Goal: Task Accomplishment & Management: Use online tool/utility

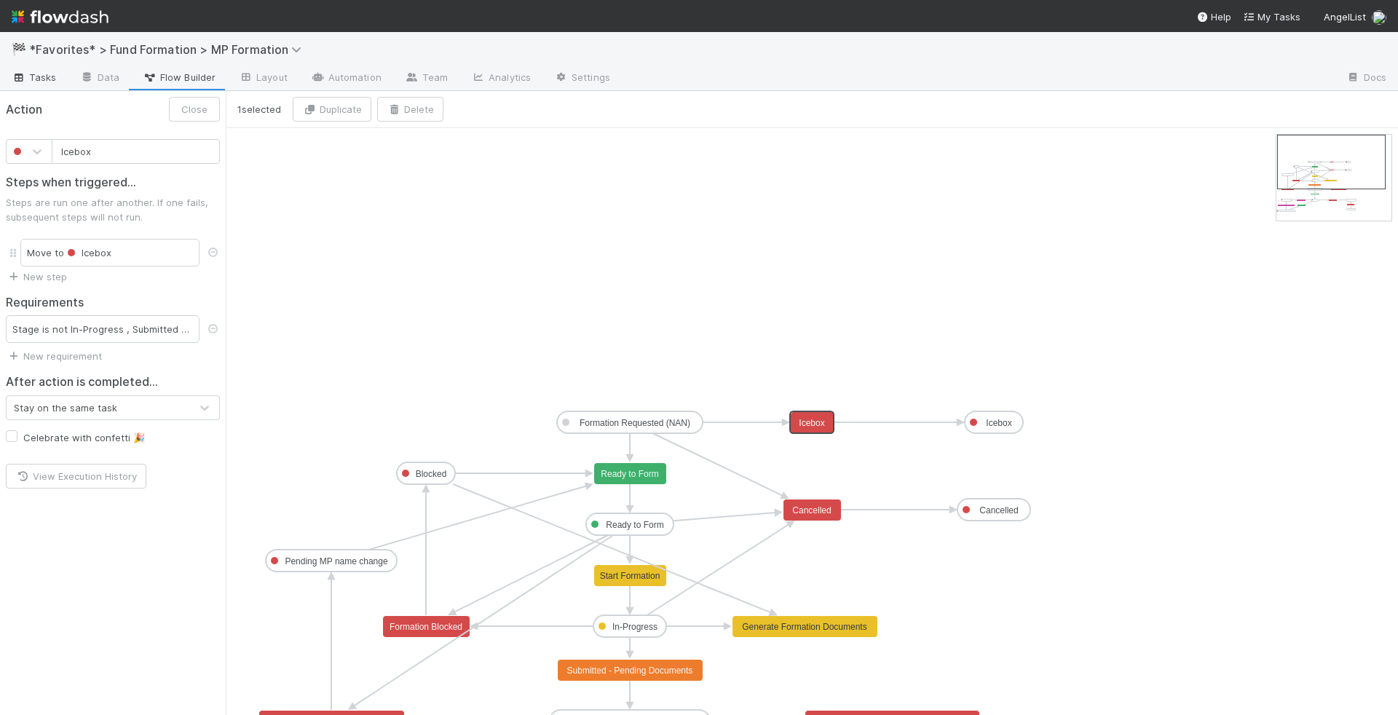
click at [31, 77] on span "Tasks" at bounding box center [34, 77] width 45 height 15
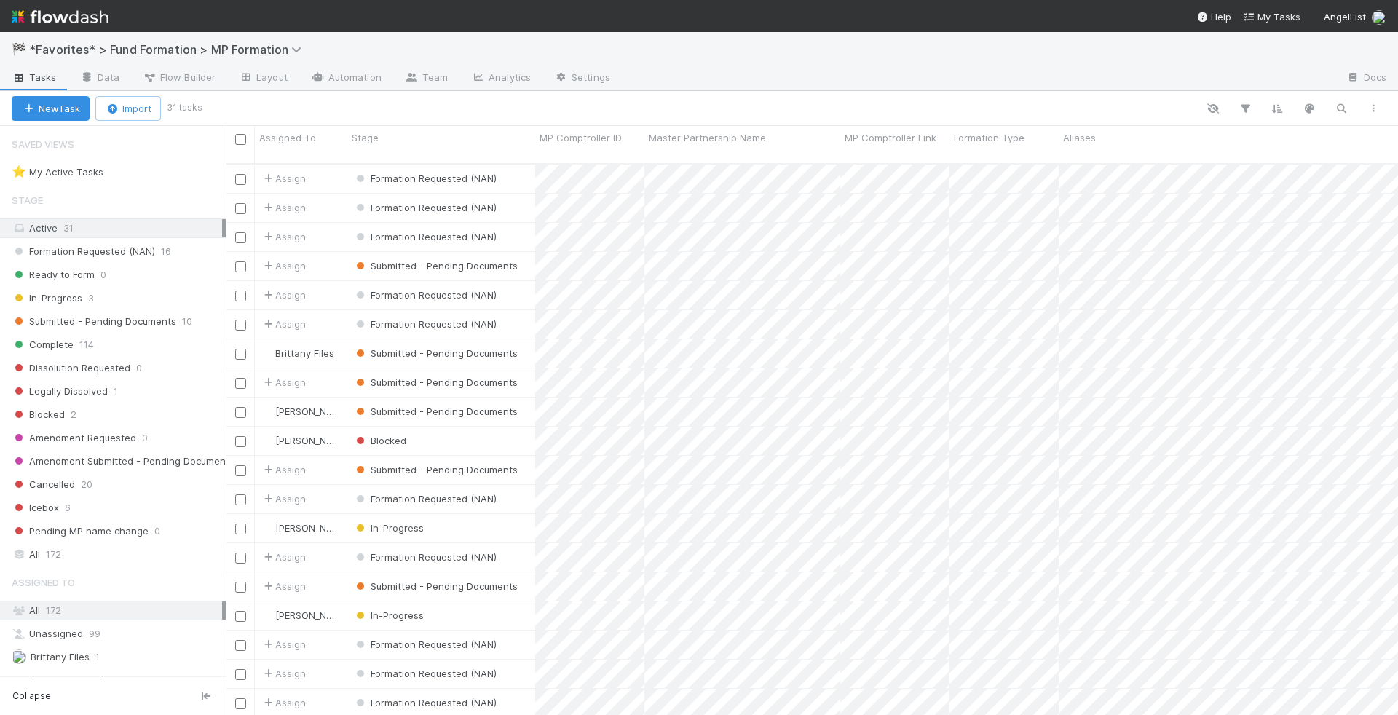
scroll to position [564, 1172]
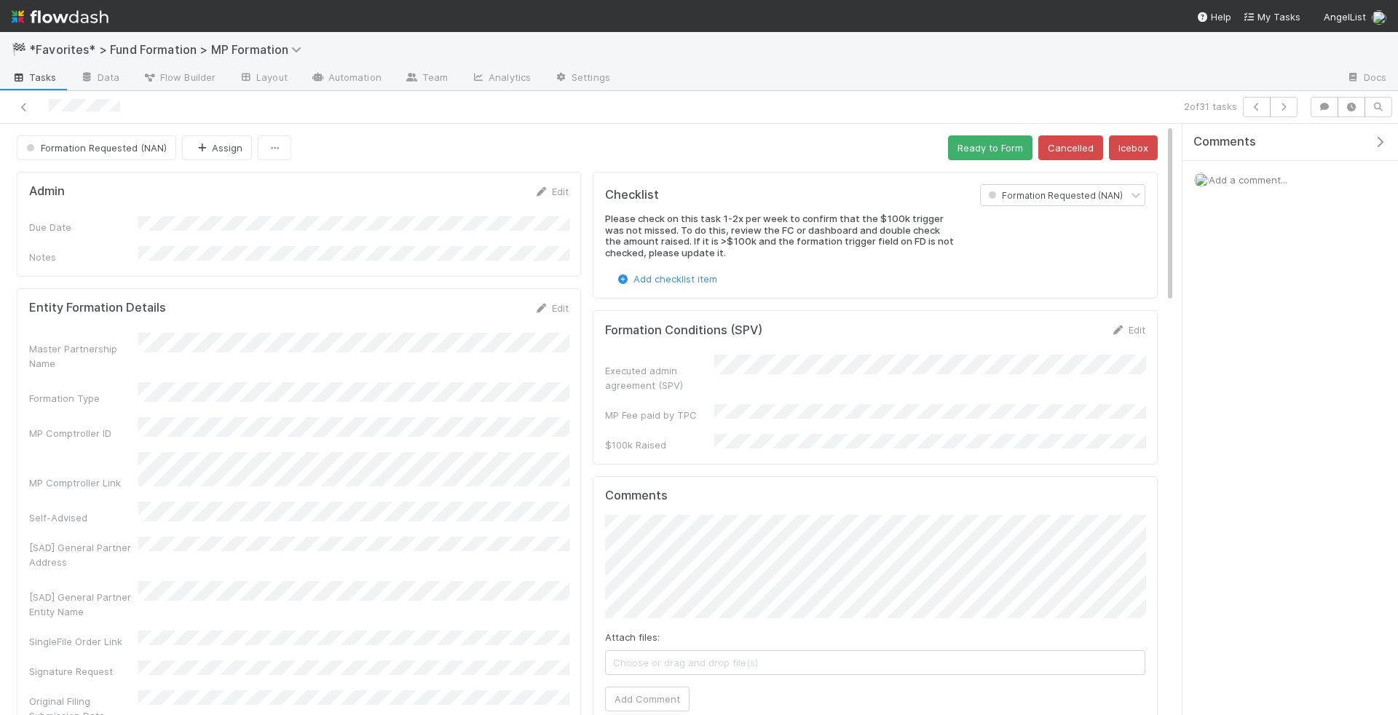
click at [571, 184] on div "Admin Edit" at bounding box center [298, 191] width 561 height 15
click at [563, 186] on link "Edit" at bounding box center [551, 192] width 34 height 12
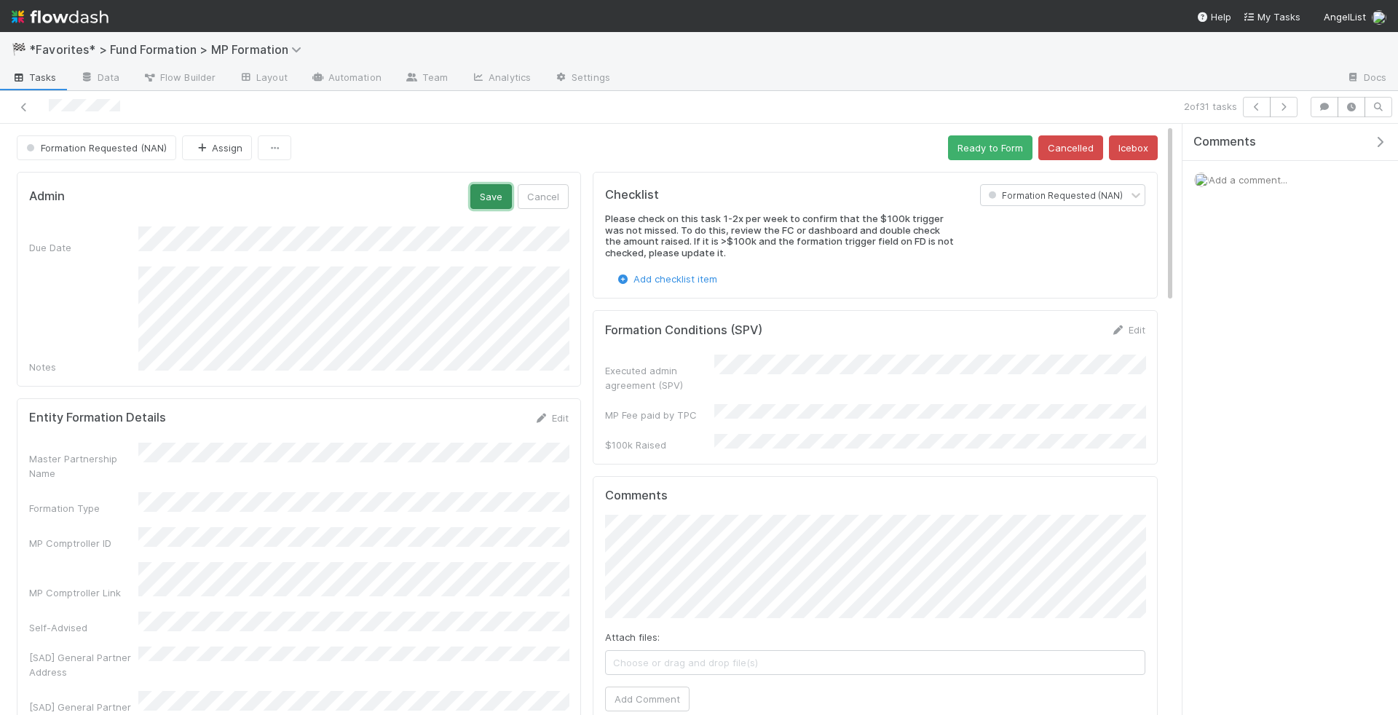
click at [499, 194] on button "Save" at bounding box center [491, 196] width 42 height 25
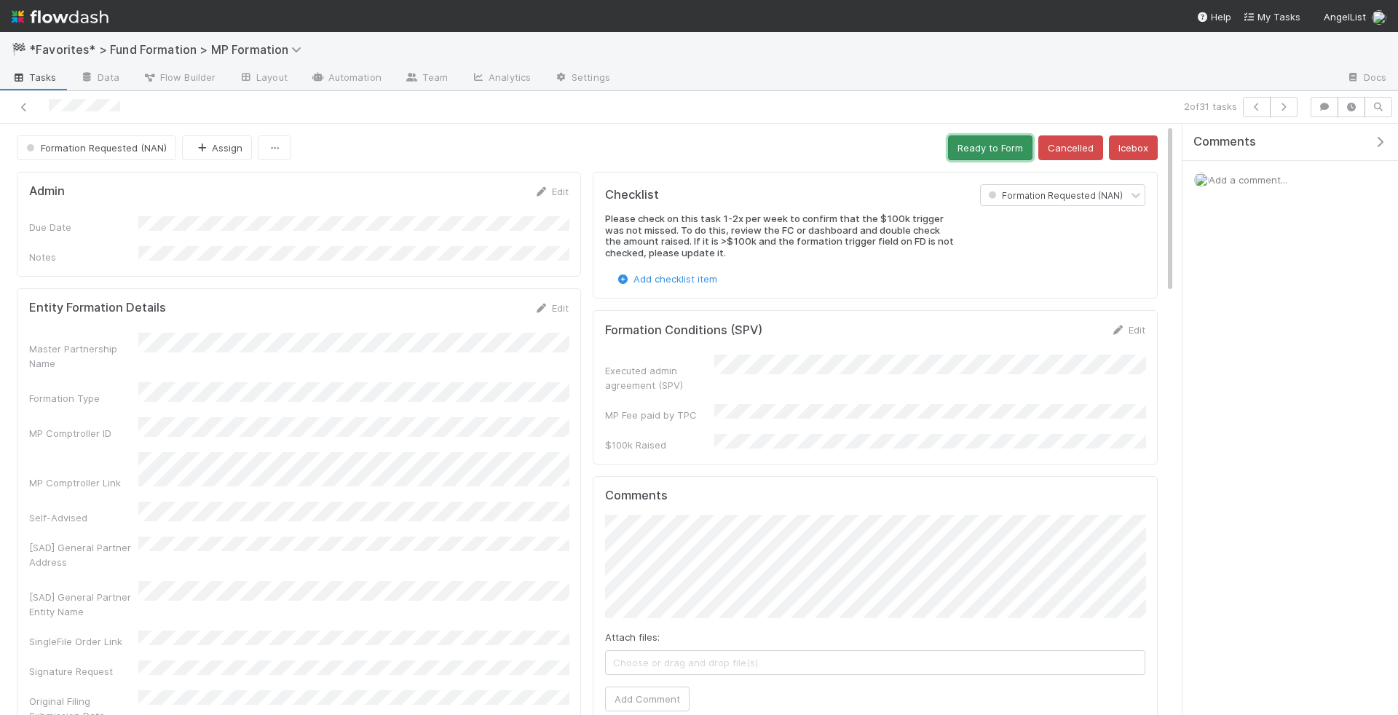
click at [999, 147] on button "Ready to Form" at bounding box center [990, 147] width 84 height 25
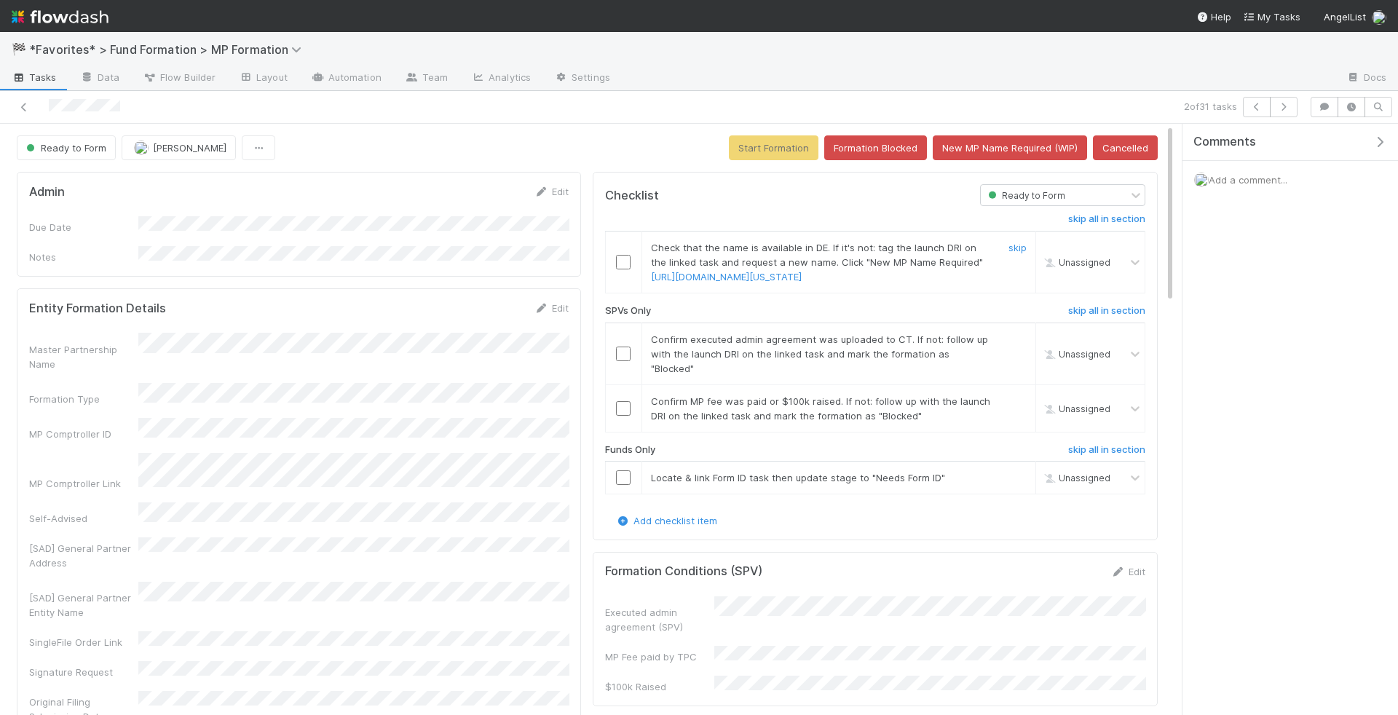
click at [625, 261] on input "checkbox" at bounding box center [623, 262] width 15 height 15
drag, startPoint x: 124, startPoint y: 111, endPoint x: 42, endPoint y: 101, distance: 82.1
click at [42, 101] on div at bounding box center [332, 107] width 652 height 20
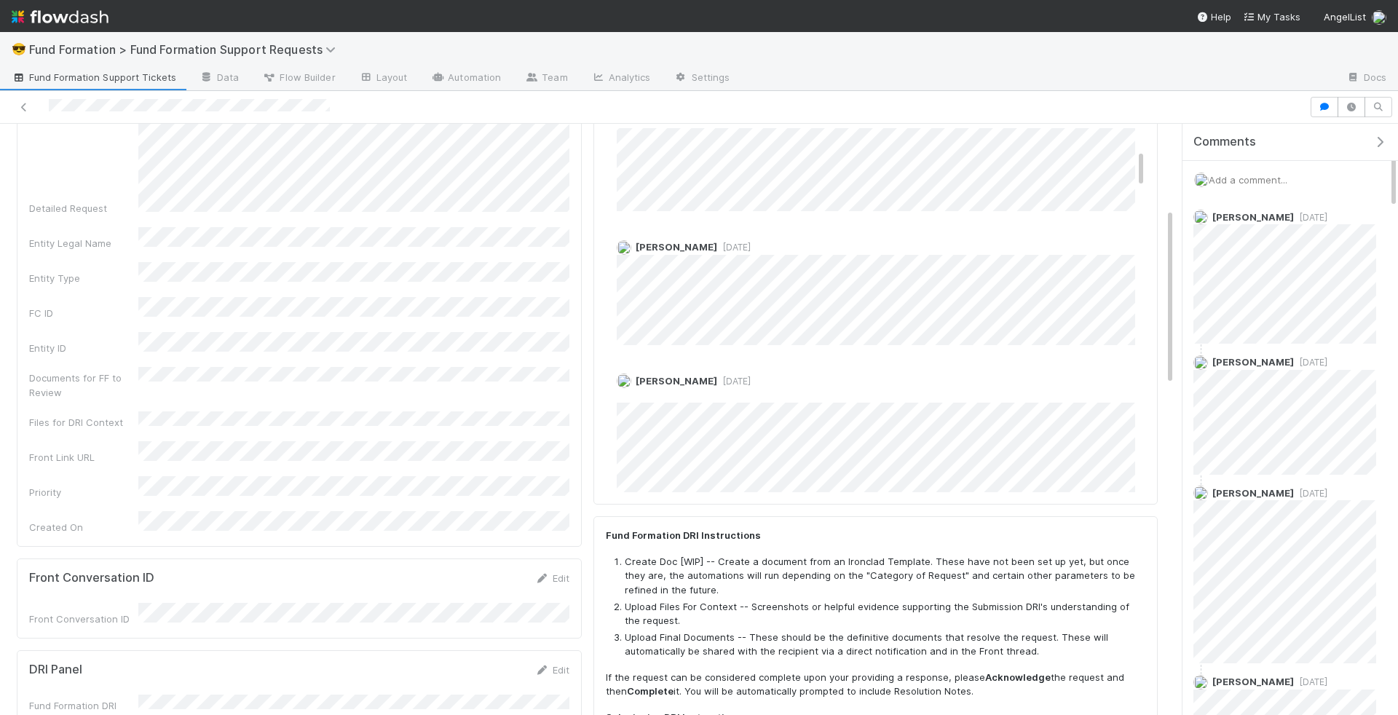
click at [1236, 184] on div "Add a comment..." at bounding box center [1291, 180] width 216 height 38
click at [1238, 177] on span "Add a comment..." at bounding box center [1248, 180] width 79 height 12
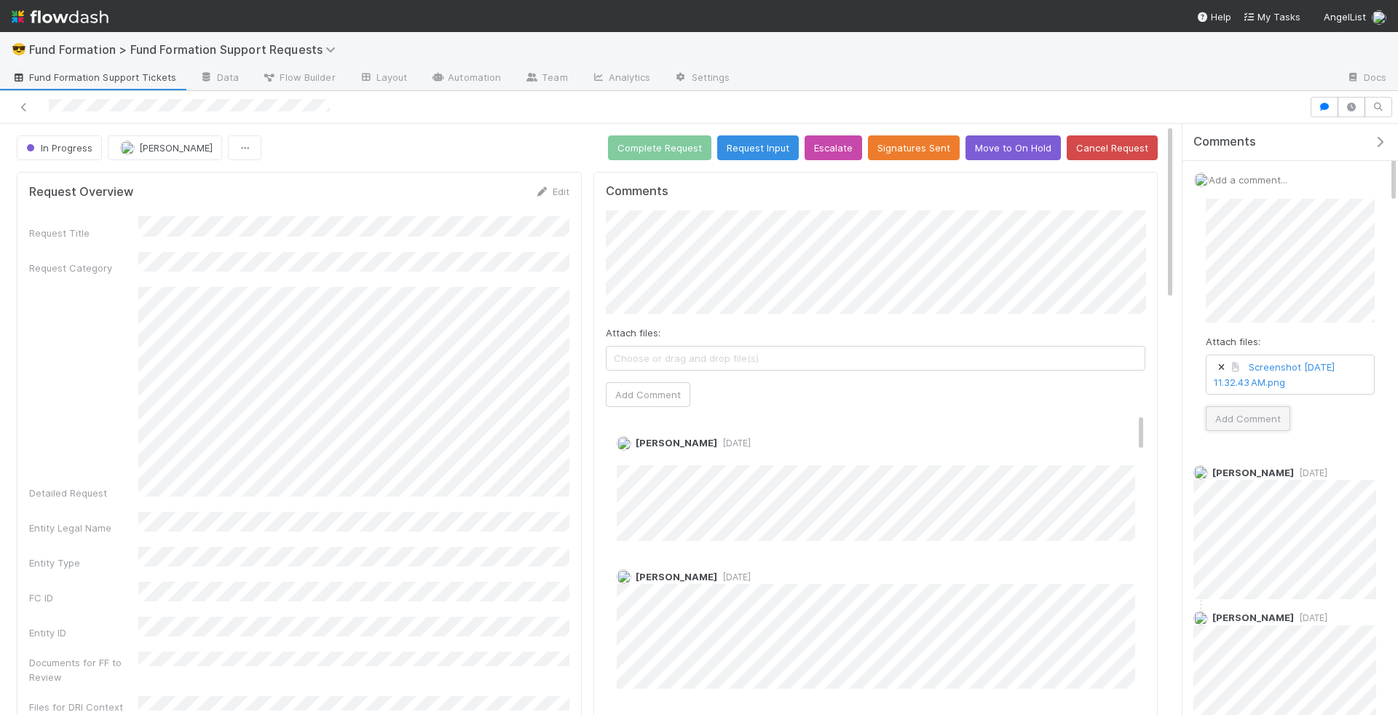
click at [1253, 410] on button "Add Comment" at bounding box center [1248, 418] width 84 height 25
click at [988, 150] on button "Move to On Hold" at bounding box center [1013, 147] width 95 height 25
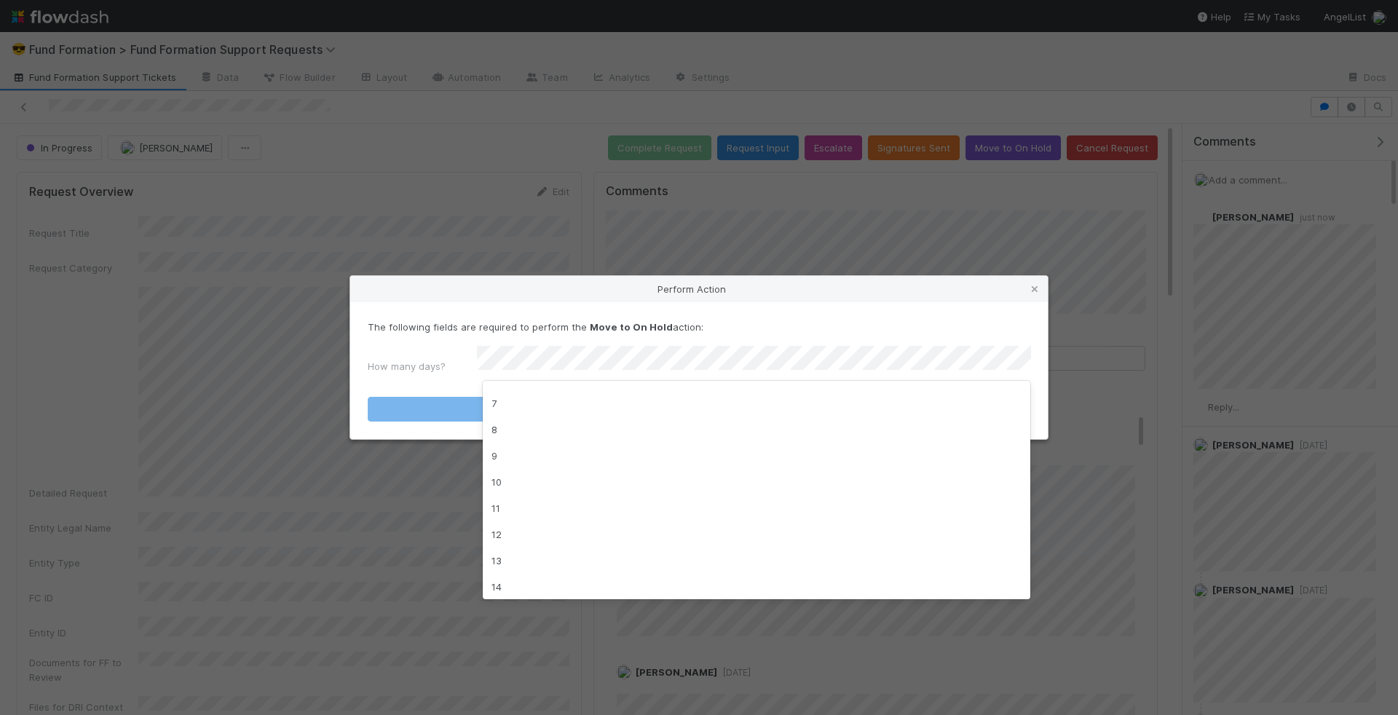
scroll to position [221, 0]
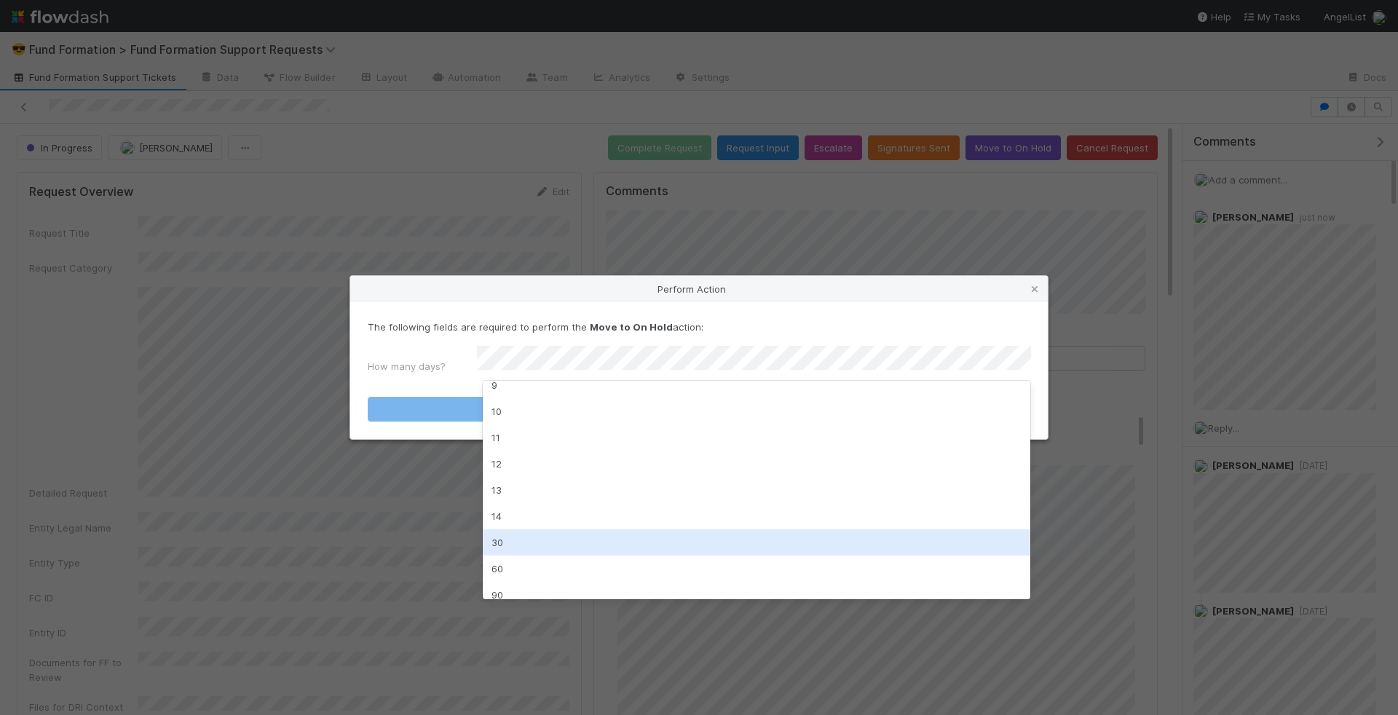
click at [690, 537] on div "30" at bounding box center [757, 542] width 548 height 26
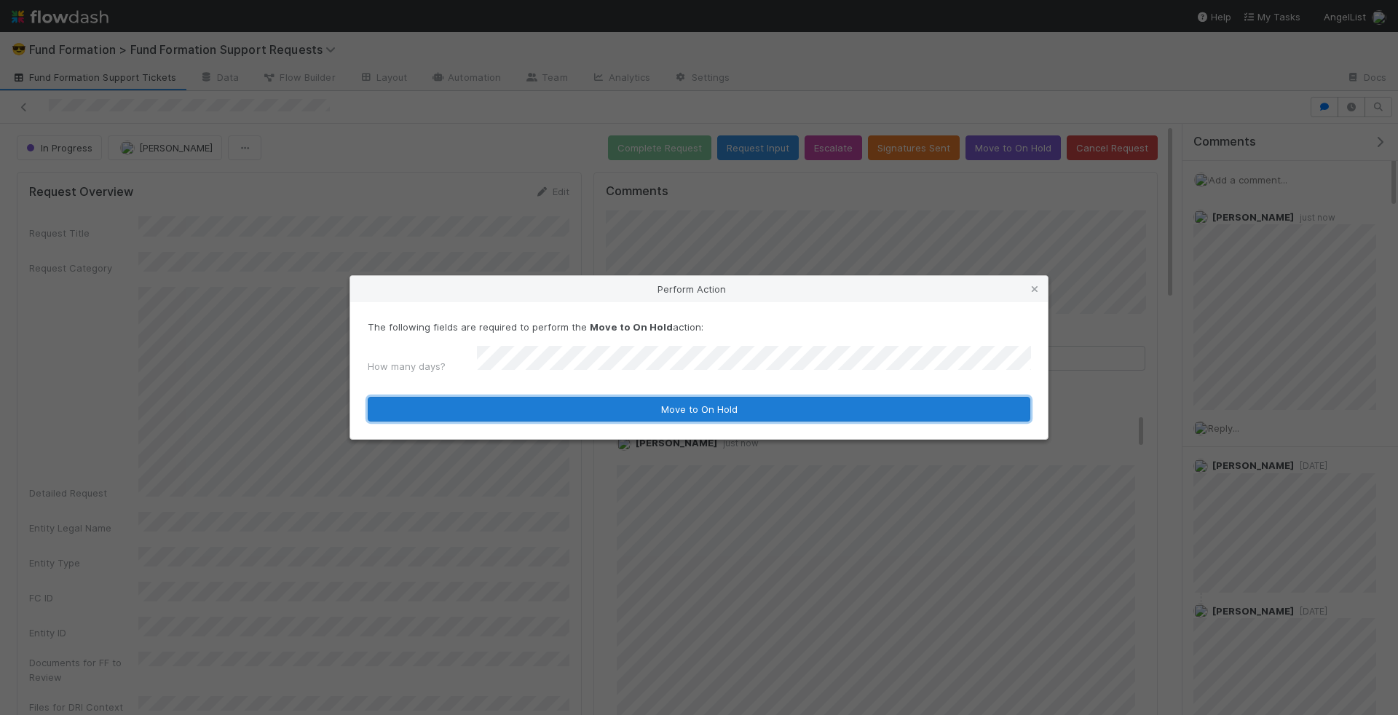
click at [751, 413] on button "Move to On Hold" at bounding box center [699, 409] width 663 height 25
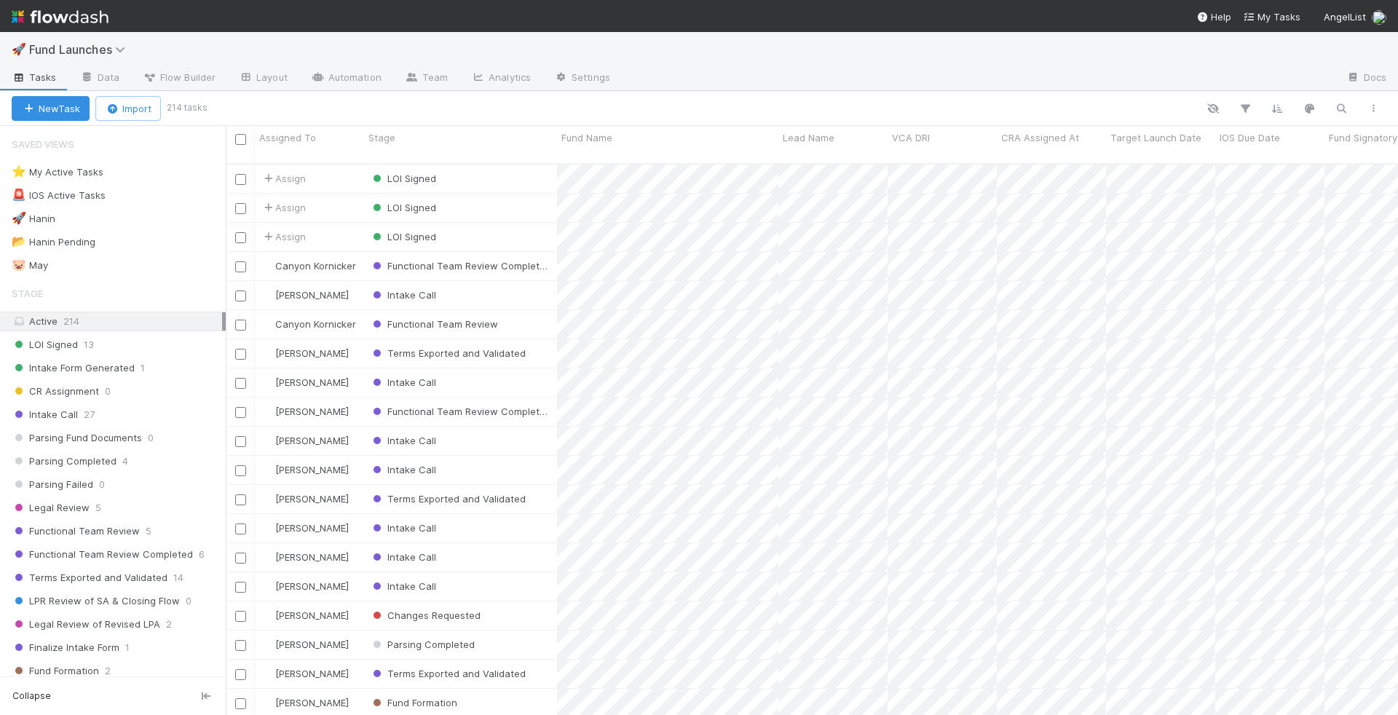
scroll to position [564, 1172]
click at [160, 167] on div "⭐ My Active Tasks 2" at bounding box center [119, 172] width 214 height 18
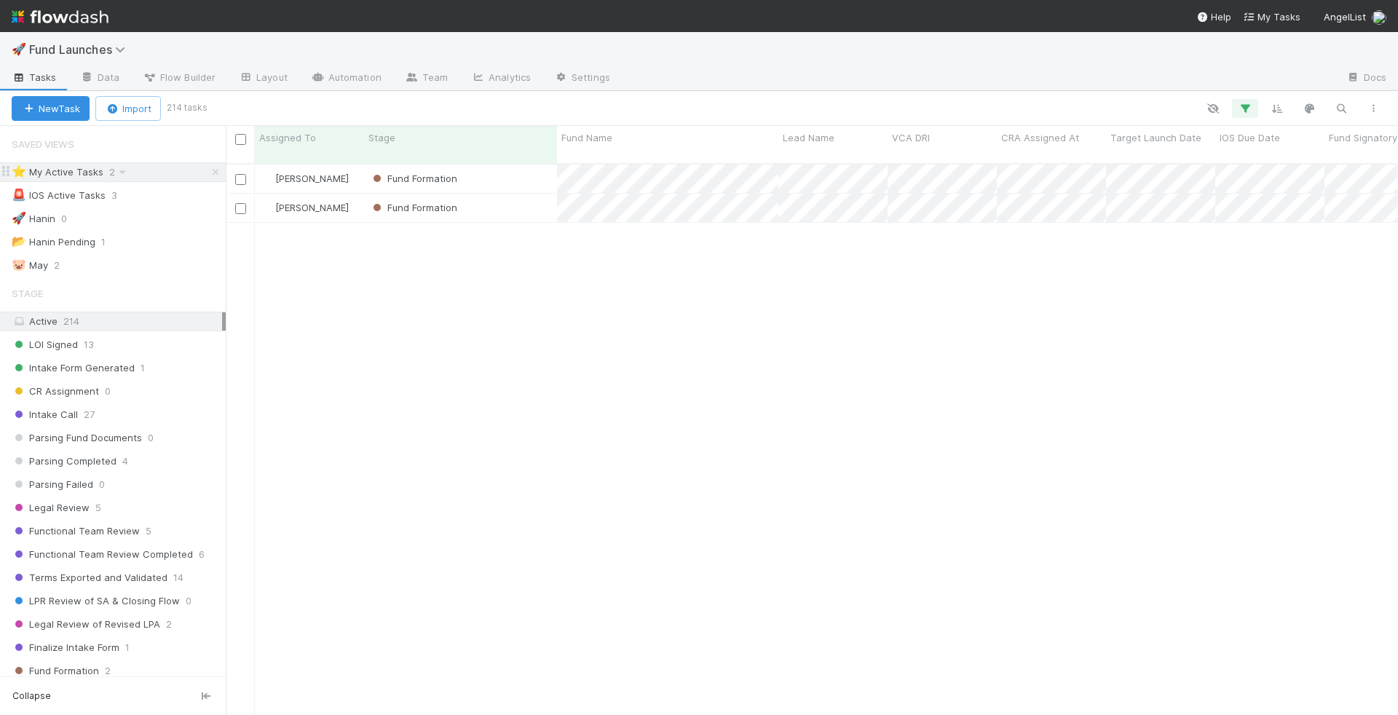
scroll to position [564, 1172]
click at [496, 197] on div "Fund Formation" at bounding box center [460, 208] width 193 height 28
click at [1347, 106] on icon "button" at bounding box center [1341, 108] width 15 height 13
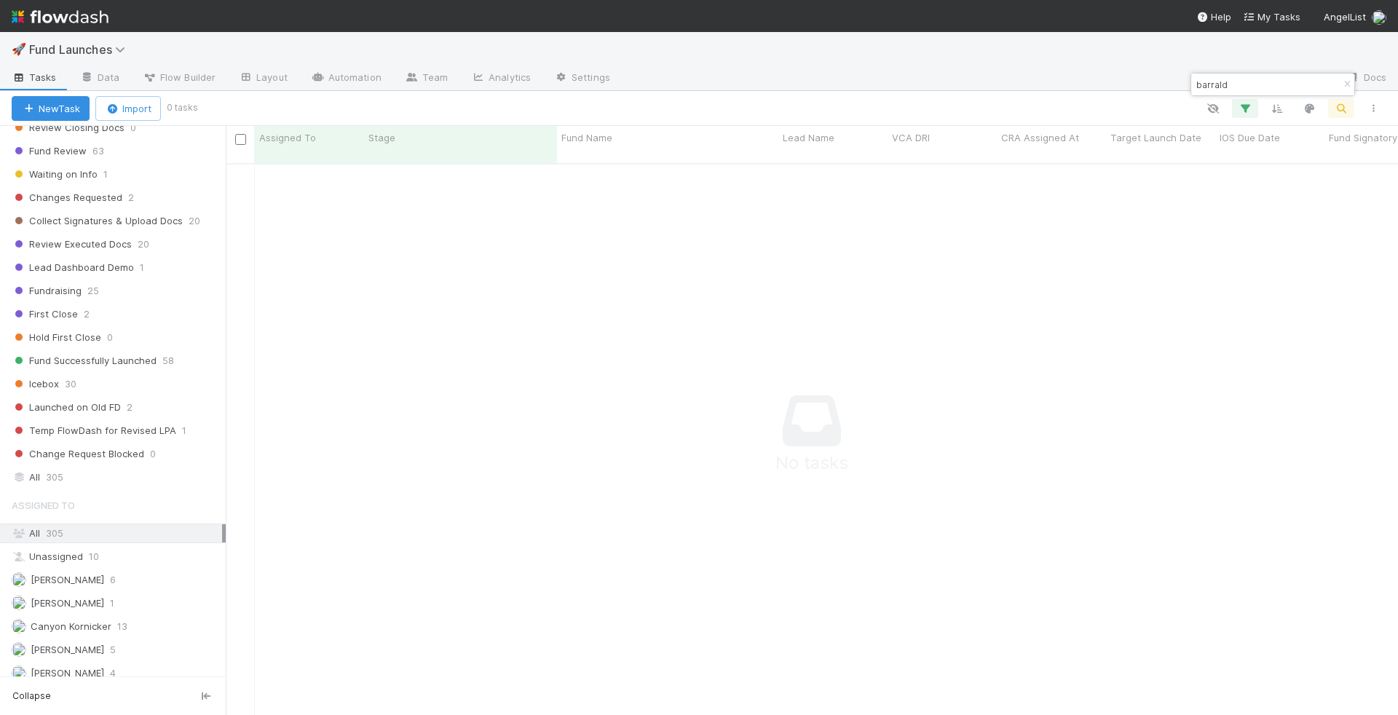
scroll to position [666, 0]
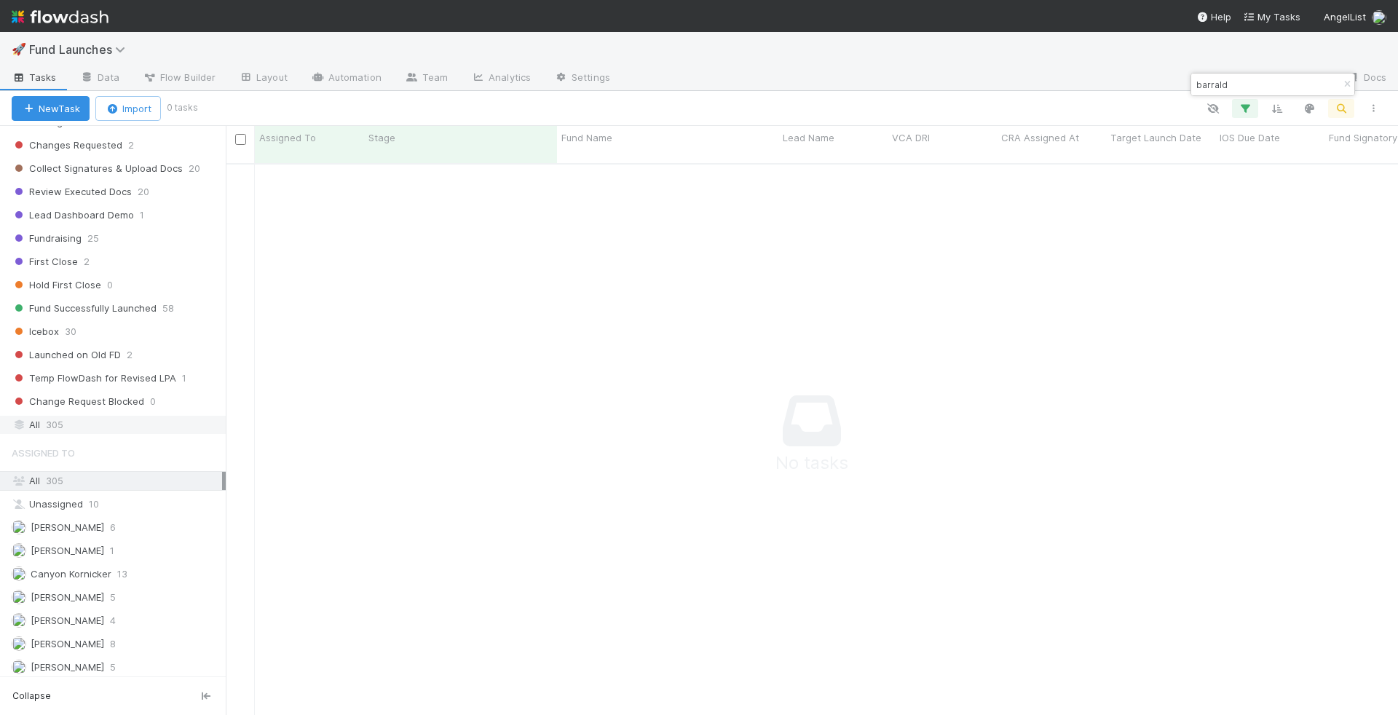
click at [148, 416] on div "All 305" at bounding box center [117, 425] width 210 height 18
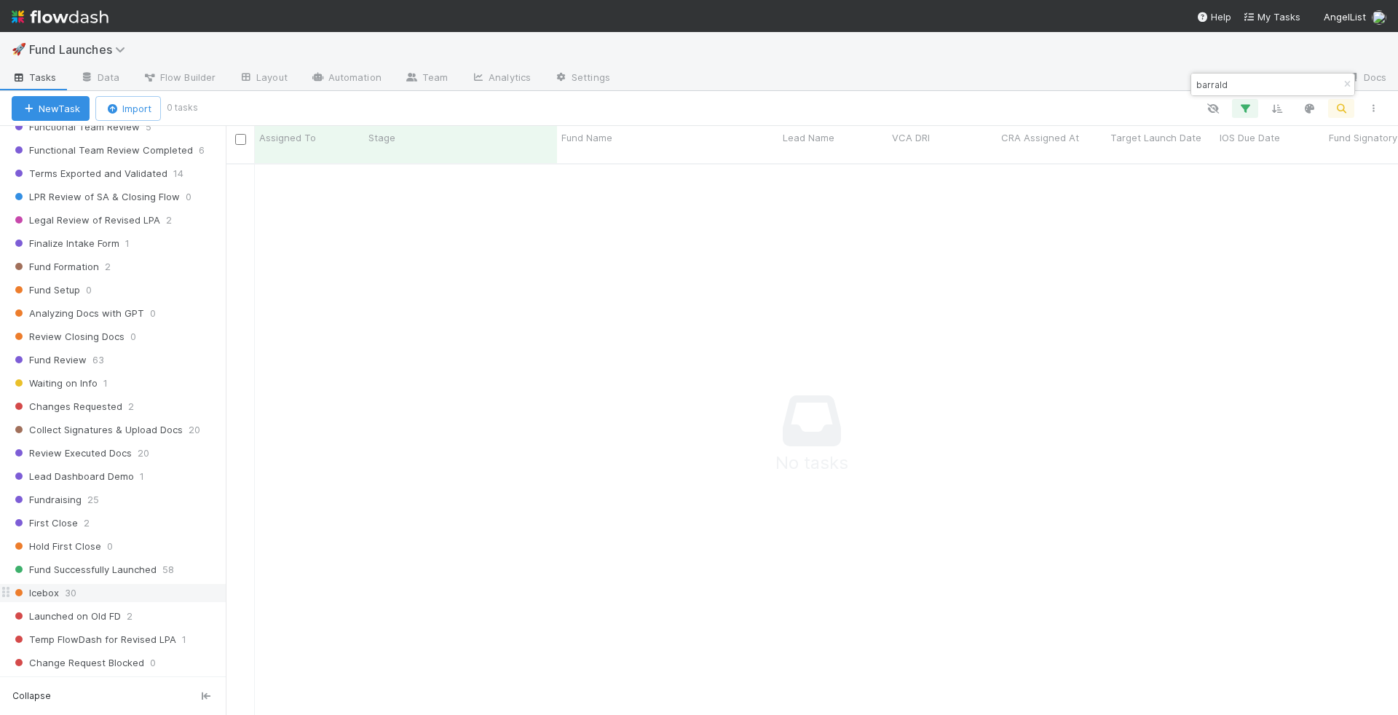
scroll to position [347, 0]
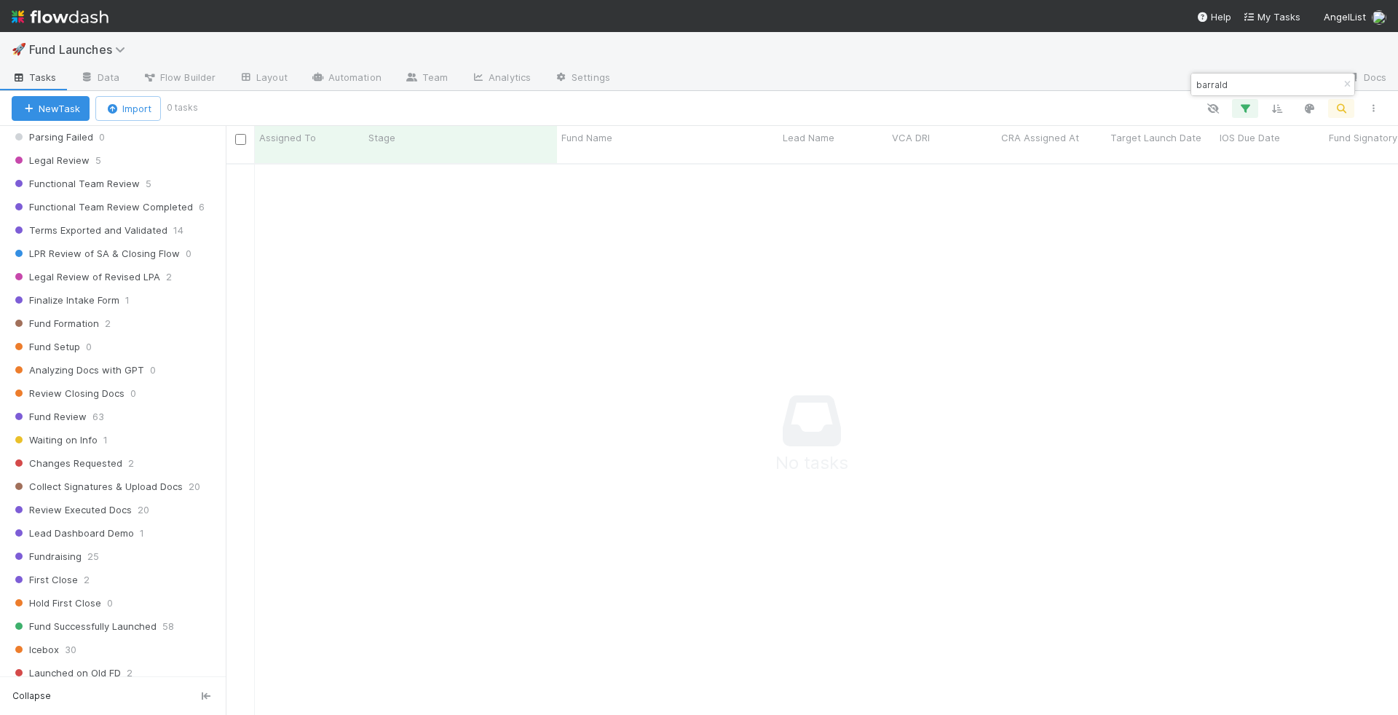
click at [1211, 80] on input "barrald" at bounding box center [1267, 84] width 146 height 17
type input "barald"
click at [1198, 81] on input "barald" at bounding box center [1267, 84] width 146 height 17
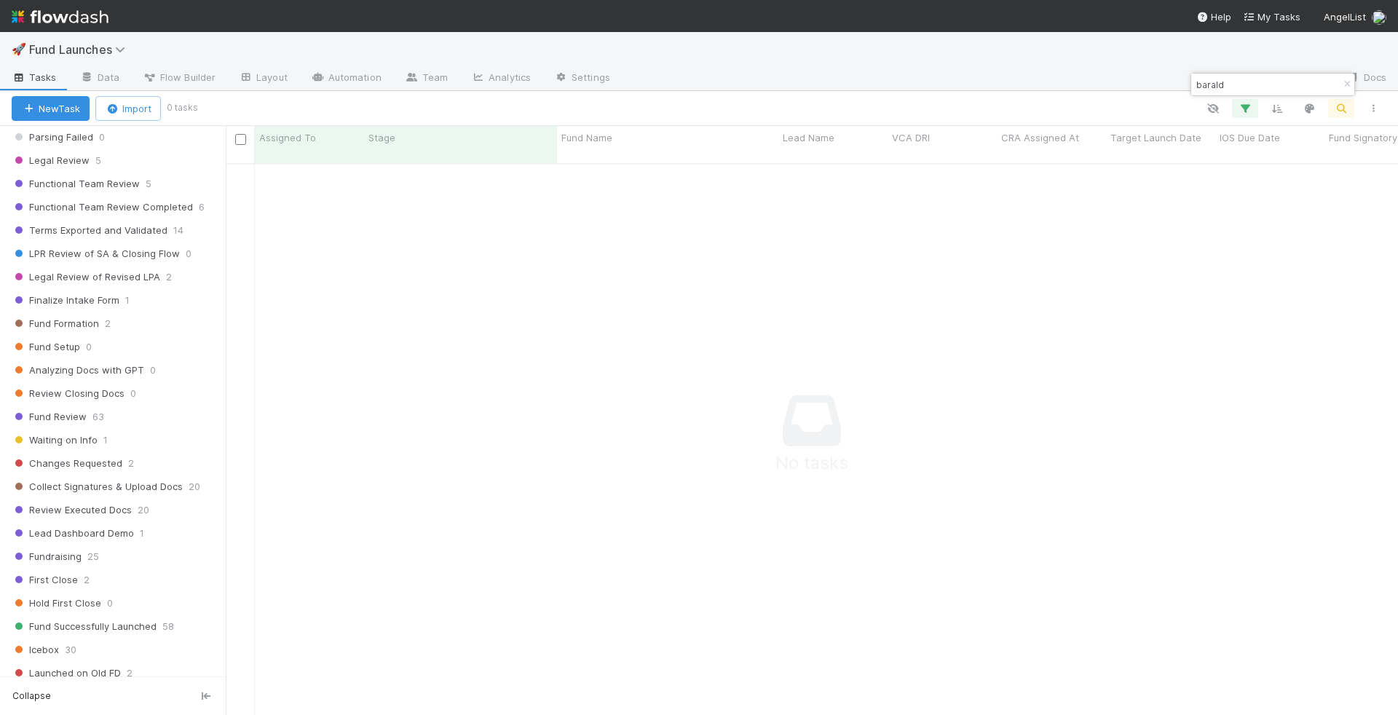
click at [1198, 81] on input "barald" at bounding box center [1267, 84] width 146 height 17
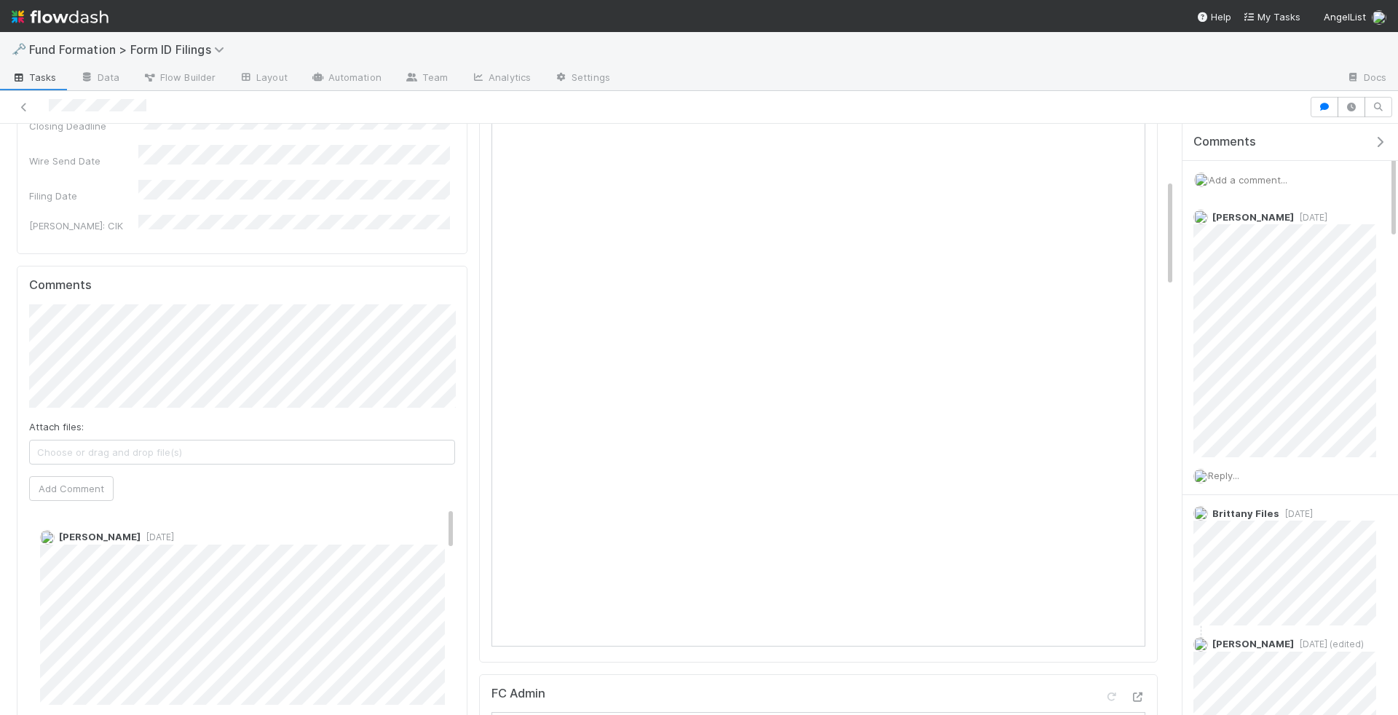
click at [1243, 174] on span "Add a comment..." at bounding box center [1248, 180] width 79 height 12
click at [417, 95] on div at bounding box center [699, 107] width 1398 height 33
click at [421, 79] on link "Team" at bounding box center [426, 78] width 66 height 23
click at [1257, 405] on button "Add Comment" at bounding box center [1248, 403] width 84 height 25
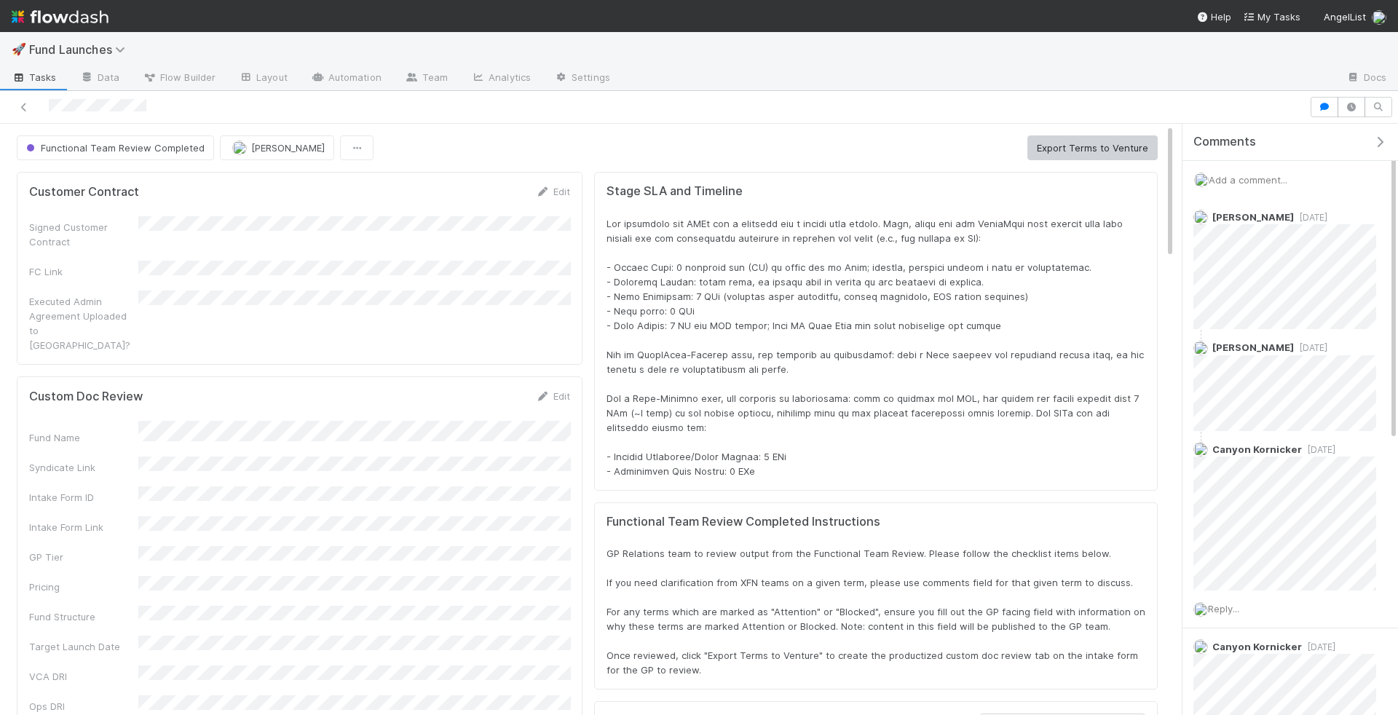
click at [21, 70] on span "Tasks" at bounding box center [34, 77] width 45 height 15
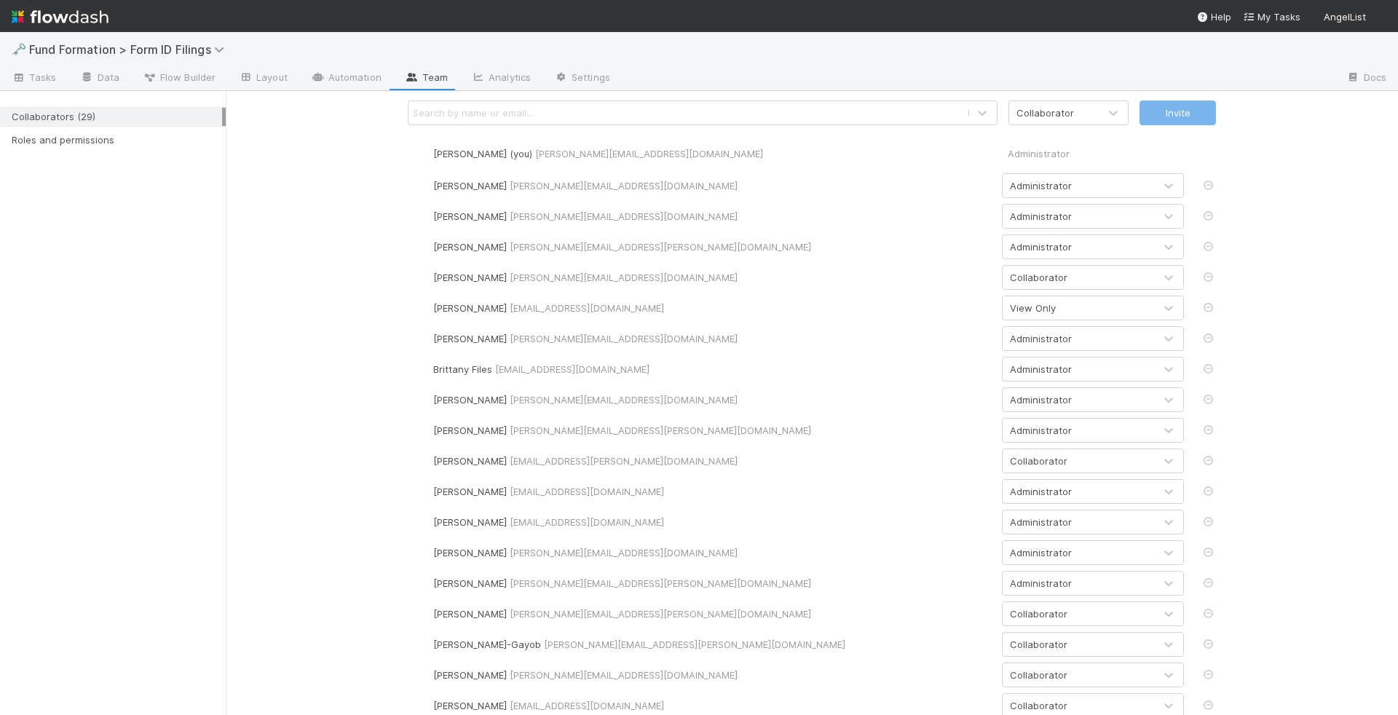
scroll to position [406, 0]
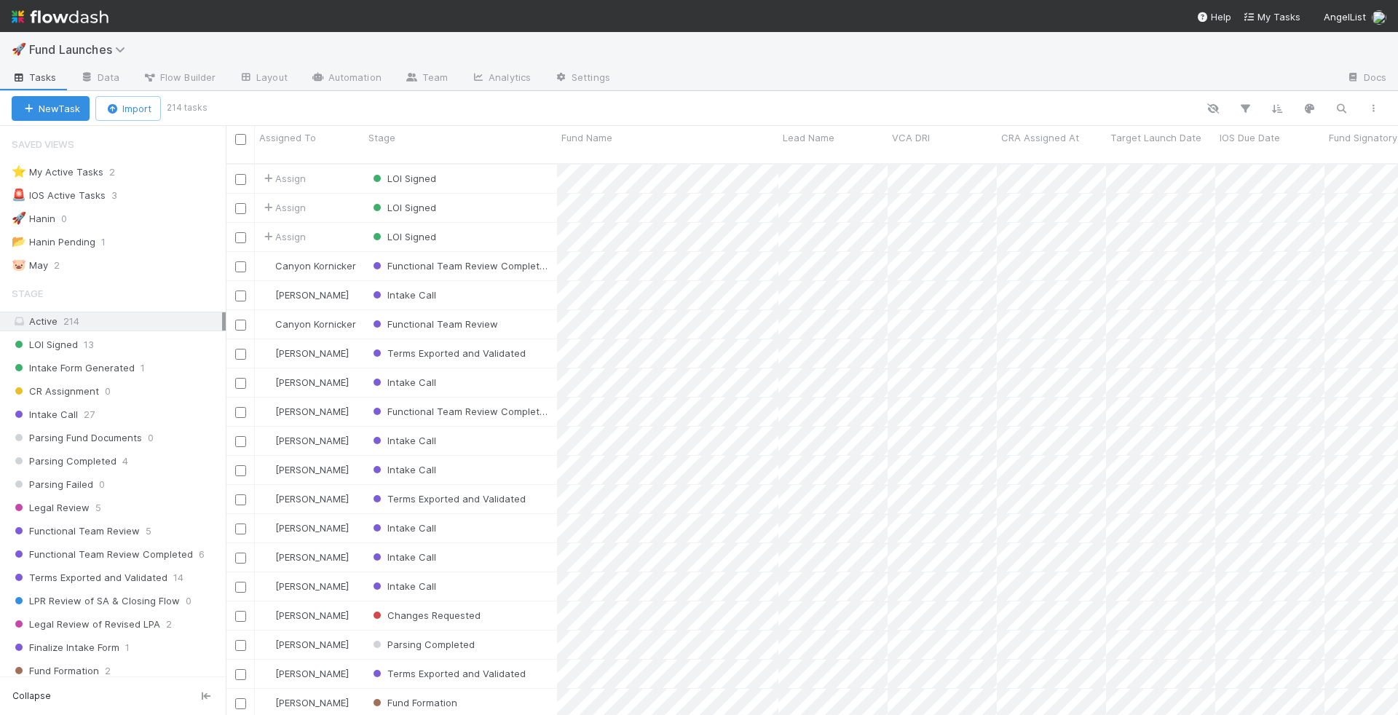
scroll to position [1, 1]
click at [106, 42] on span "Fund Launches" at bounding box center [80, 49] width 103 height 15
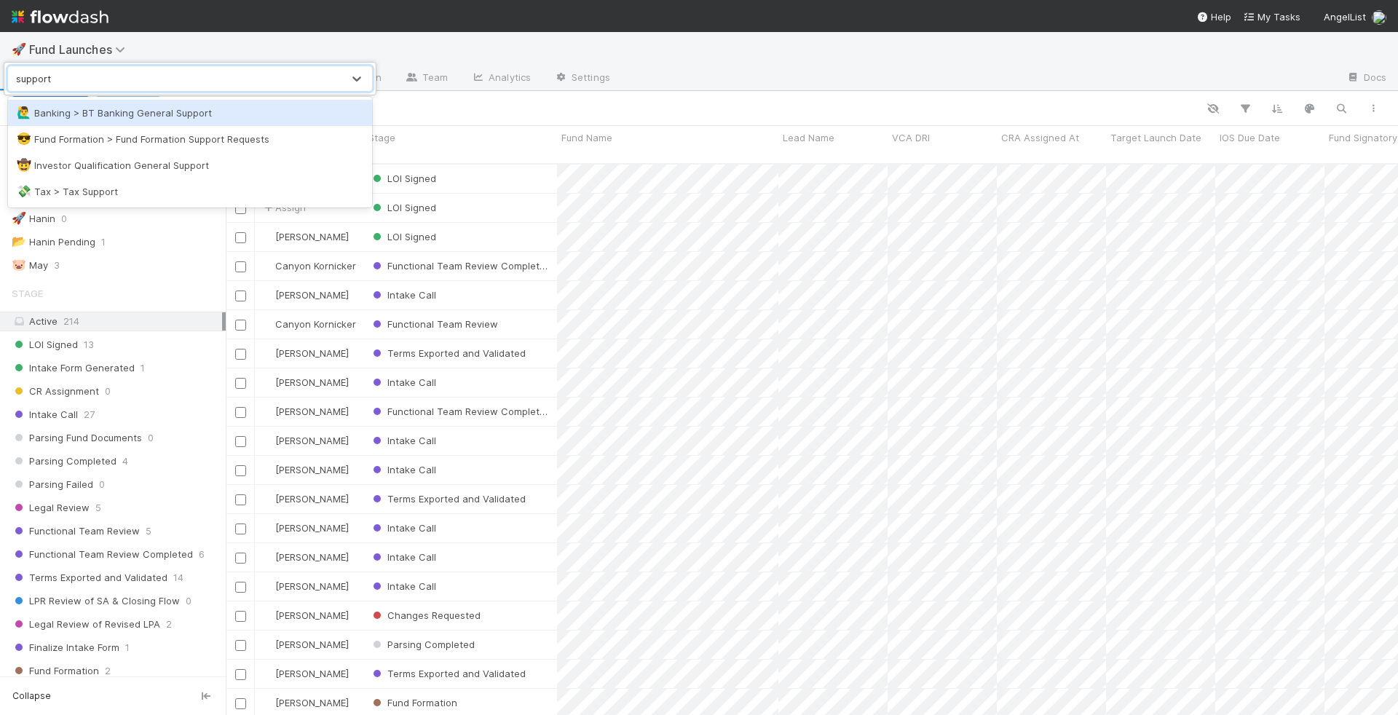
type input "support"
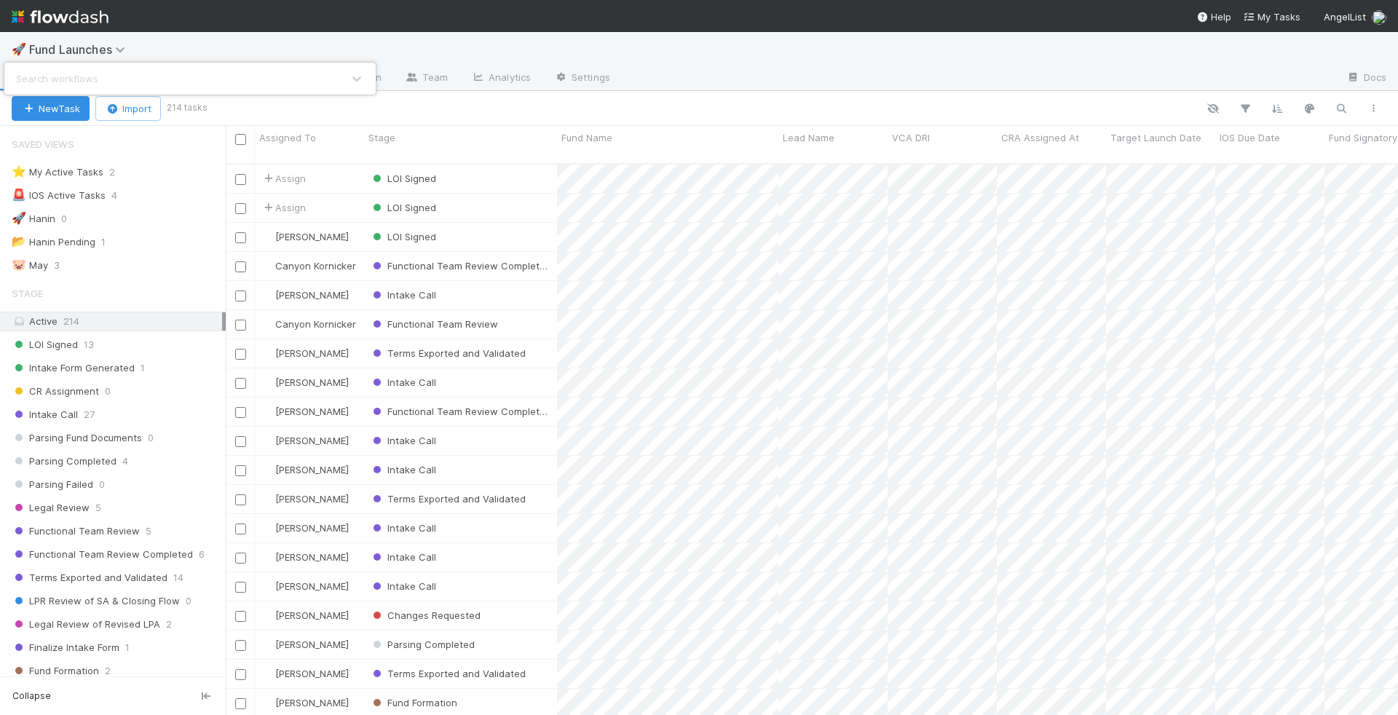
click at [465, 127] on div "Search workflows" at bounding box center [699, 357] width 1398 height 715
click at [130, 171] on div "⭐ My Active Tasks 2" at bounding box center [119, 172] width 214 height 18
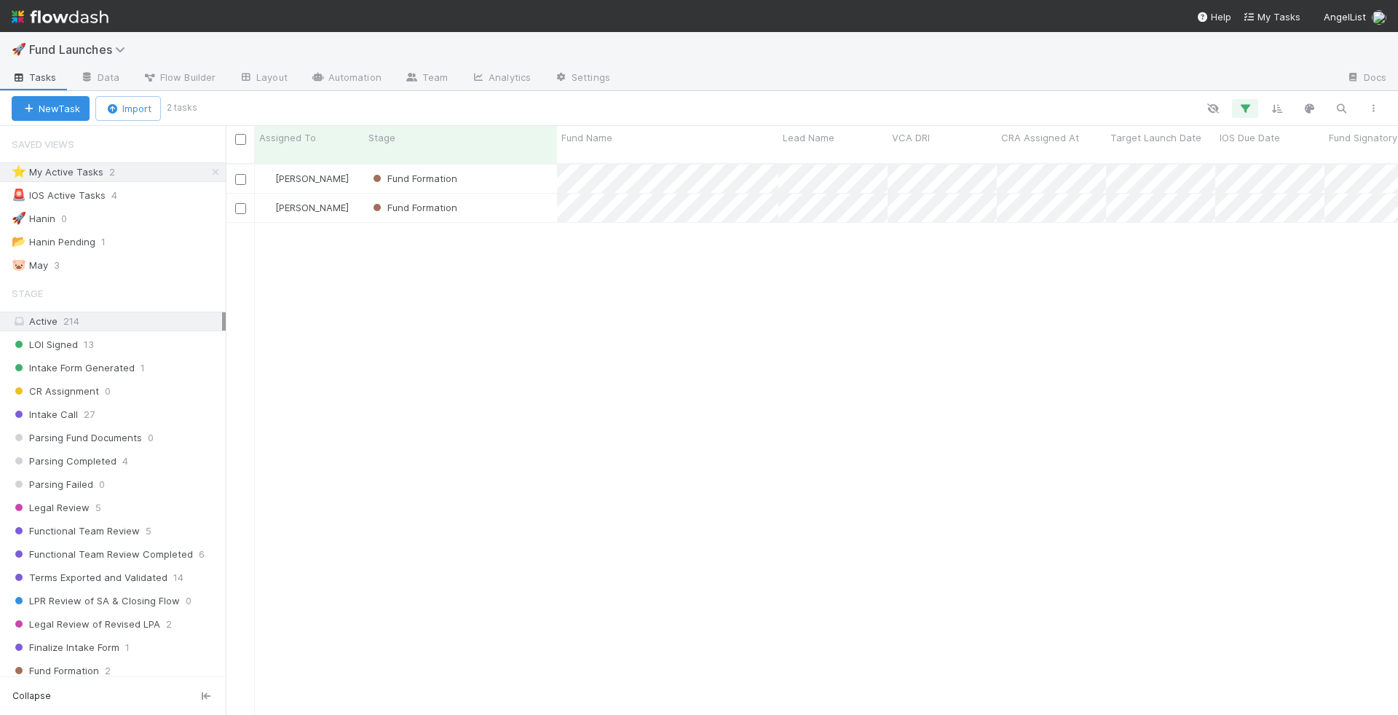
scroll to position [564, 1172]
click at [529, 198] on div "Fund Formation" at bounding box center [460, 208] width 193 height 28
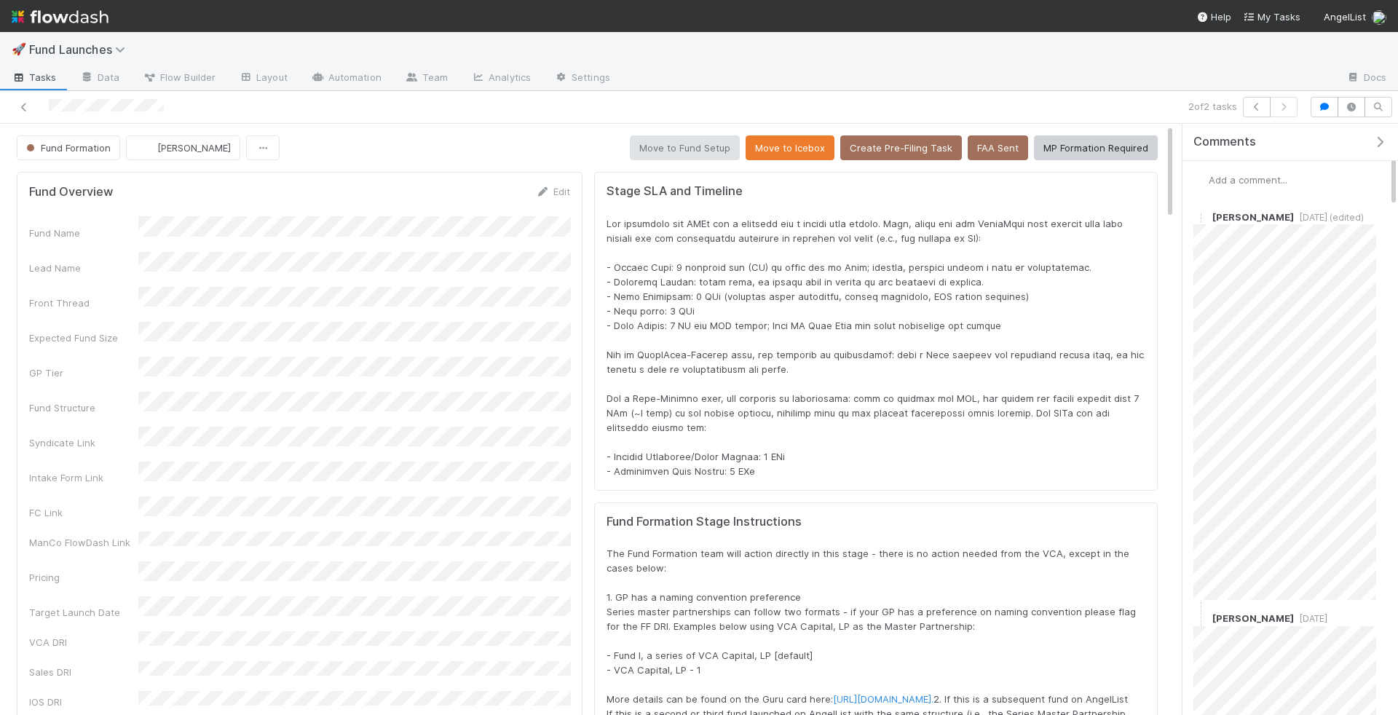
scroll to position [796, 0]
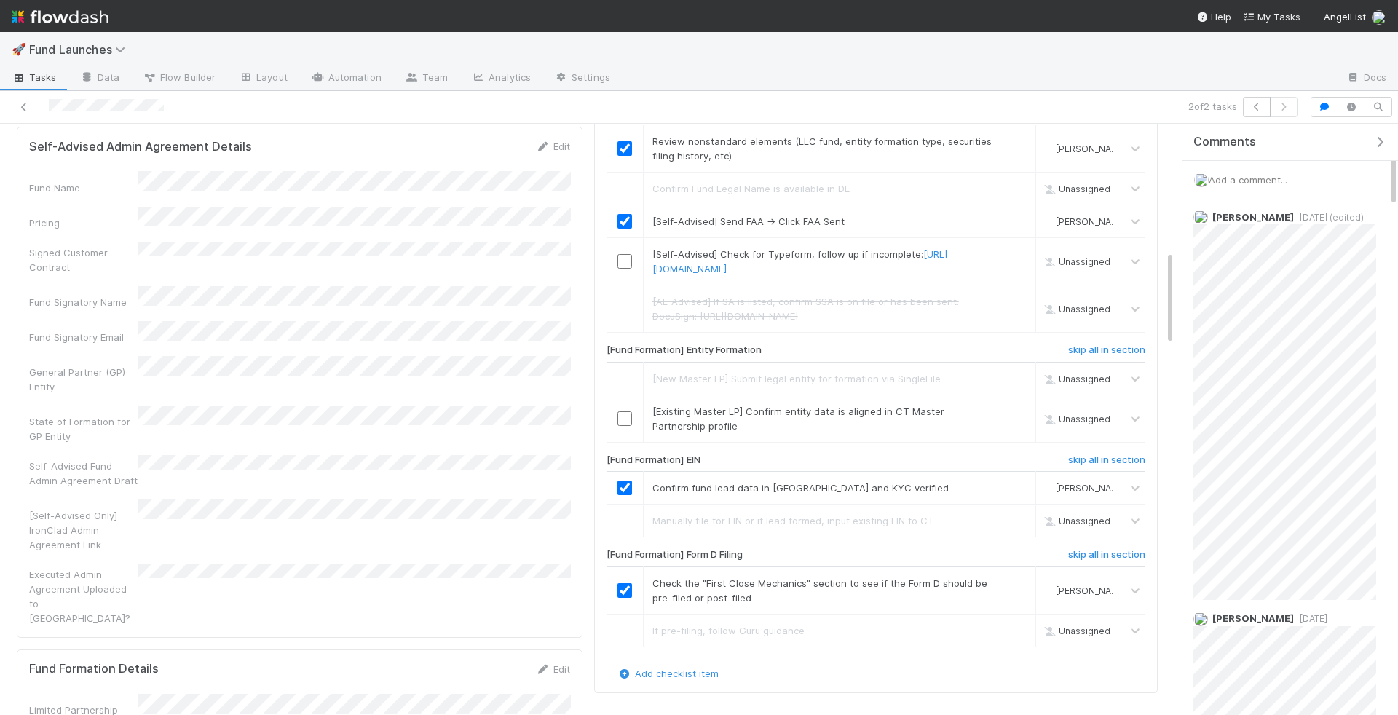
click at [1256, 181] on span "Add a comment..." at bounding box center [1248, 180] width 79 height 12
click at [1241, 391] on button "Add Comment" at bounding box center [1248, 403] width 84 height 25
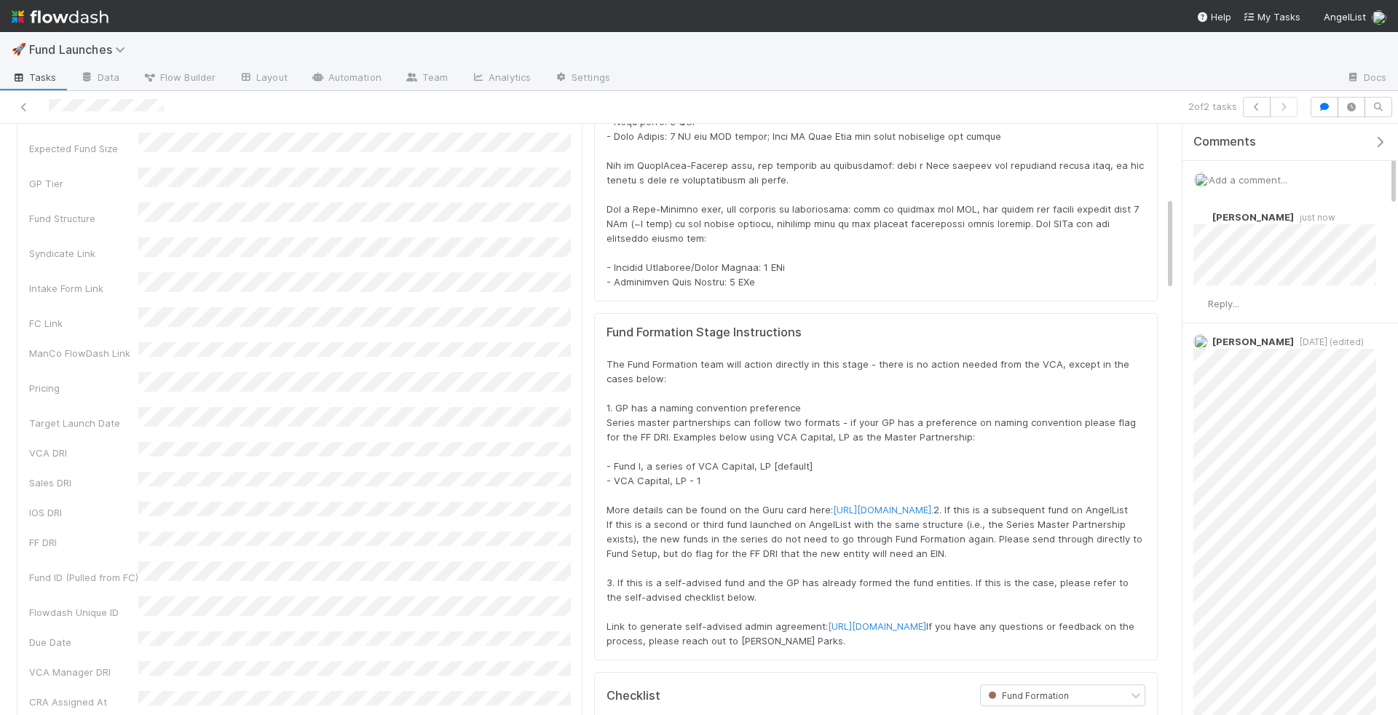
scroll to position [0, 0]
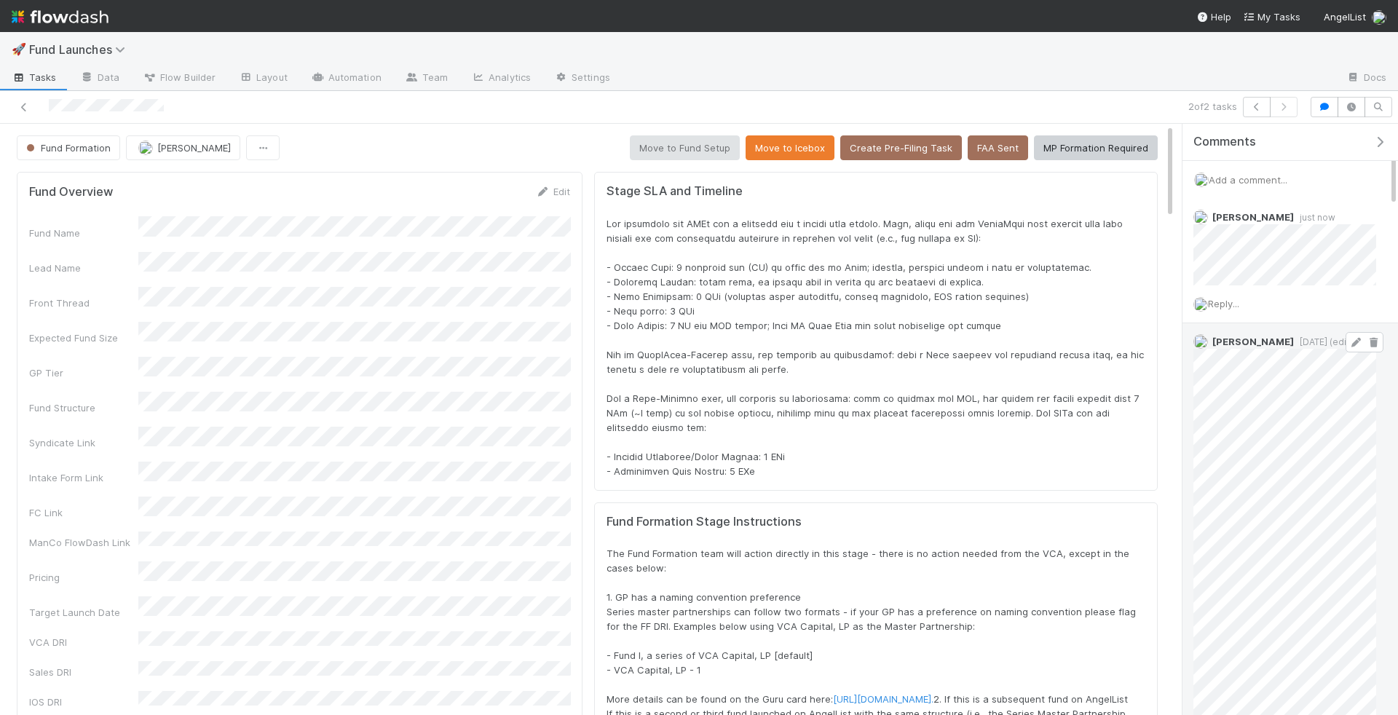
click at [1354, 339] on icon at bounding box center [1356, 342] width 15 height 9
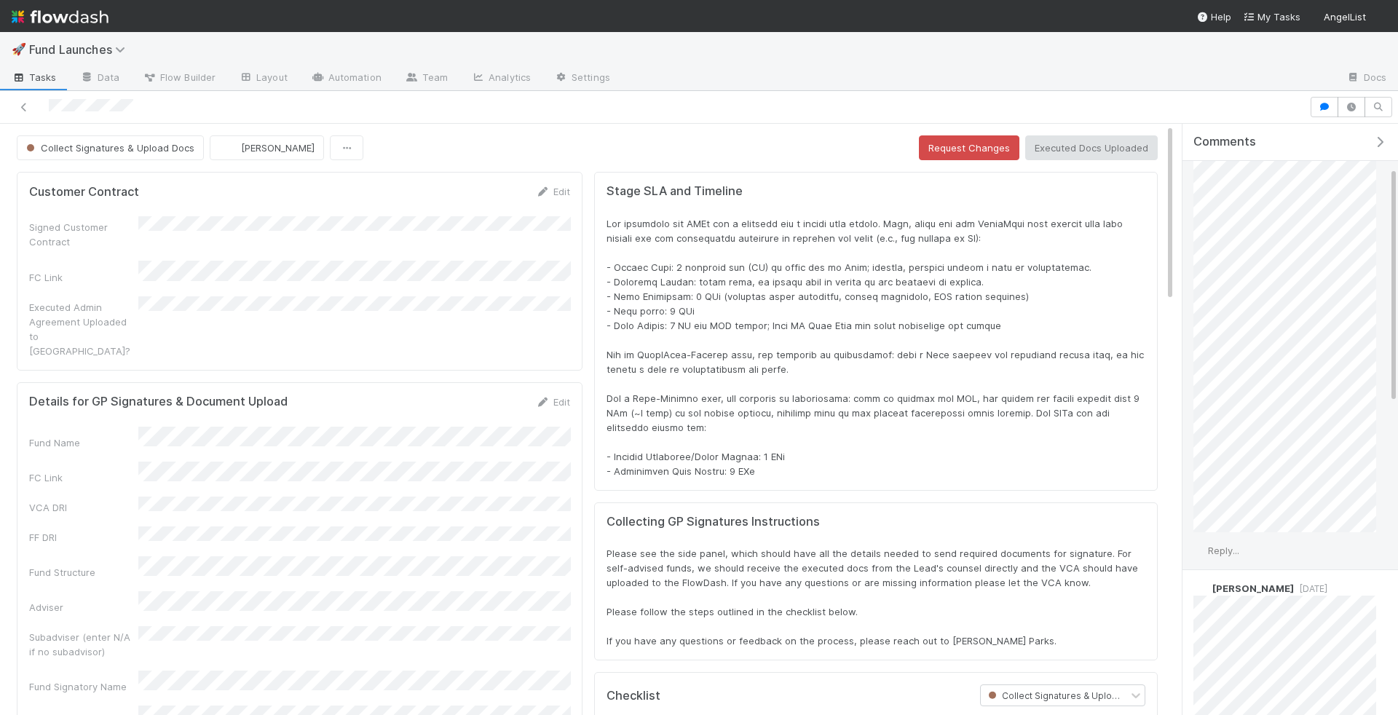
scroll to position [175, 0]
click at [1230, 476] on span "Reply..." at bounding box center [1223, 479] width 31 height 12
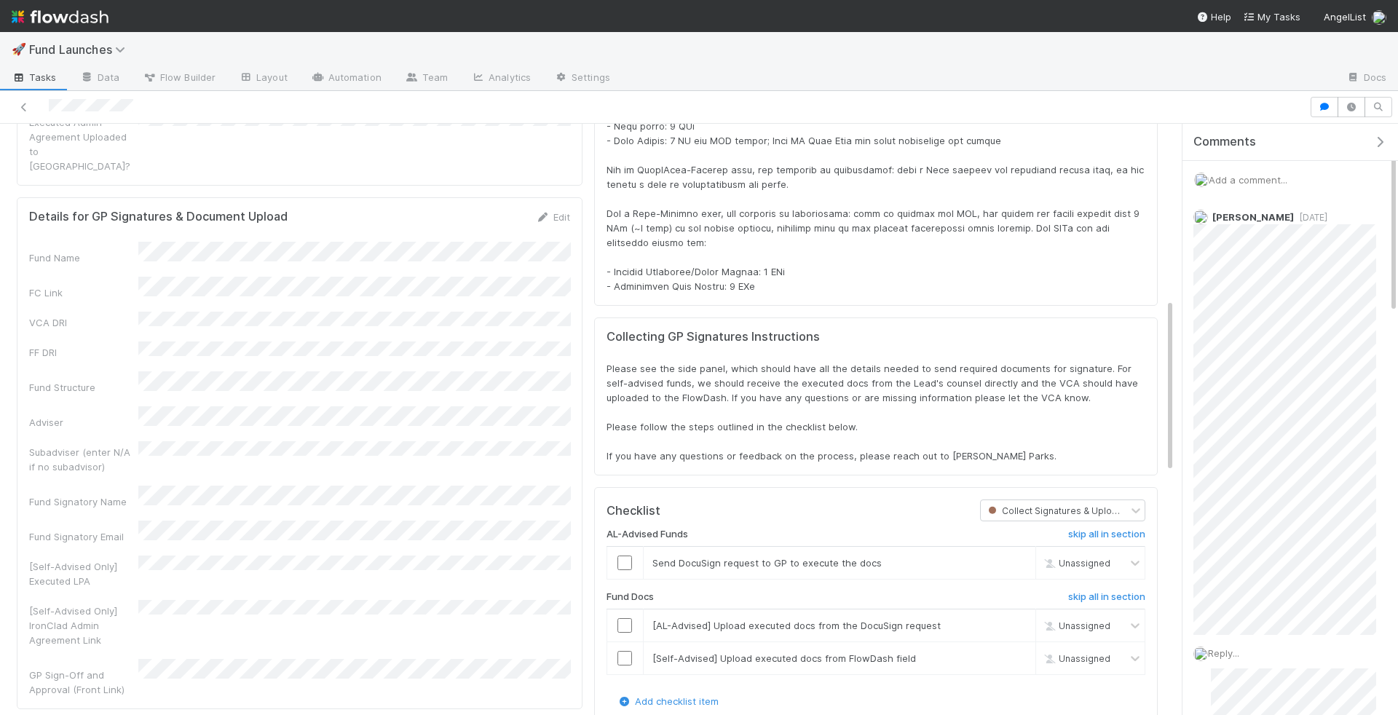
scroll to position [0, 0]
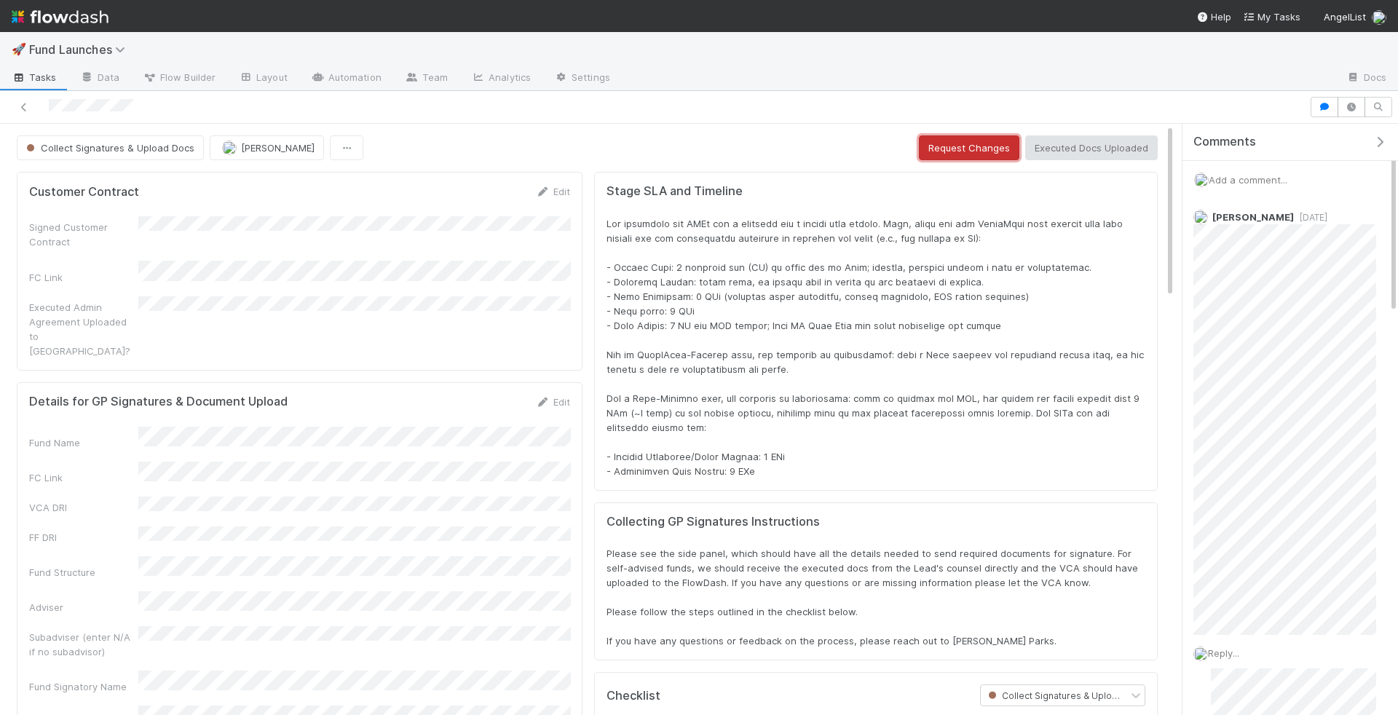
click at [966, 149] on button "Request Changes" at bounding box center [969, 147] width 100 height 25
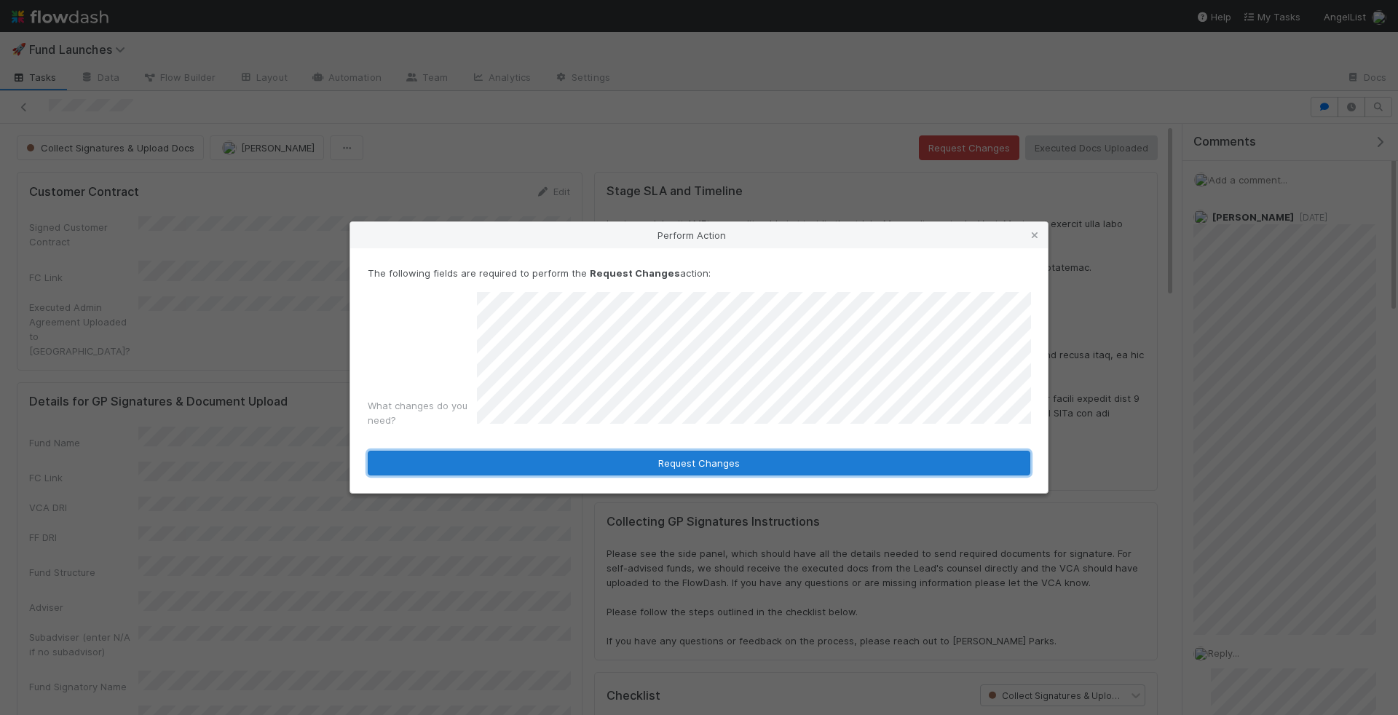
click at [628, 460] on button "Request Changes" at bounding box center [699, 463] width 663 height 25
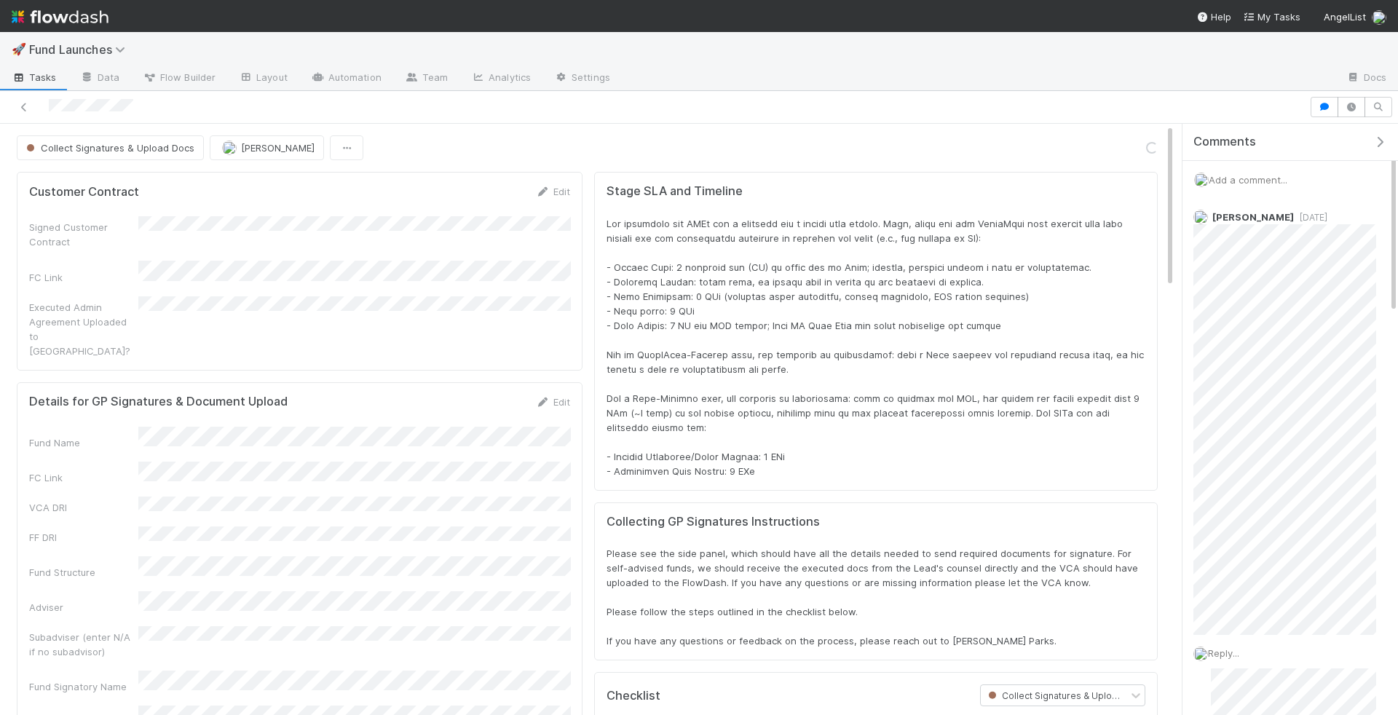
scroll to position [2312, 0]
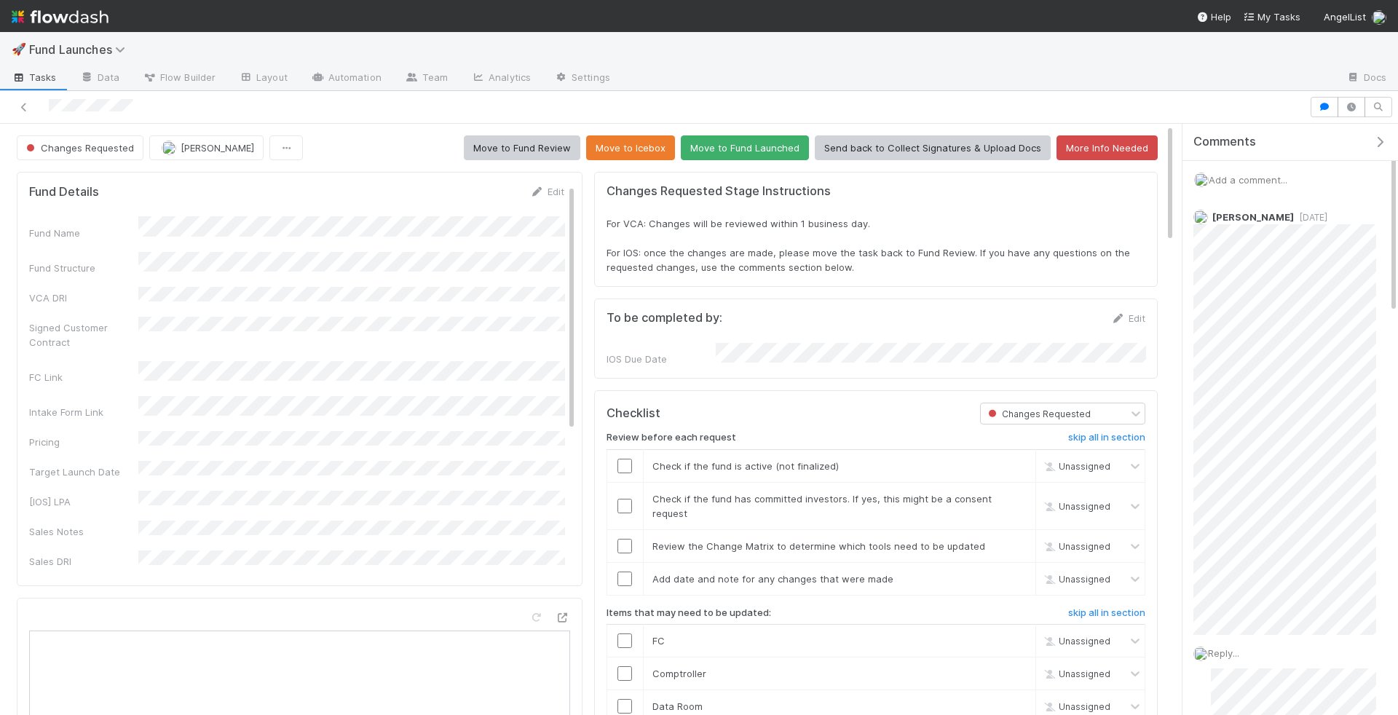
click at [1271, 174] on span "Add a comment..." at bounding box center [1248, 180] width 79 height 12
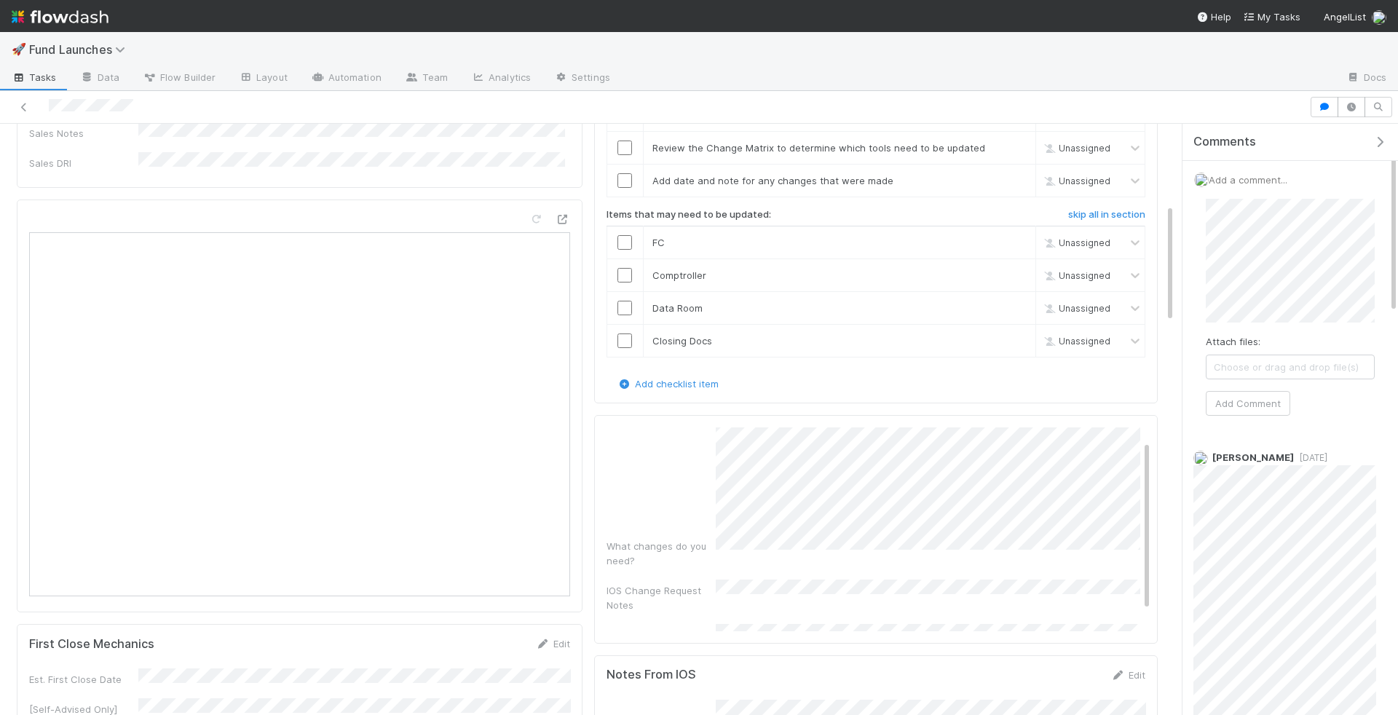
scroll to position [0, 0]
click at [1251, 403] on button "Add Comment" at bounding box center [1248, 403] width 84 height 25
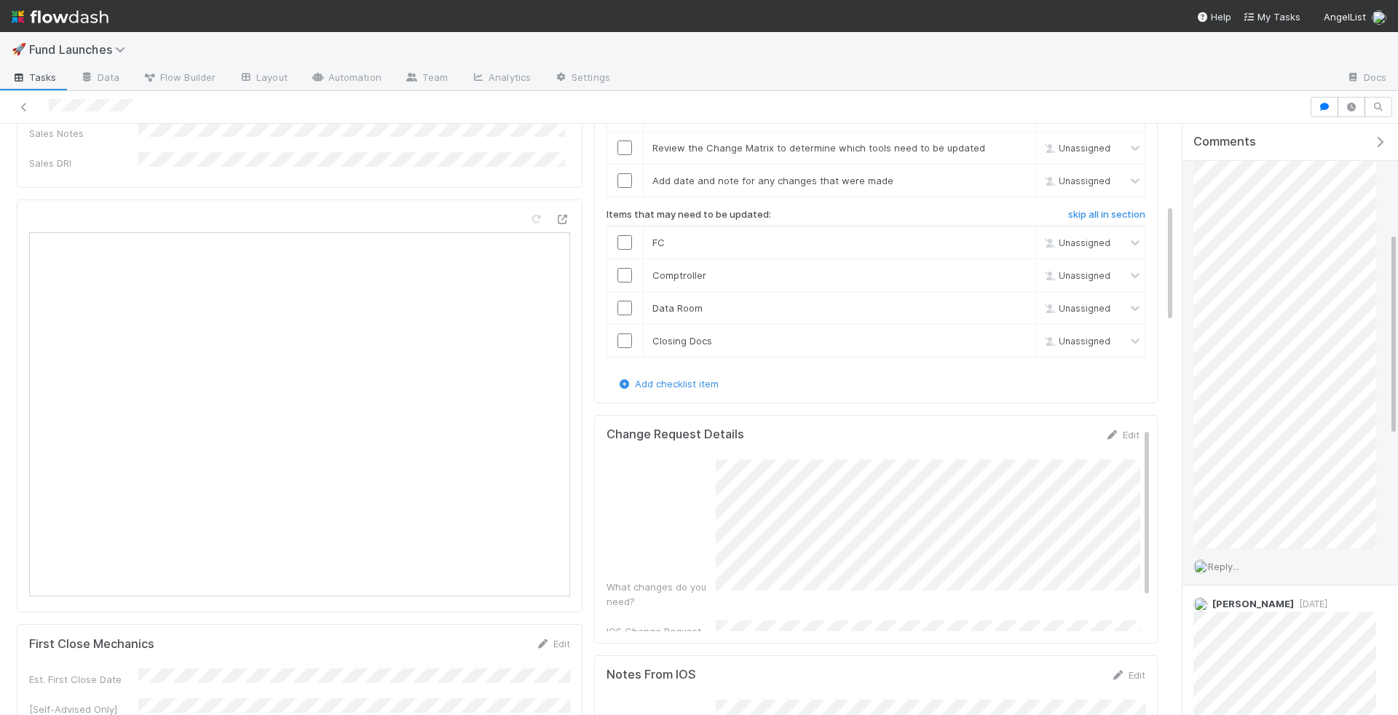
scroll to position [241, 0]
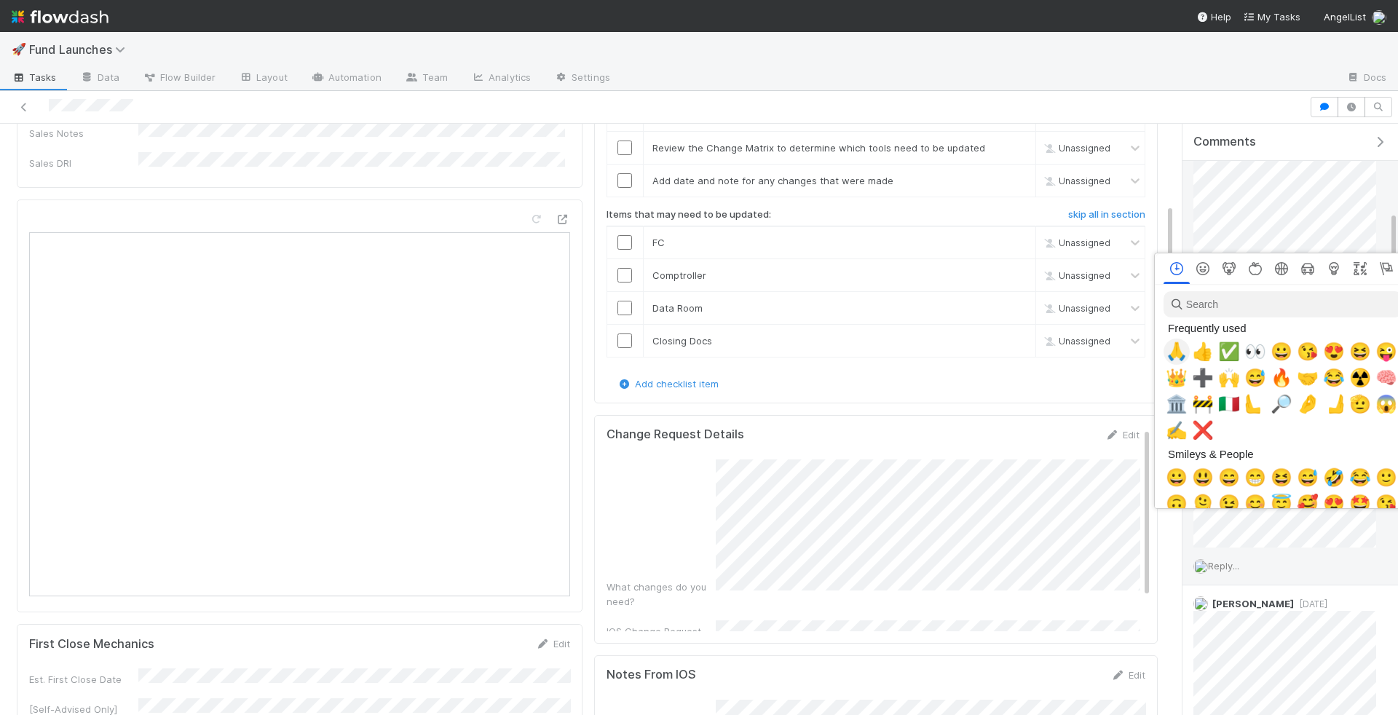
click at [1182, 351] on span "🙏" at bounding box center [1177, 352] width 22 height 20
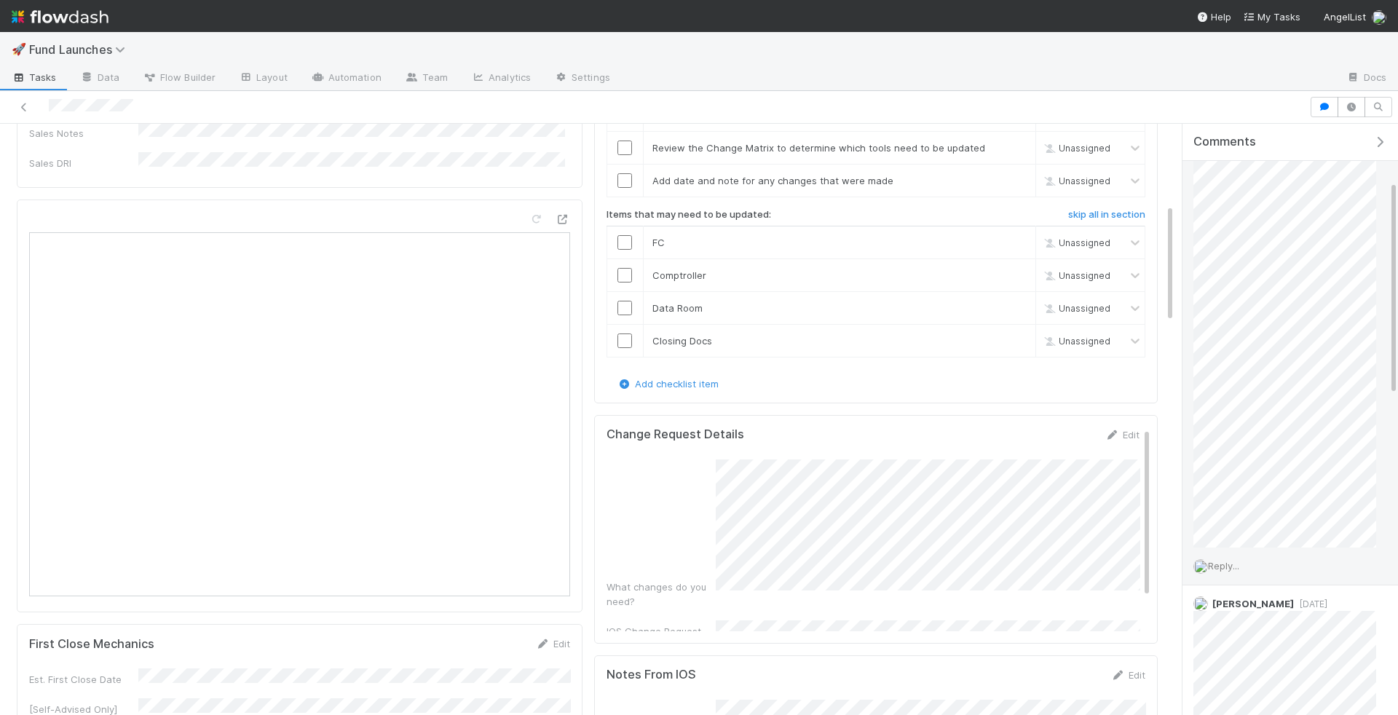
scroll to position [0, 0]
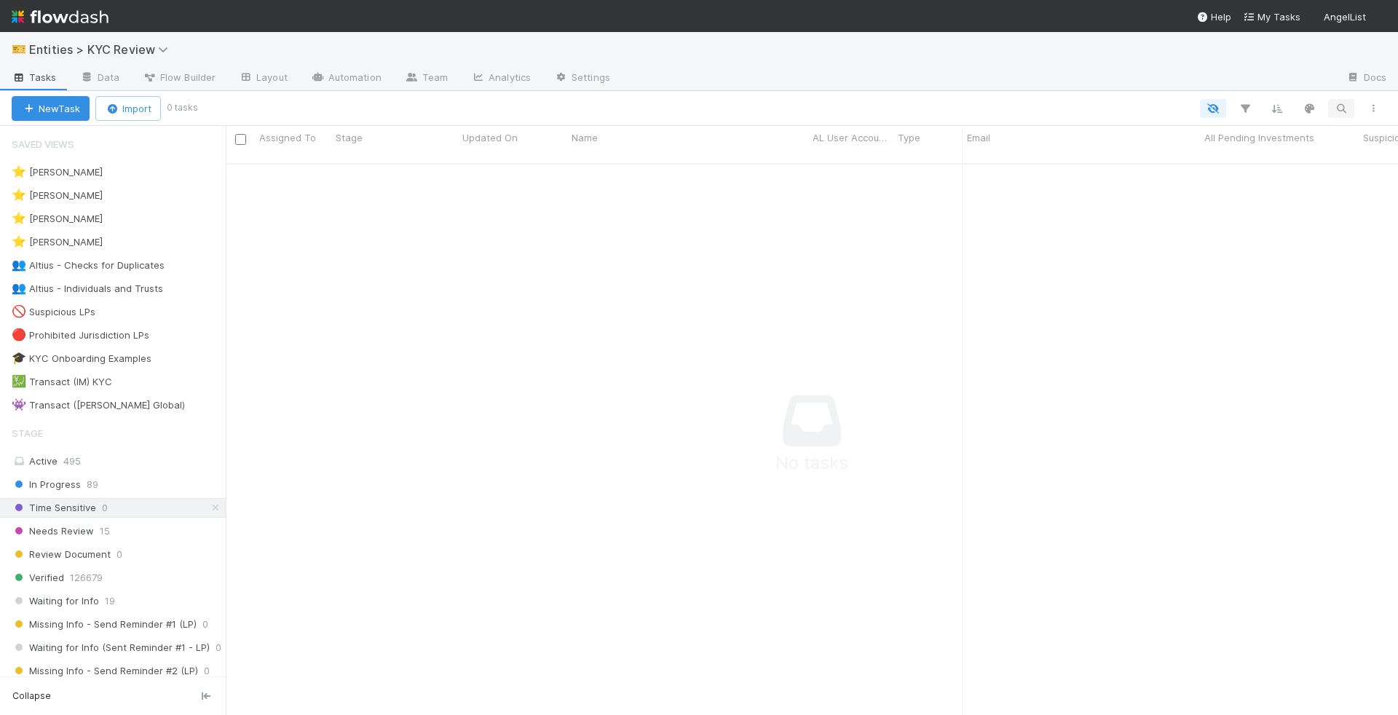
scroll to position [564, 1172]
click at [1338, 107] on icon "button" at bounding box center [1341, 108] width 15 height 13
type input "The [PERSON_NAME] Revocable Trust"
click at [223, 500] on div "Time Sensitive 0" at bounding box center [119, 508] width 214 height 18
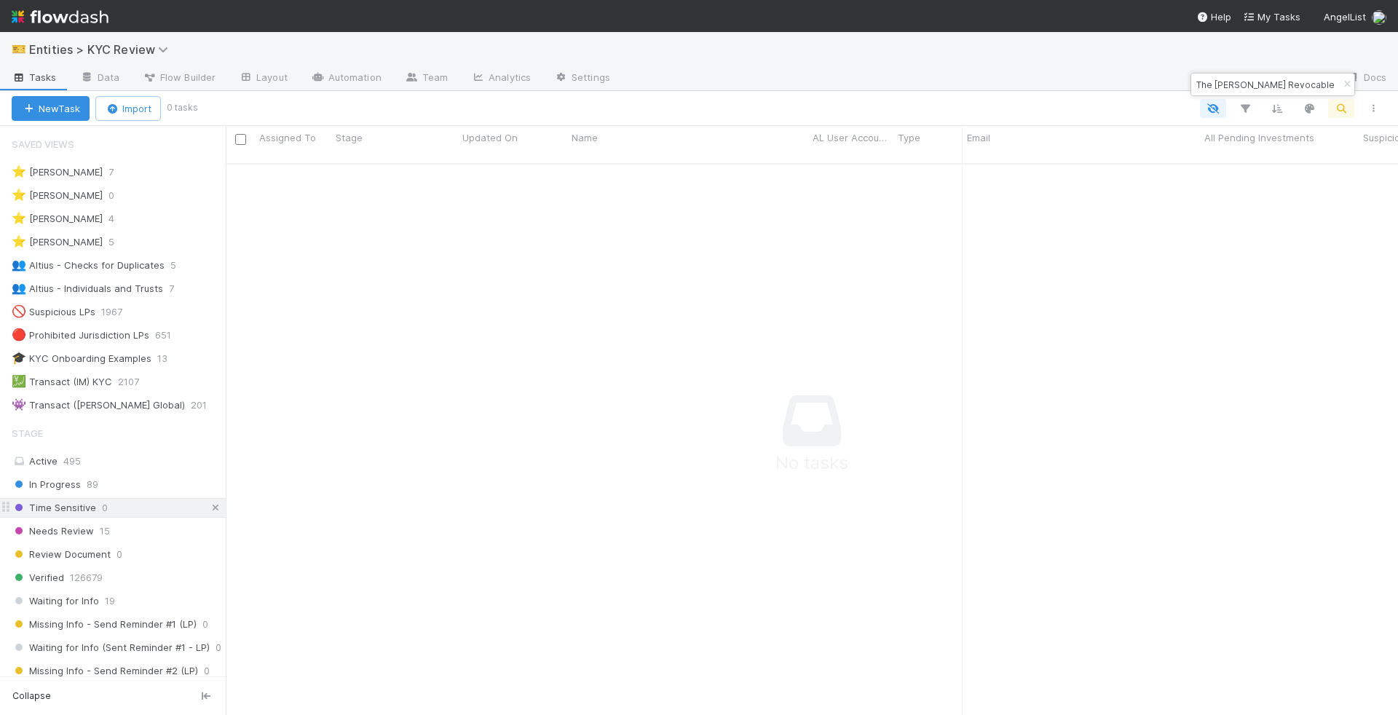
click at [218, 503] on icon at bounding box center [215, 507] width 15 height 9
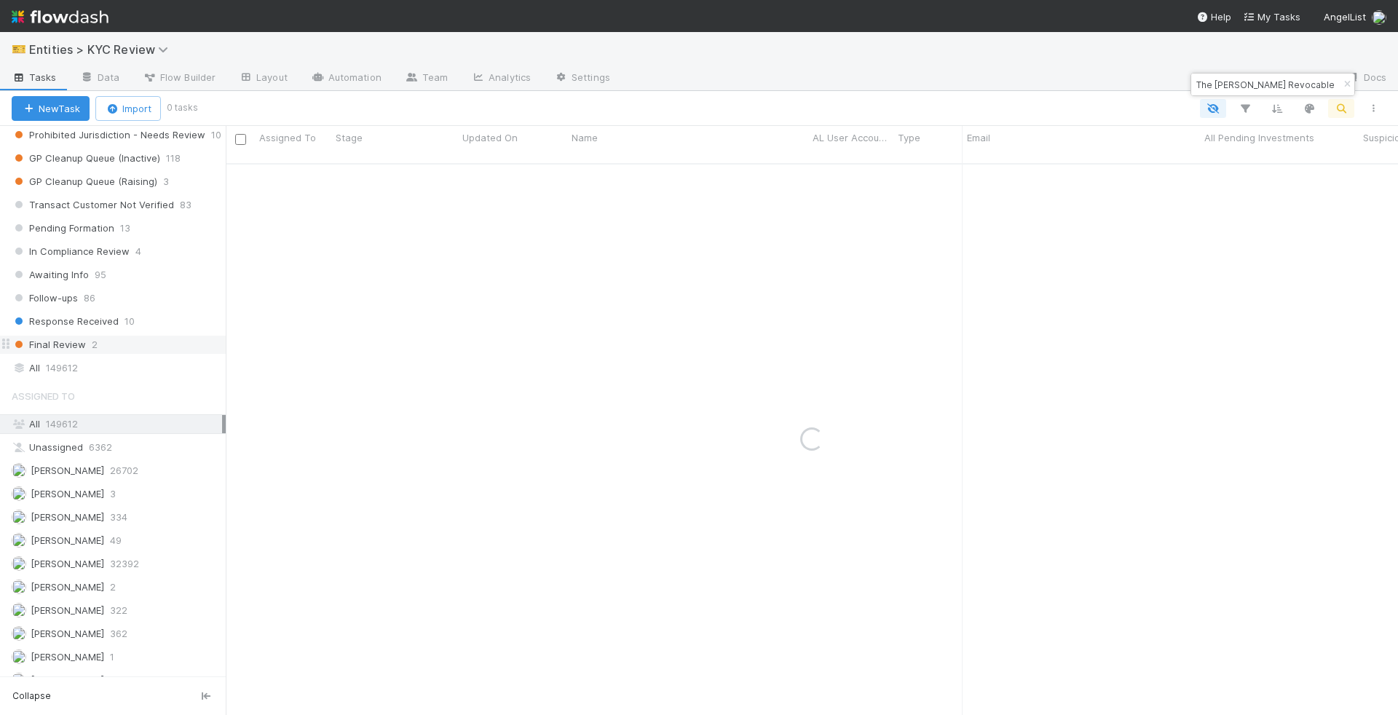
scroll to position [982, 0]
click at [132, 356] on div "All 149612" at bounding box center [117, 365] width 210 height 18
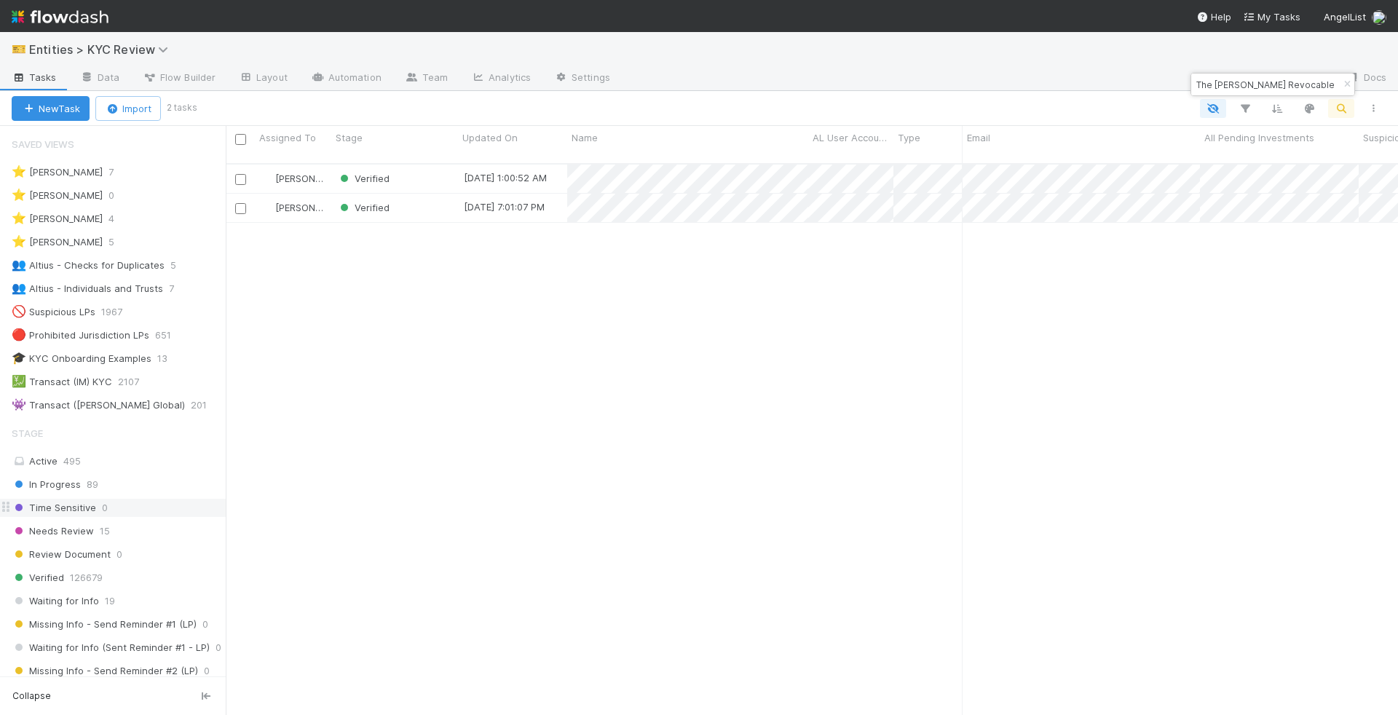
scroll to position [564, 1172]
click at [430, 165] on div "Verified" at bounding box center [394, 179] width 127 height 28
click at [414, 194] on div "Verified" at bounding box center [394, 208] width 127 height 28
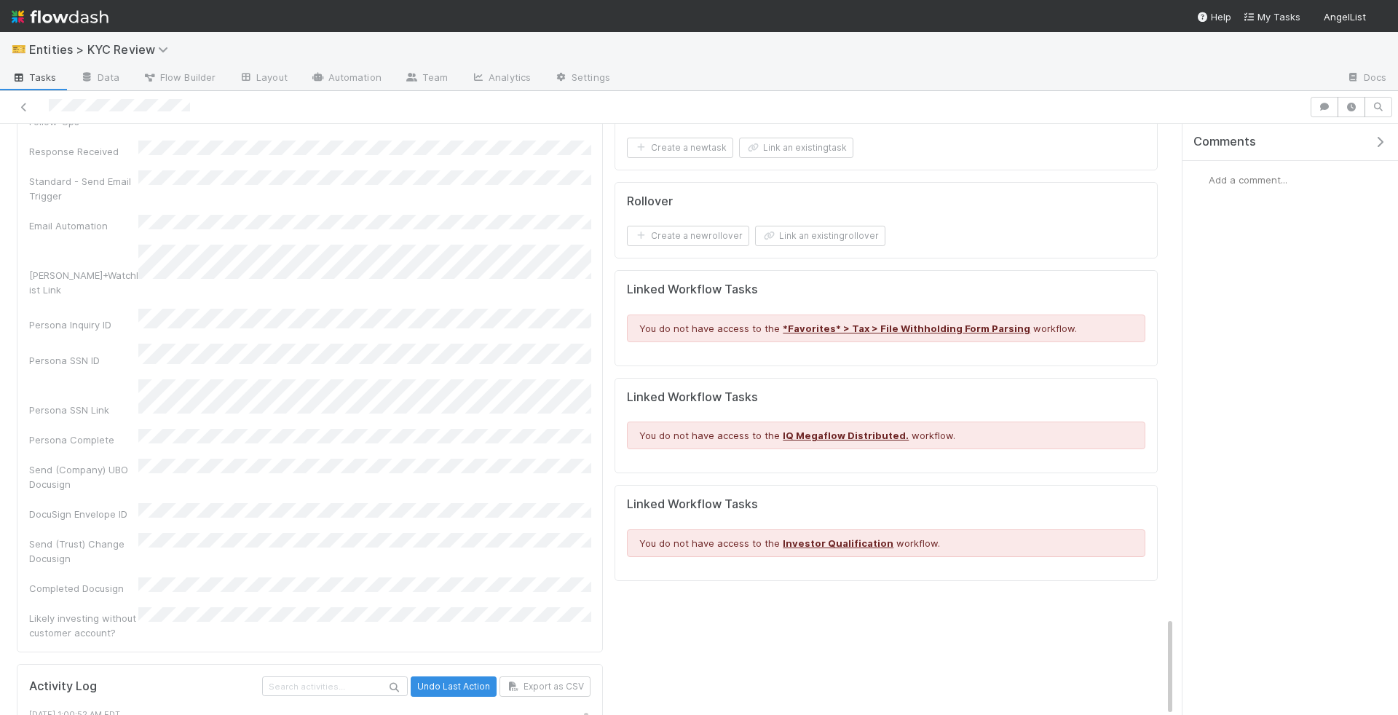
scroll to position [2930, 0]
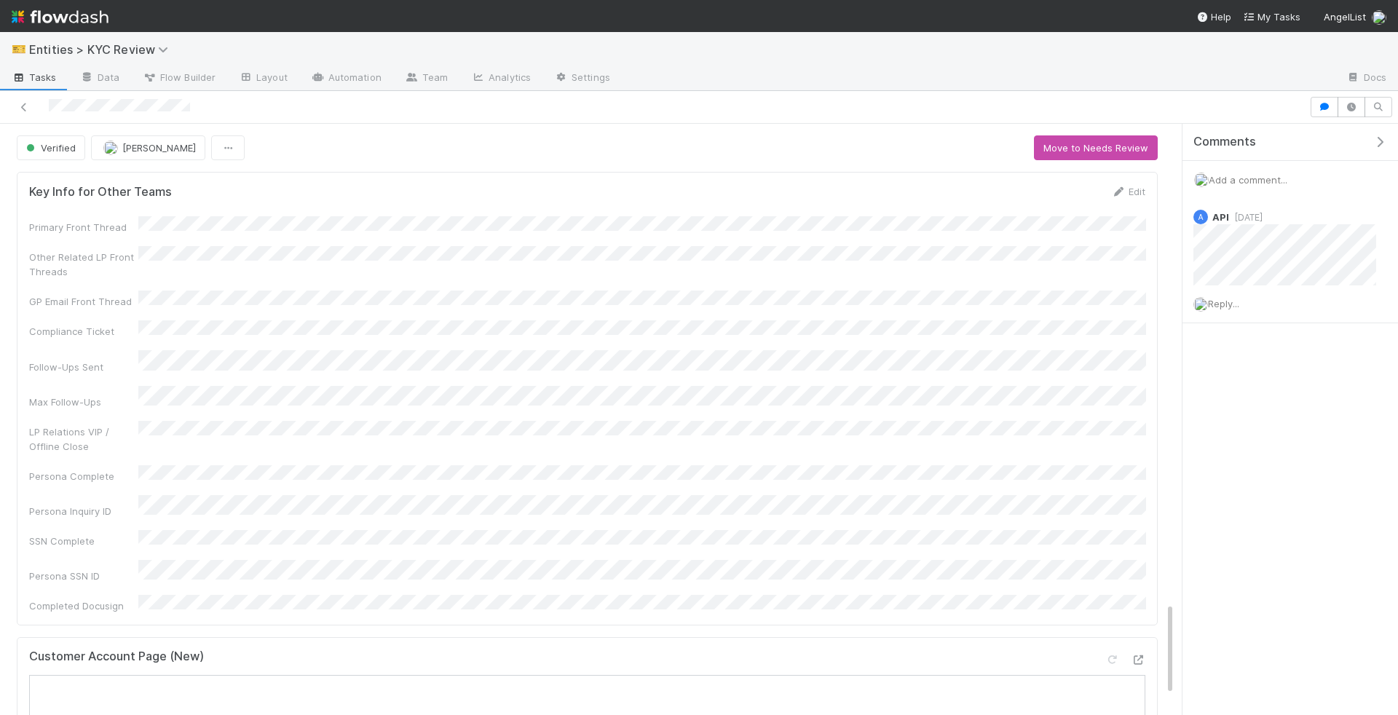
scroll to position [3056, 0]
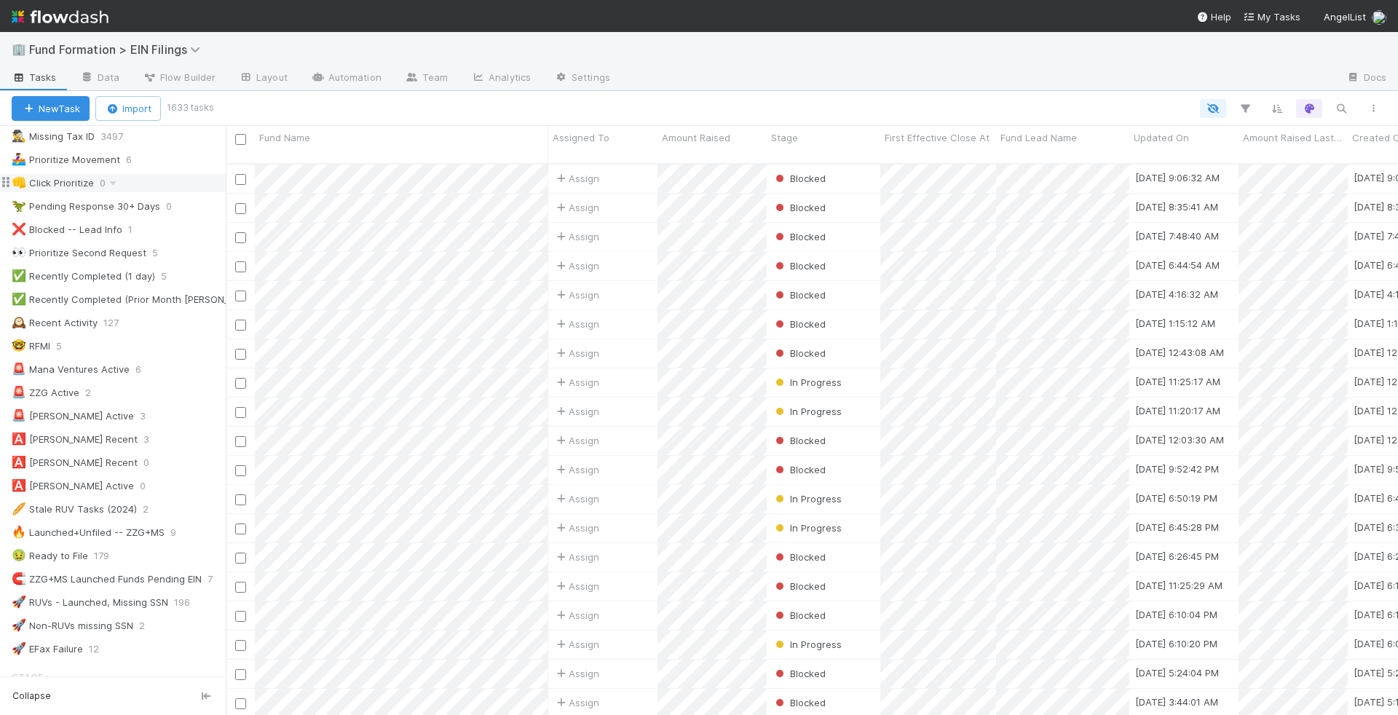
scroll to position [323, 0]
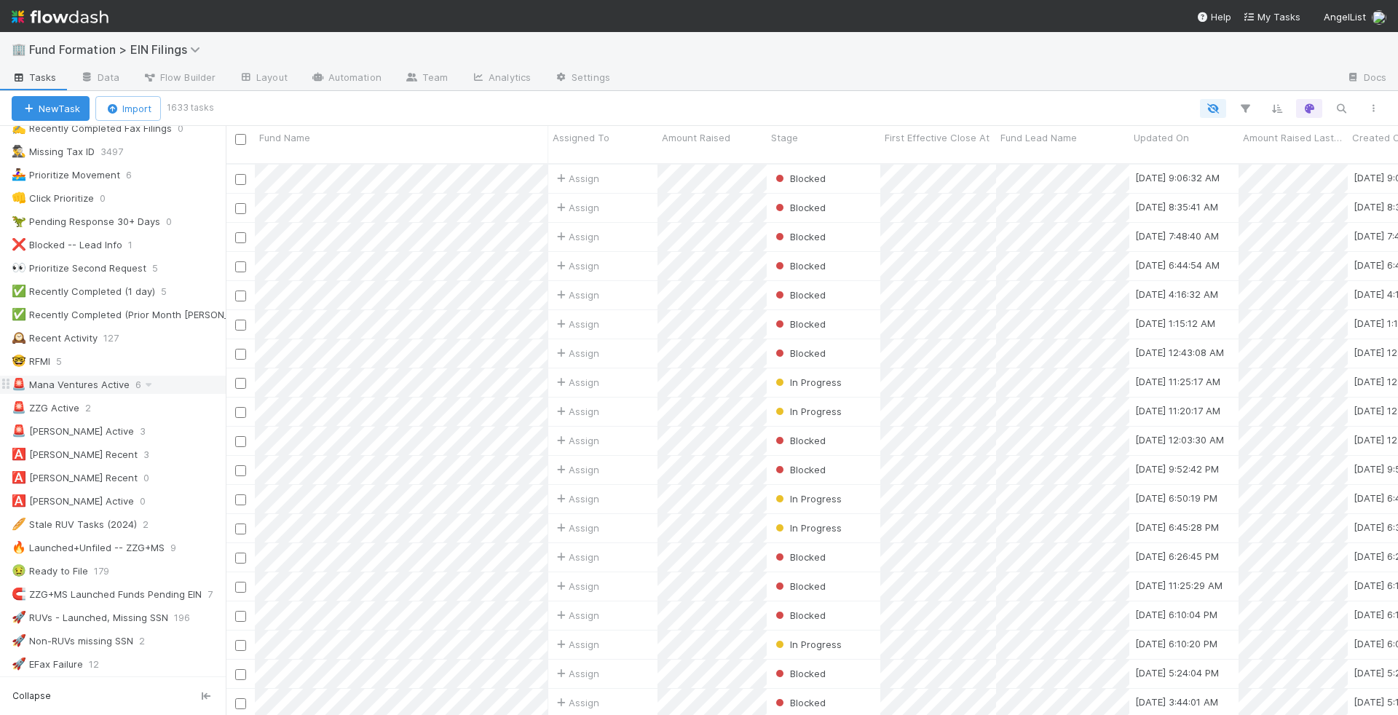
click at [208, 376] on div "🚨 Mana Ventures Active 6" at bounding box center [119, 385] width 214 height 18
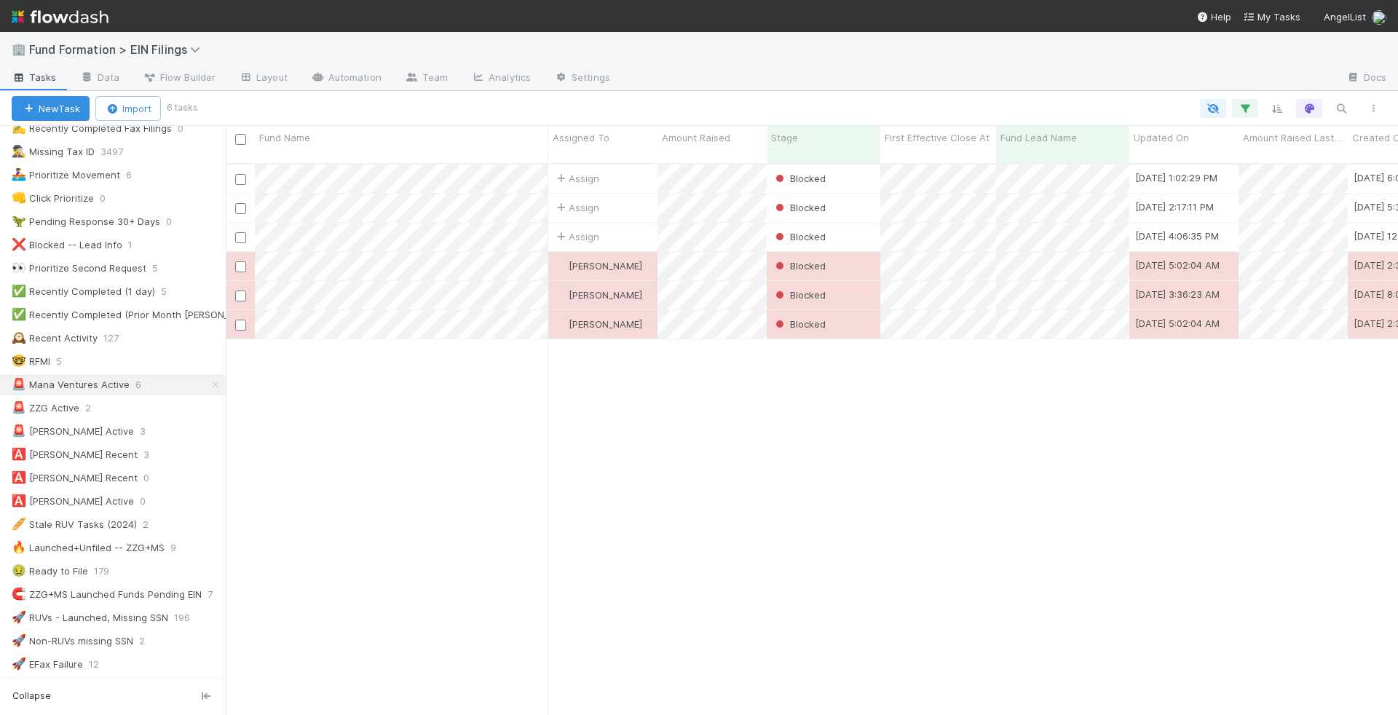
scroll to position [564, 1172]
click at [172, 446] on div "🅰️ Guillermo Rauch Recent 3" at bounding box center [119, 455] width 214 height 18
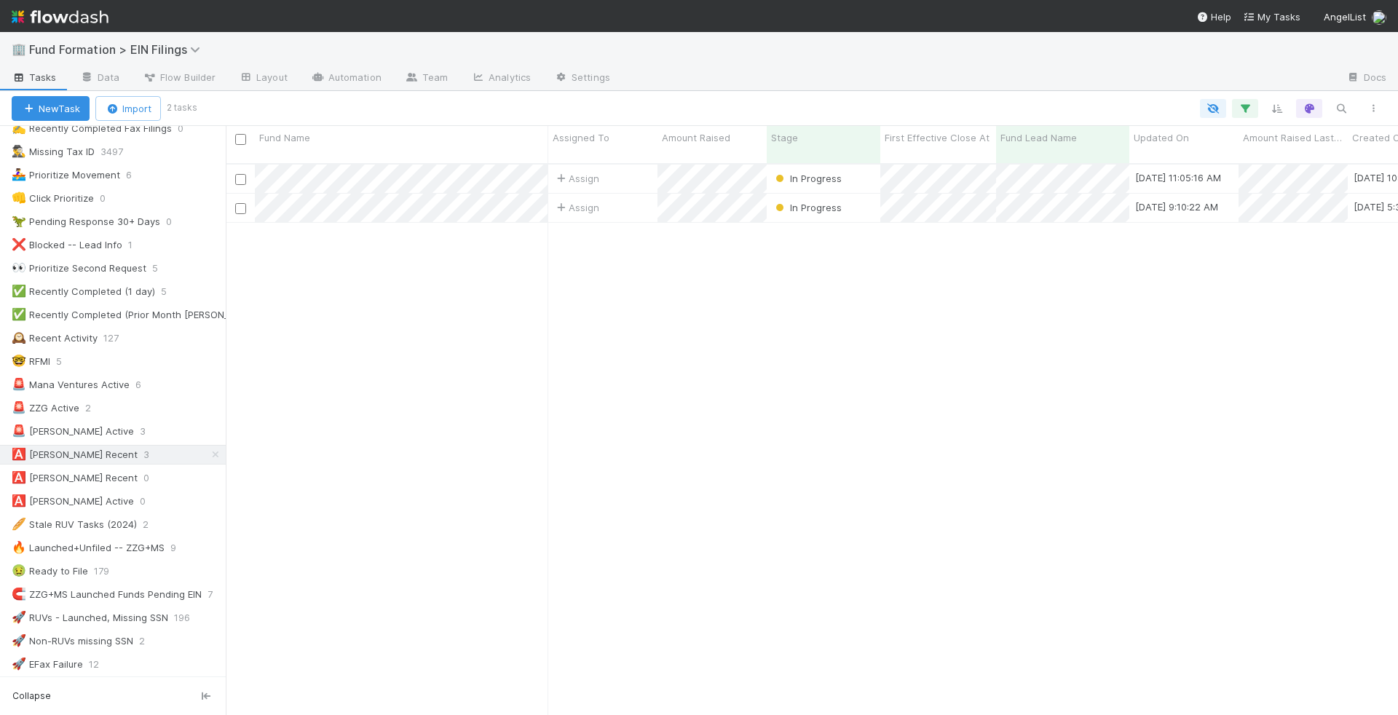
scroll to position [564, 1172]
click at [242, 203] on input "checkbox" at bounding box center [240, 208] width 11 height 11
click at [242, 165] on div at bounding box center [240, 179] width 29 height 28
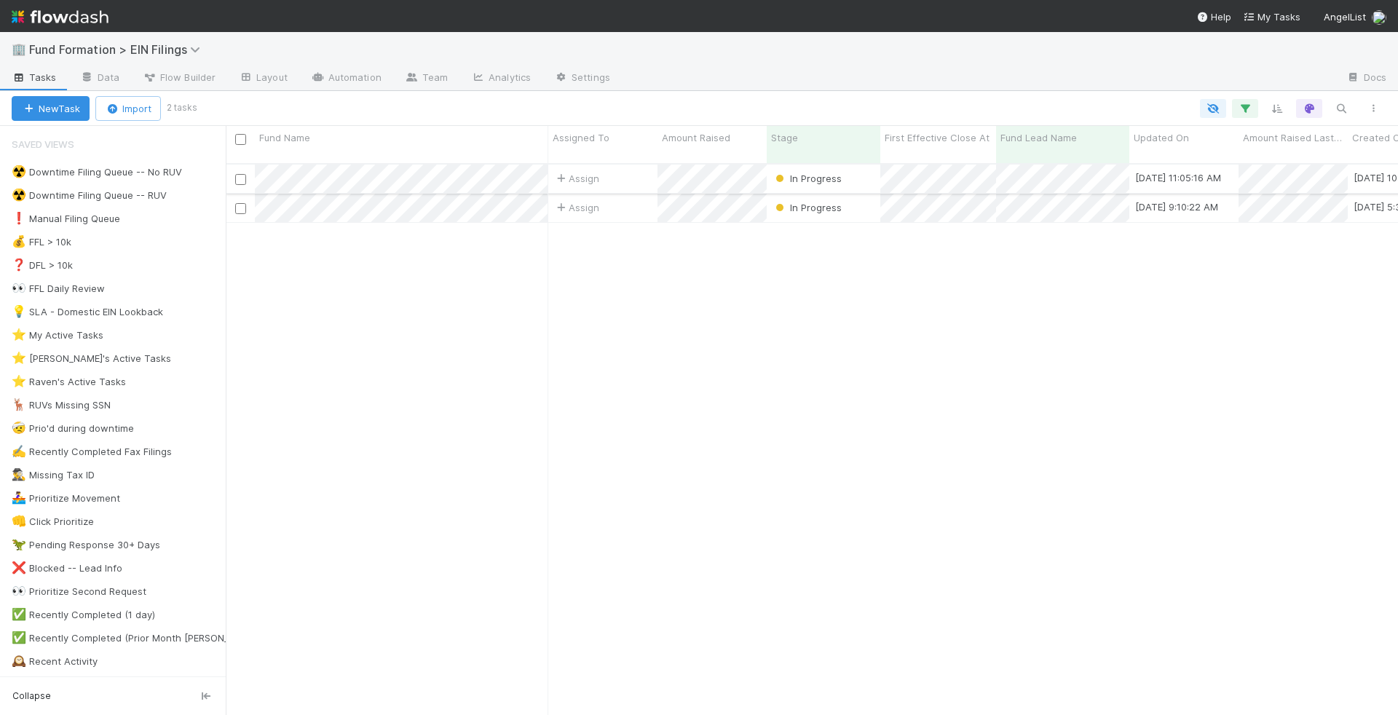
scroll to position [564, 1172]
click at [242, 203] on input "checkbox" at bounding box center [240, 208] width 11 height 11
click at [242, 174] on input "checkbox" at bounding box center [240, 179] width 11 height 11
checkbox input "true"
click at [243, 119] on button "Bulk Actions (2)" at bounding box center [216, 108] width 98 height 25
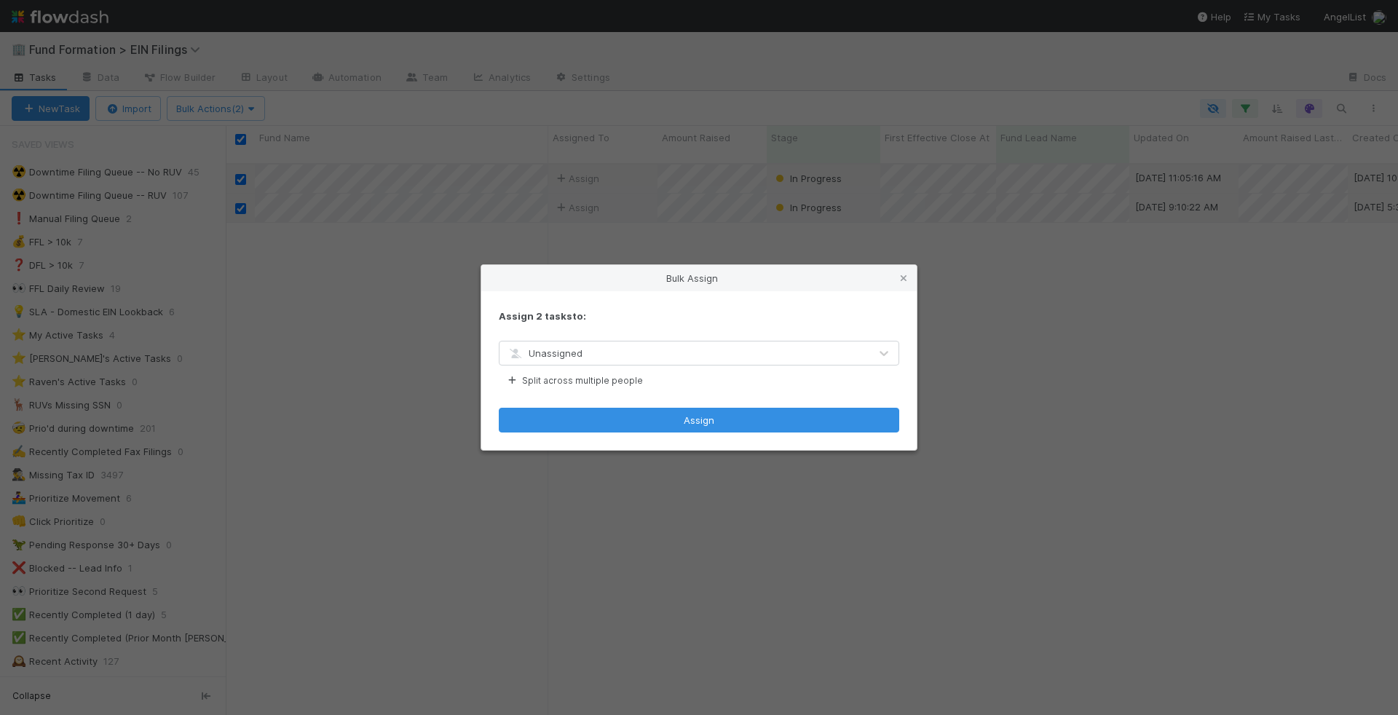
drag, startPoint x: 527, startPoint y: 396, endPoint x: 555, endPoint y: 370, distance: 38.1
click at [555, 370] on div "Assign 2 tasks to: Unassigned Split across multiple people Assign" at bounding box center [698, 370] width 435 height 159
click at [577, 355] on span "Unassigned" at bounding box center [545, 353] width 76 height 12
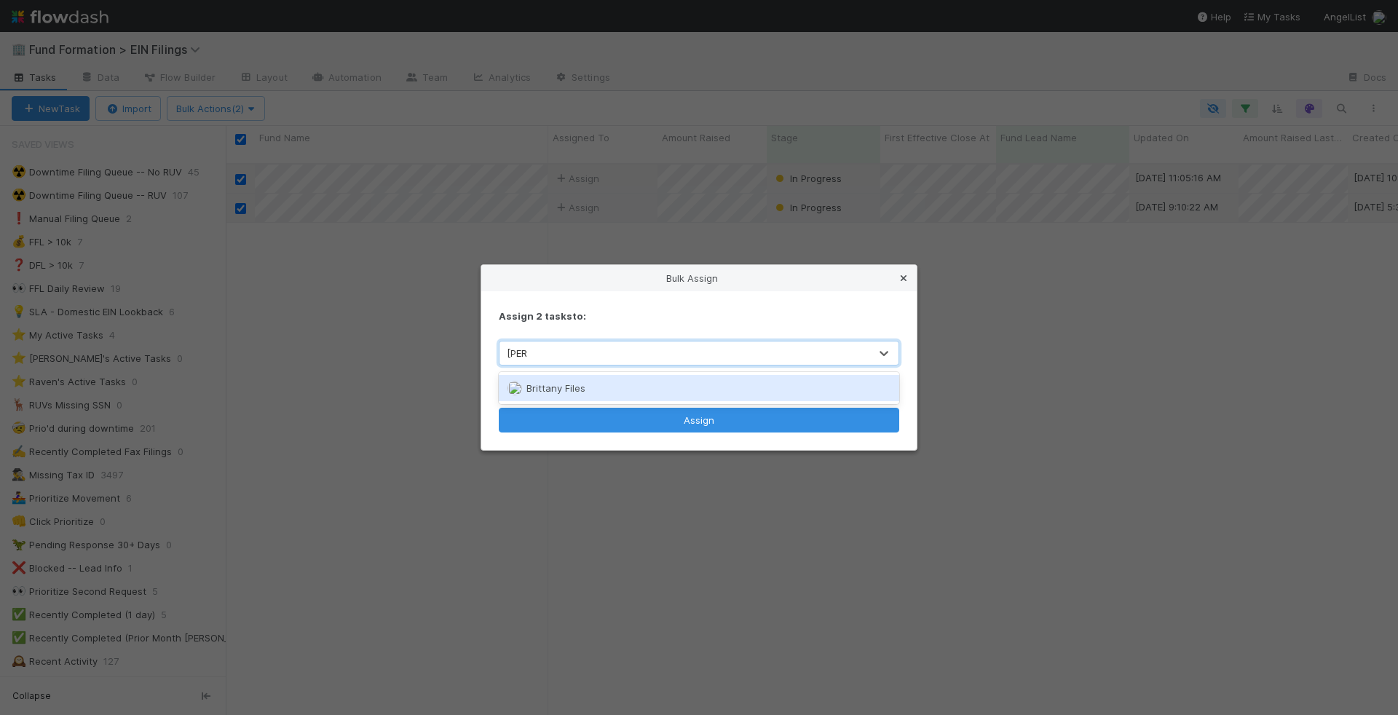
type input "[PERSON_NAME]"
click at [903, 274] on icon at bounding box center [903, 278] width 15 height 9
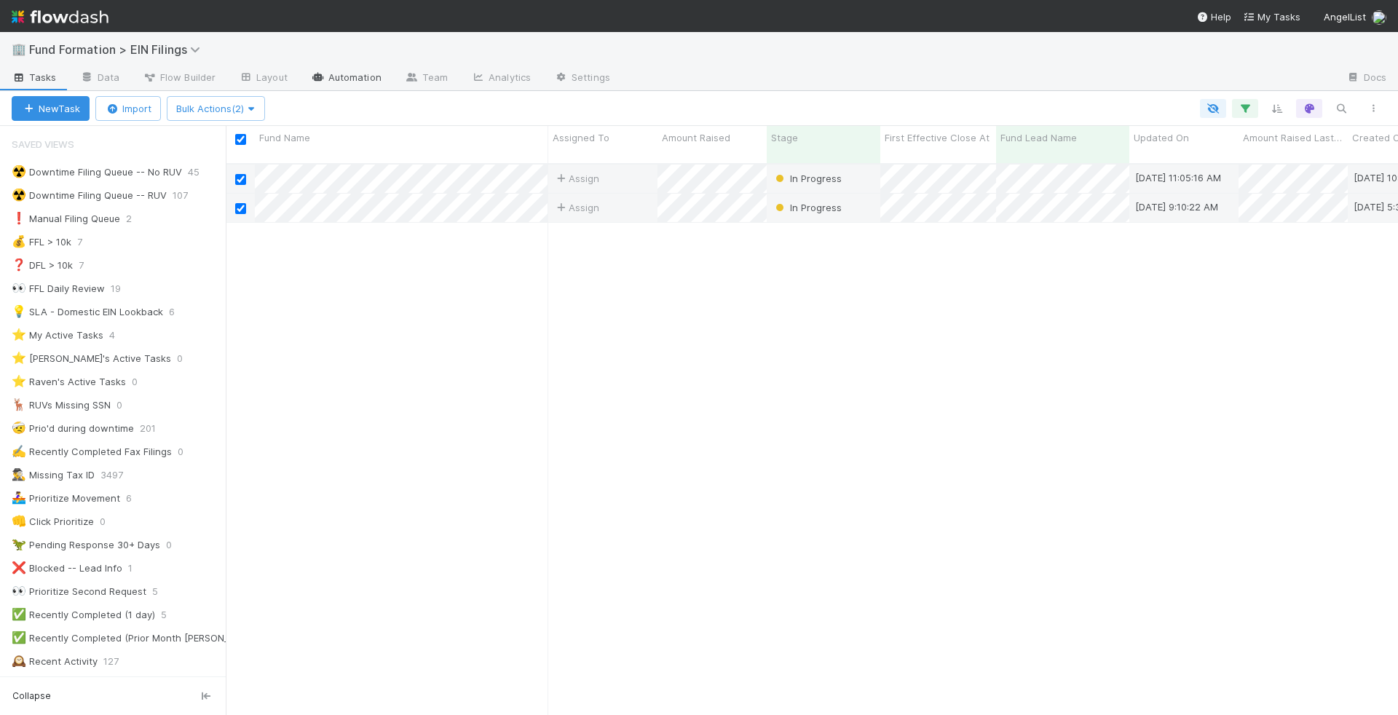
click at [376, 85] on link "Automation" at bounding box center [346, 78] width 94 height 23
click at [213, 104] on span "Bulk Actions (2)" at bounding box center [215, 109] width 79 height 12
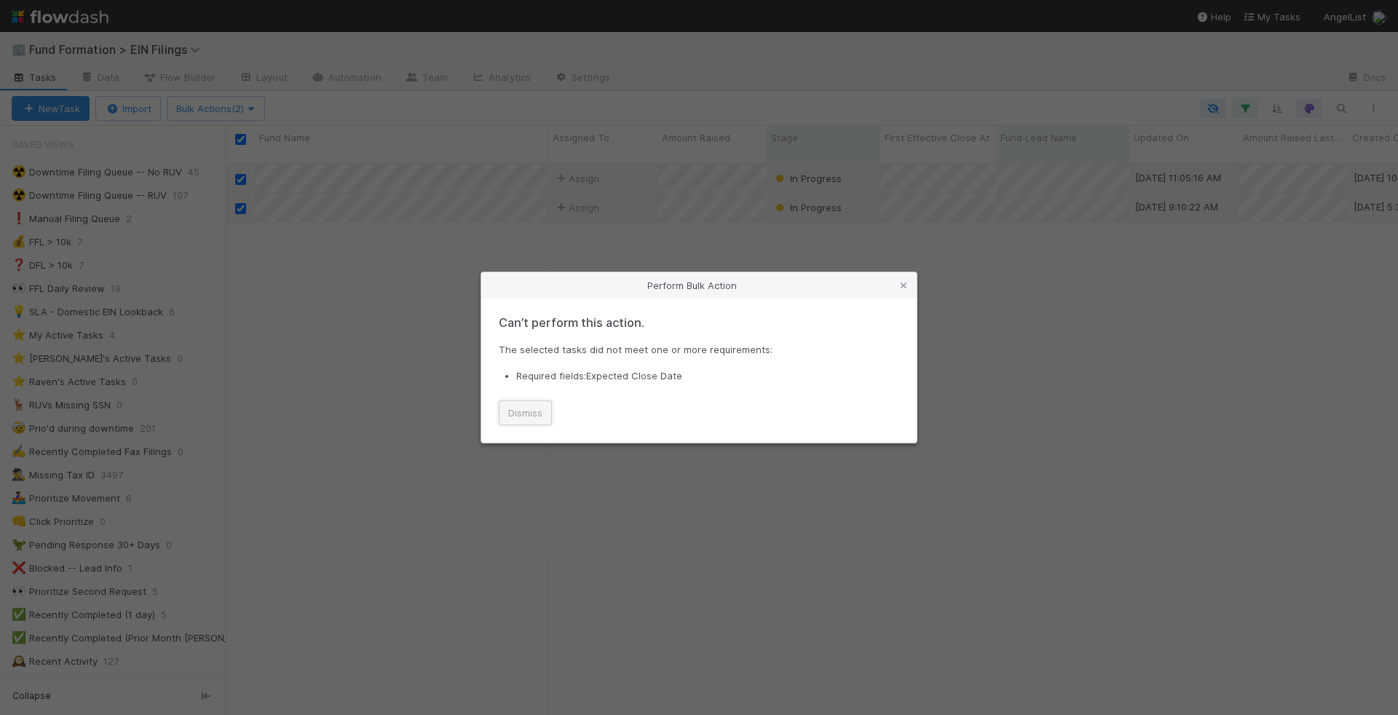
click at [538, 417] on button "Dismiss" at bounding box center [525, 413] width 53 height 25
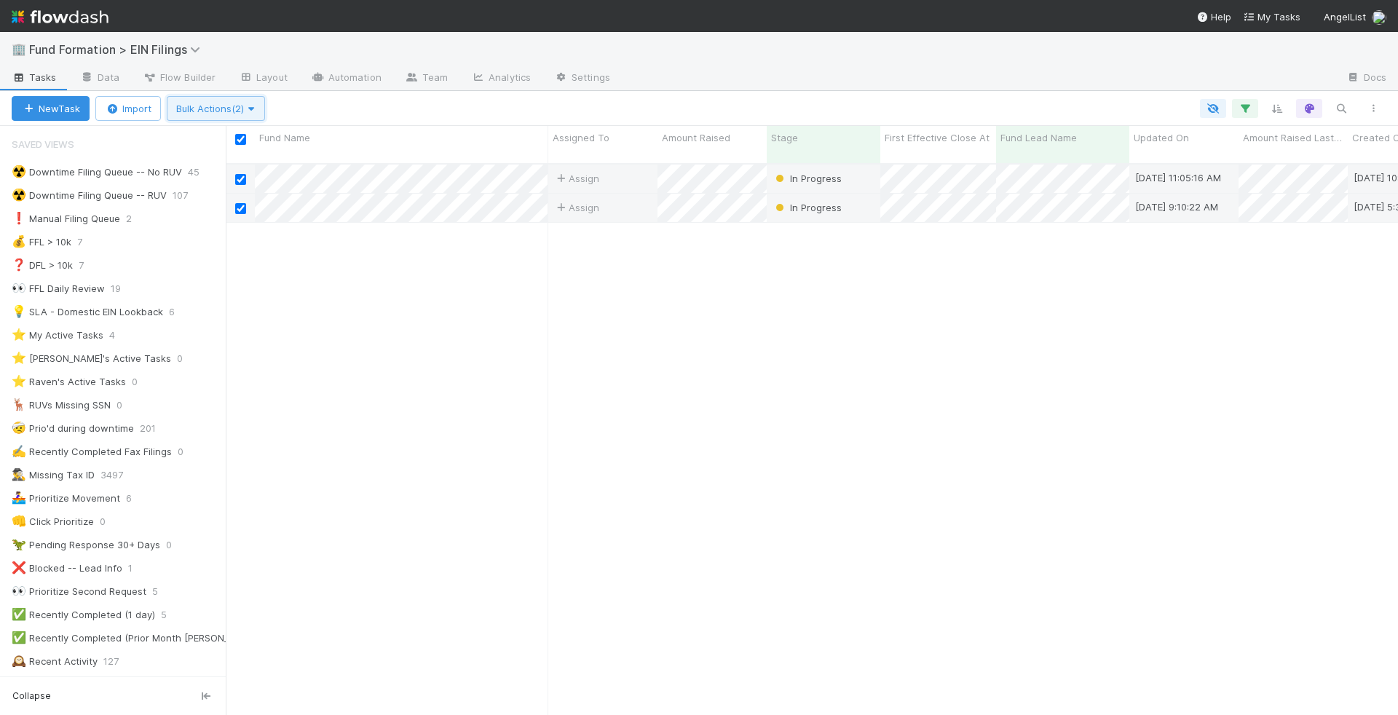
click at [224, 117] on button "Bulk Actions (2)" at bounding box center [216, 108] width 98 height 25
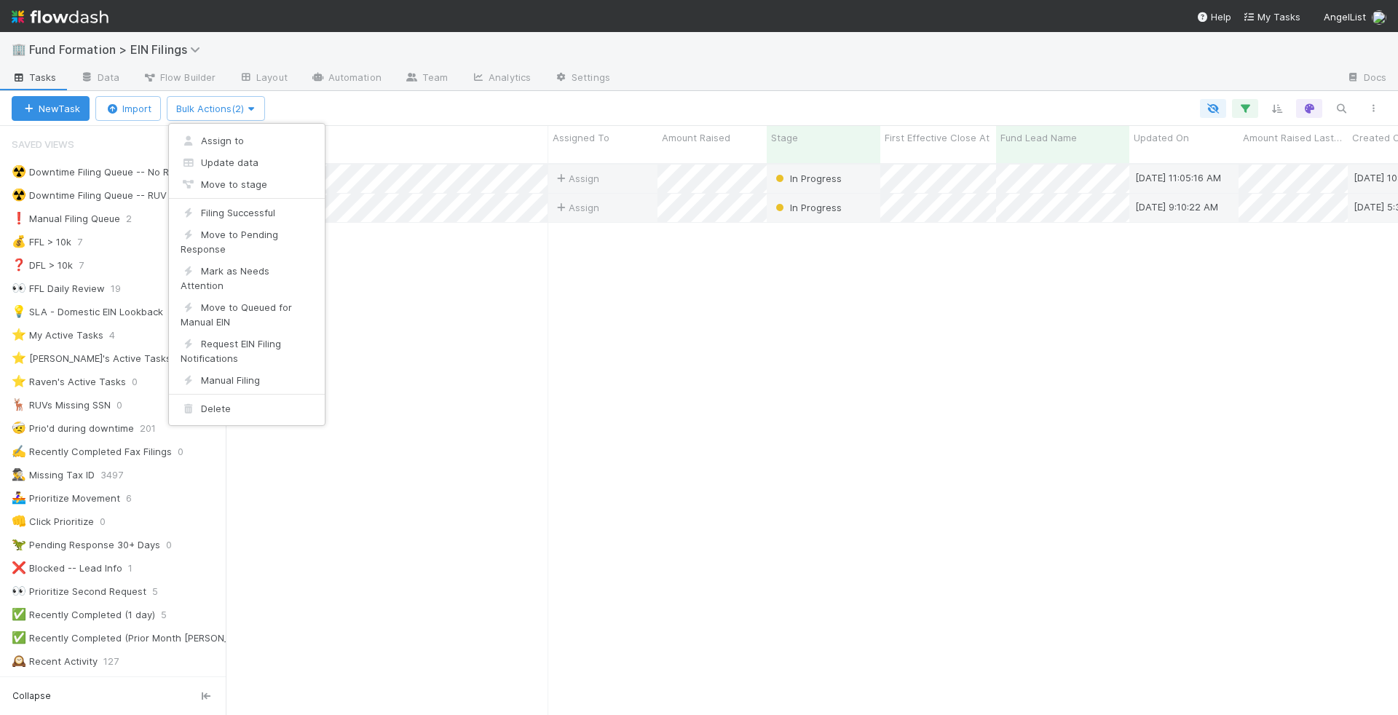
click at [329, 109] on div "Assign to Update data Move to stage Filing Successful Move to Pending Response …" at bounding box center [699, 357] width 1398 height 715
click at [349, 96] on div "Assign to Update data Move to stage Filing Successful Move to Pending Response …" at bounding box center [699, 357] width 1398 height 715
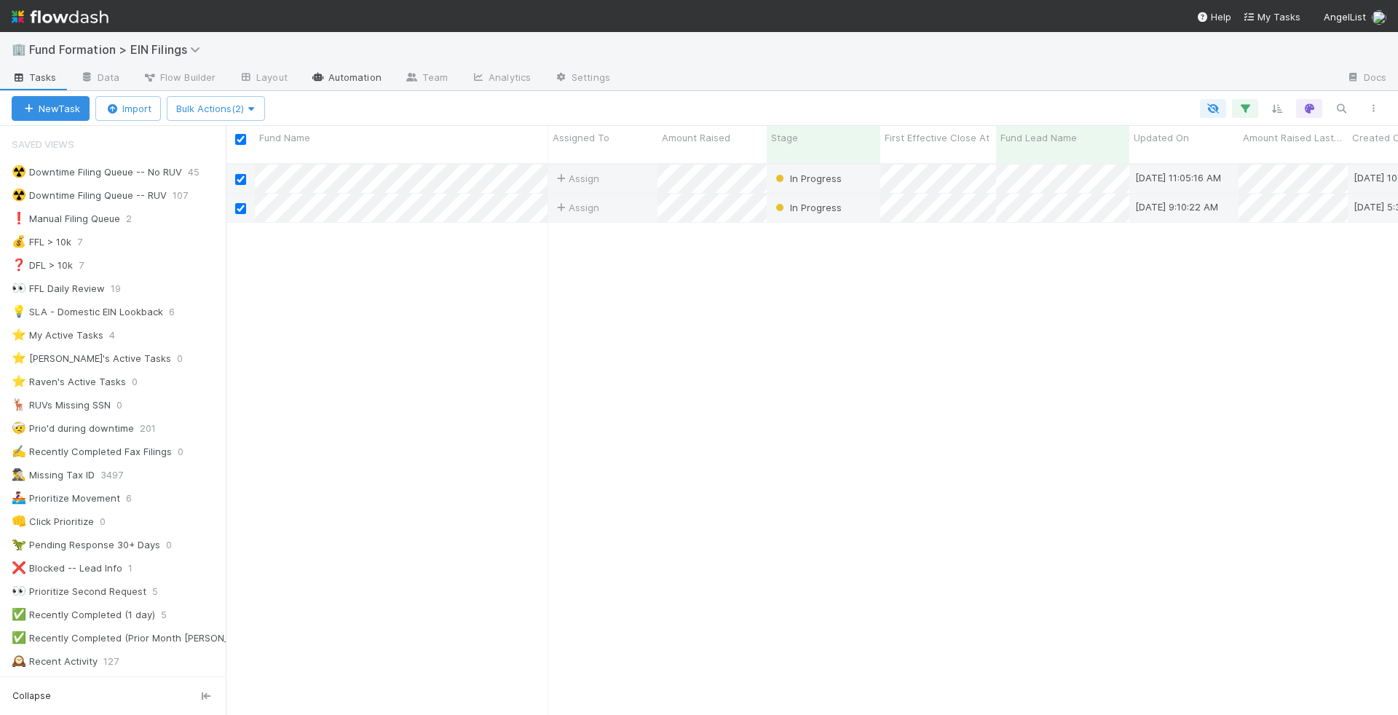
click at [359, 84] on link "Automation" at bounding box center [346, 78] width 94 height 23
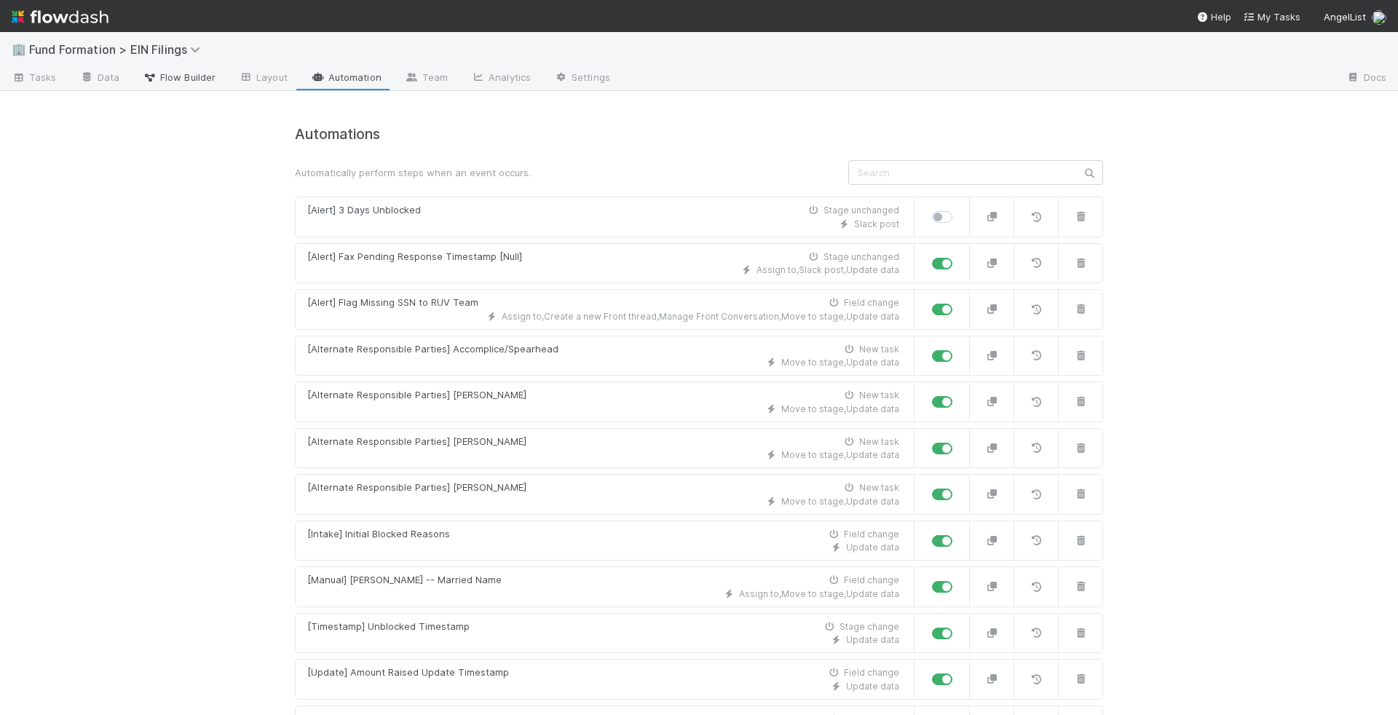
click at [184, 81] on span "Flow Builder" at bounding box center [179, 77] width 73 height 15
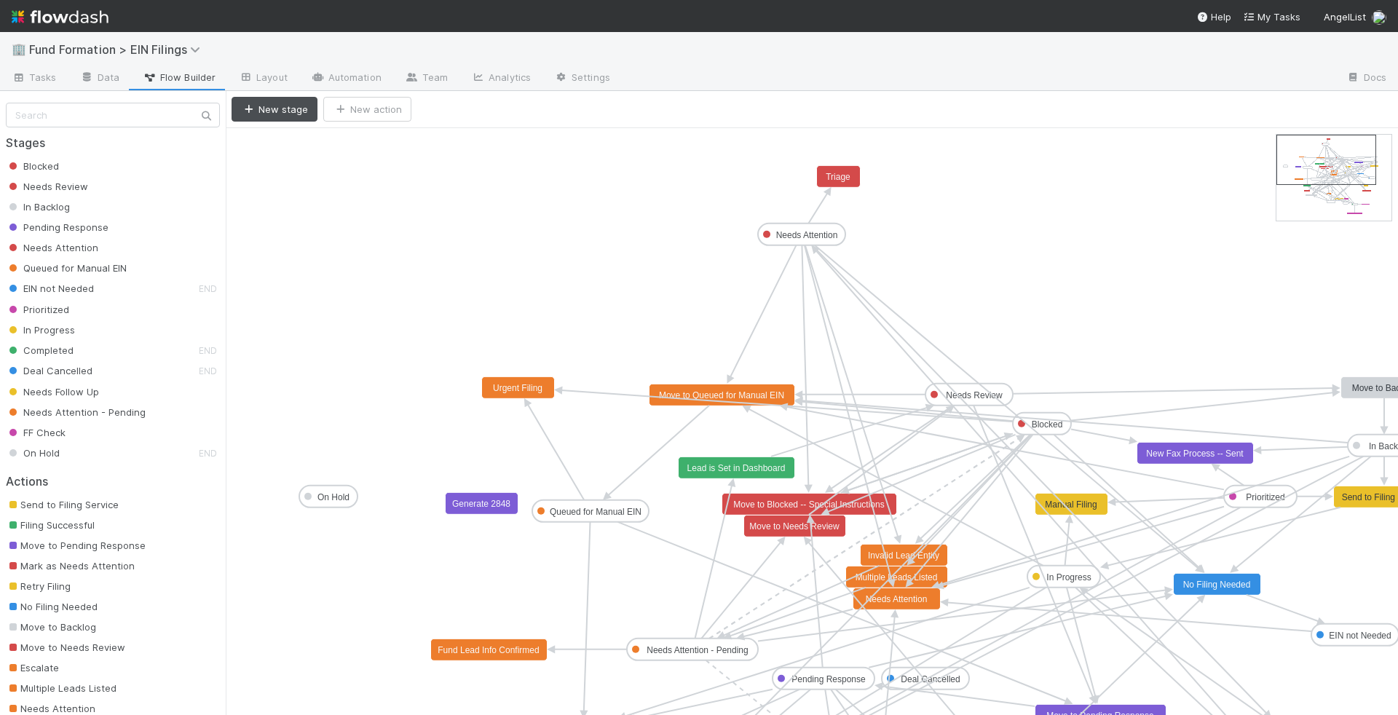
click at [731, 390] on text "Move to Queued for Manual EIN" at bounding box center [721, 395] width 125 height 10
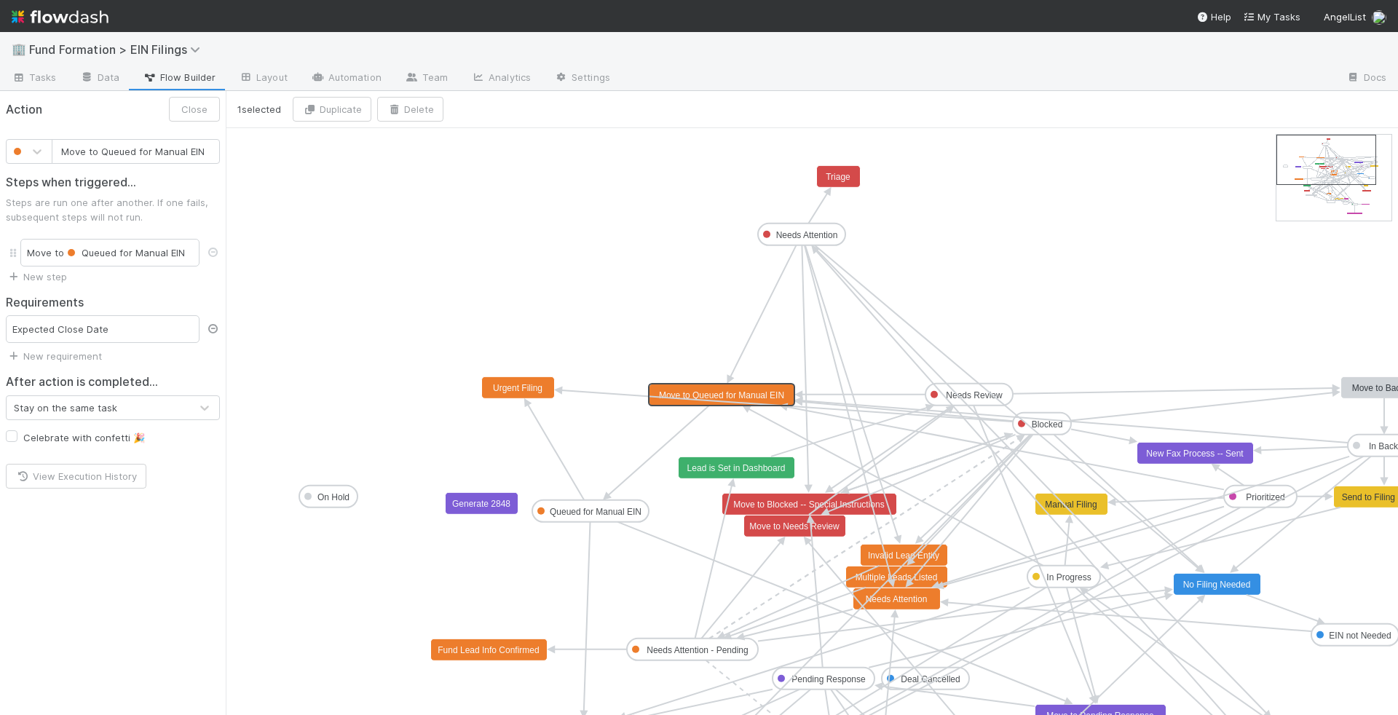
click at [213, 323] on link at bounding box center [212, 329] width 15 height 12
click at [208, 110] on button "Save" at bounding box center [196, 109] width 47 height 25
click at [317, 82] on link "Automation" at bounding box center [346, 78] width 94 height 23
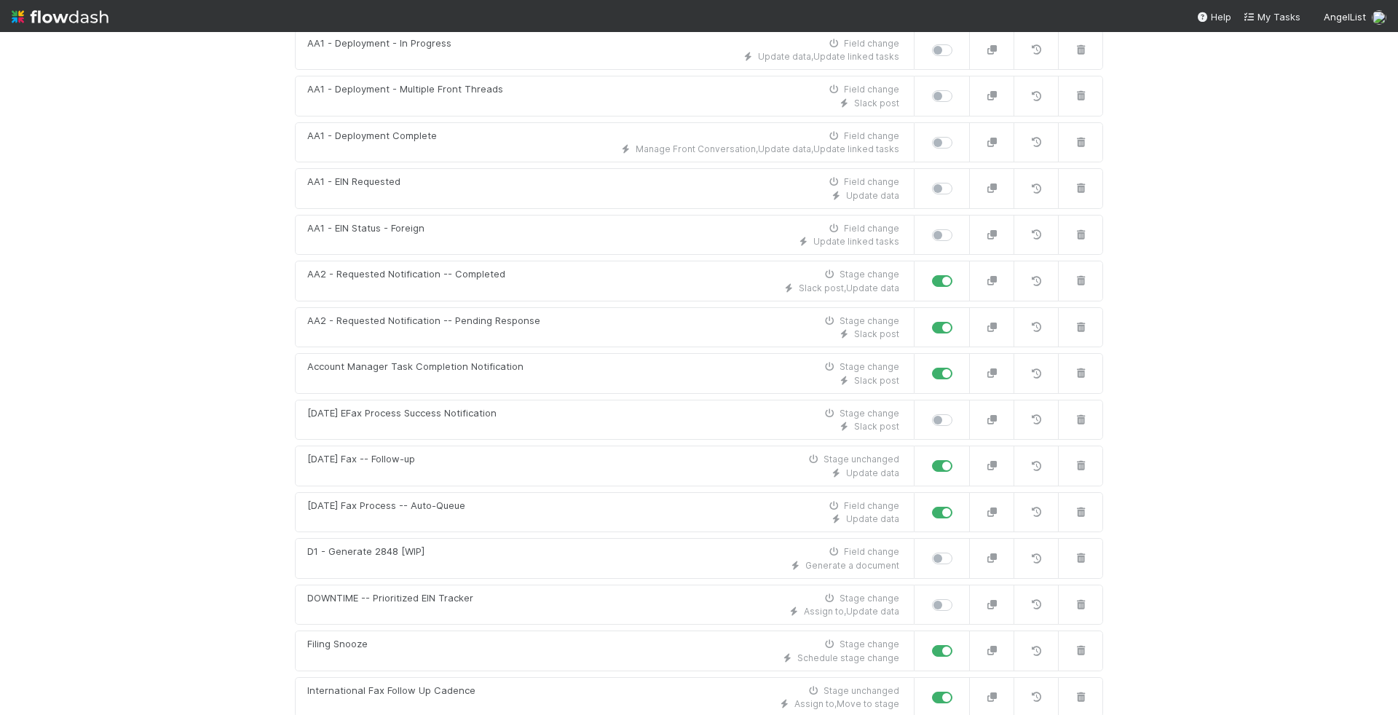
scroll to position [1057, 0]
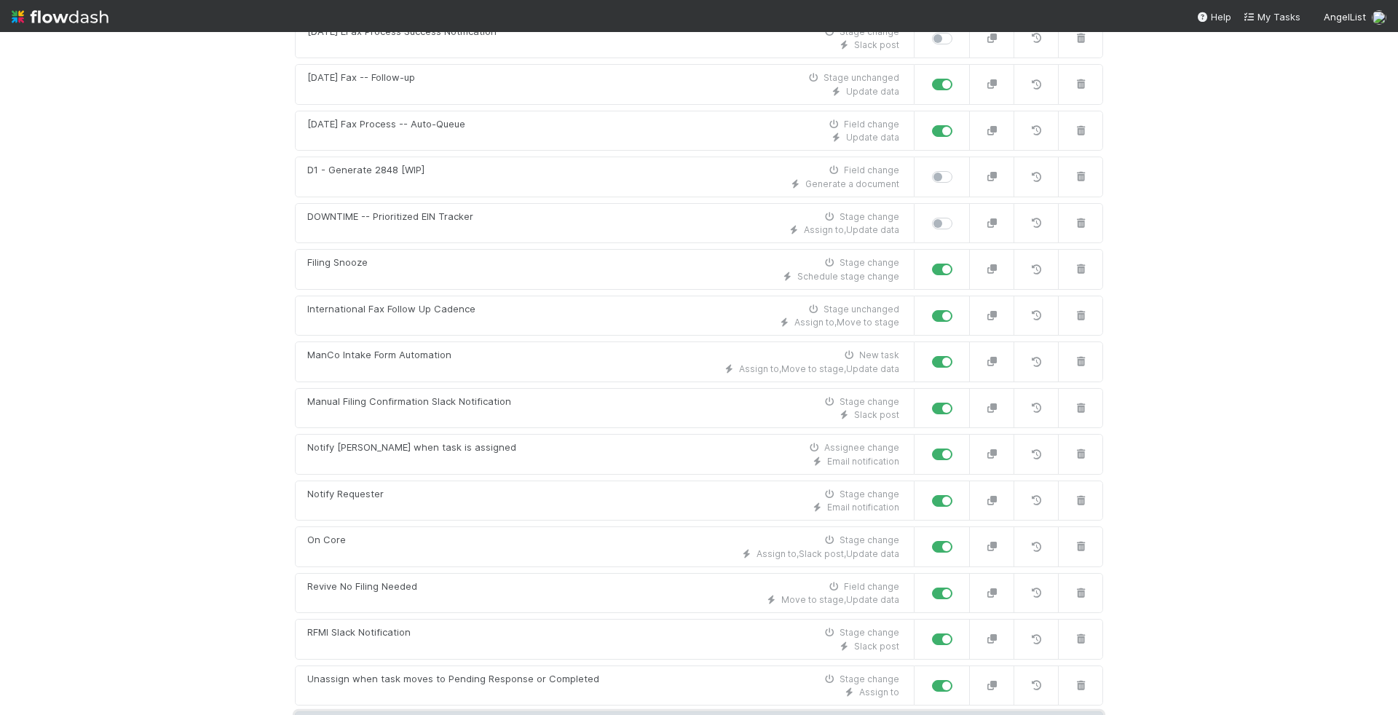
click at [610, 711] on link "New automation" at bounding box center [699, 725] width 808 height 28
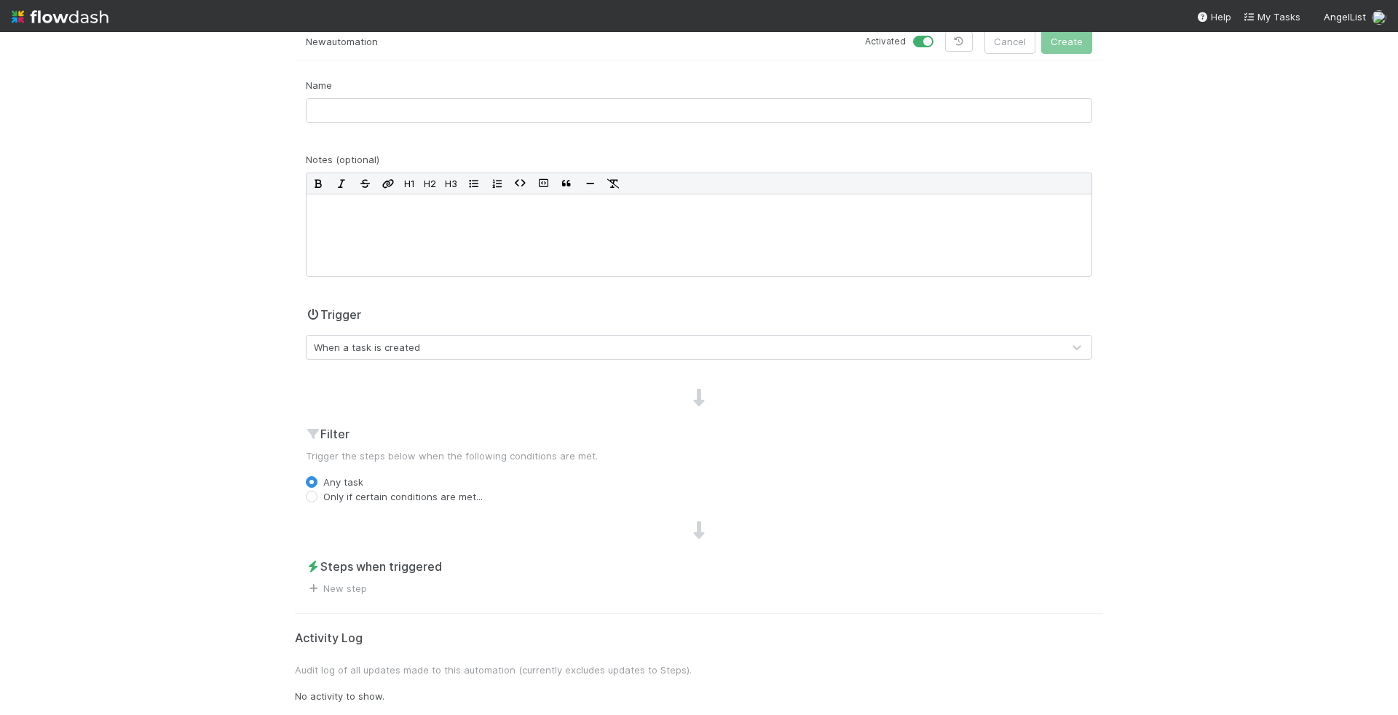
scroll to position [78, 0]
click at [616, 125] on div "Name" at bounding box center [699, 107] width 808 height 57
click at [617, 117] on input "text" at bounding box center [699, 112] width 786 height 25
click at [311, 105] on input "Update Blank Close Date" at bounding box center [699, 112] width 786 height 25
type input "Queued for Manual EIN -- Update Blank Close Date"
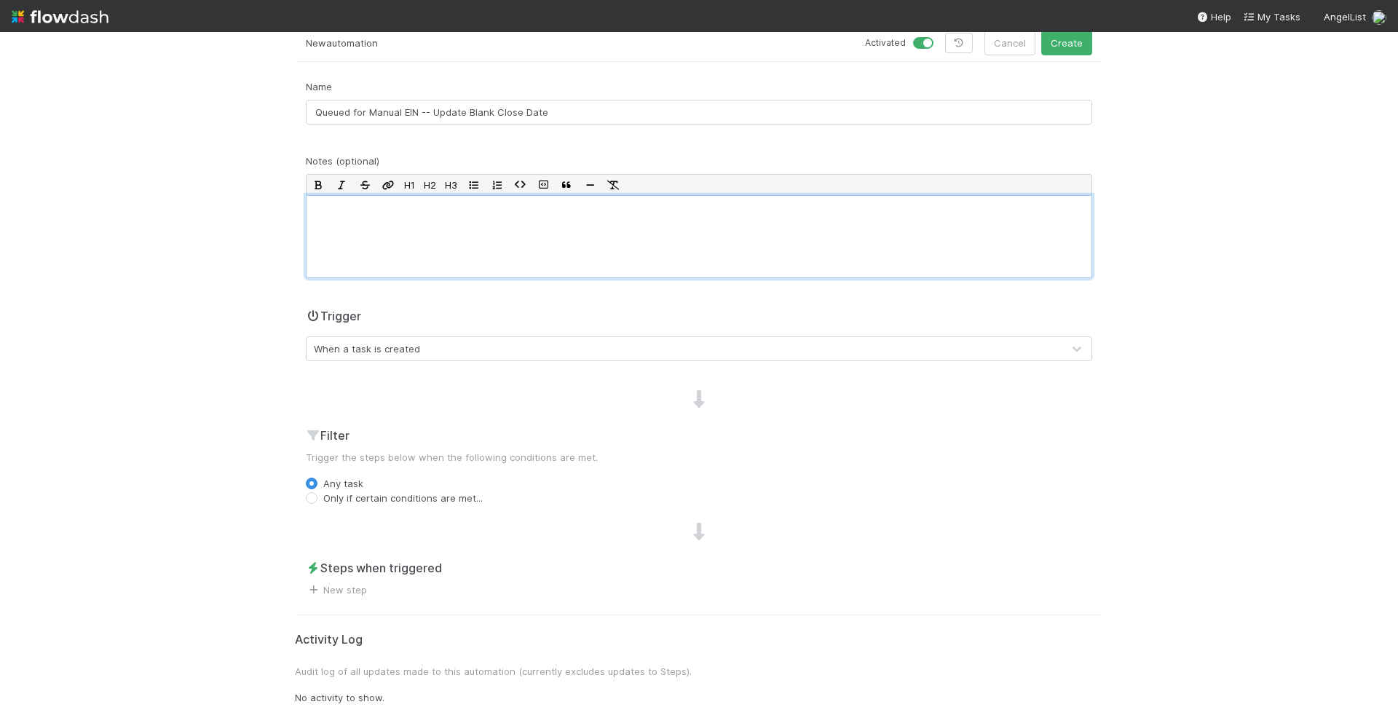
click at [485, 211] on p at bounding box center [699, 207] width 768 height 15
click at [447, 491] on label "Only if certain conditions are met..." at bounding box center [402, 498] width 159 height 15
click at [317, 491] on input "Only if certain conditions are met..." at bounding box center [312, 497] width 12 height 13
radio input "true"
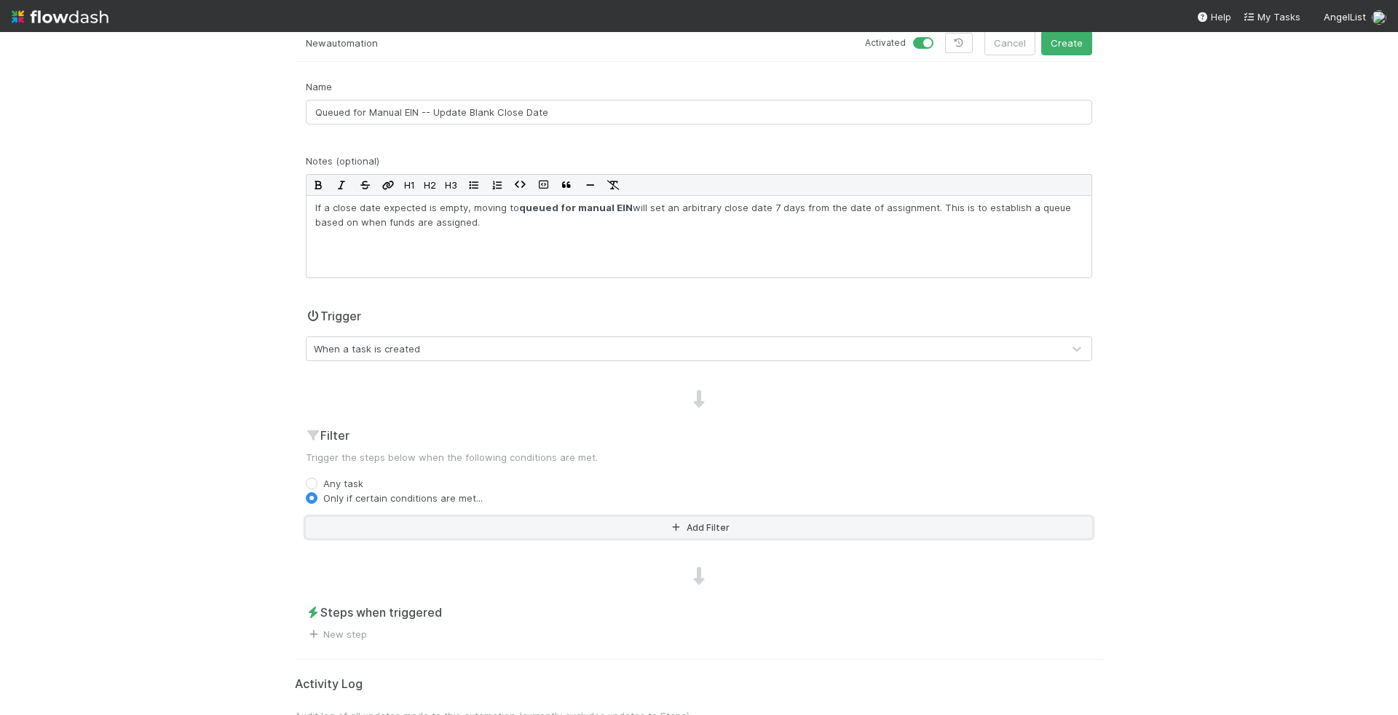
click at [540, 526] on button "Add Filter" at bounding box center [699, 527] width 786 height 21
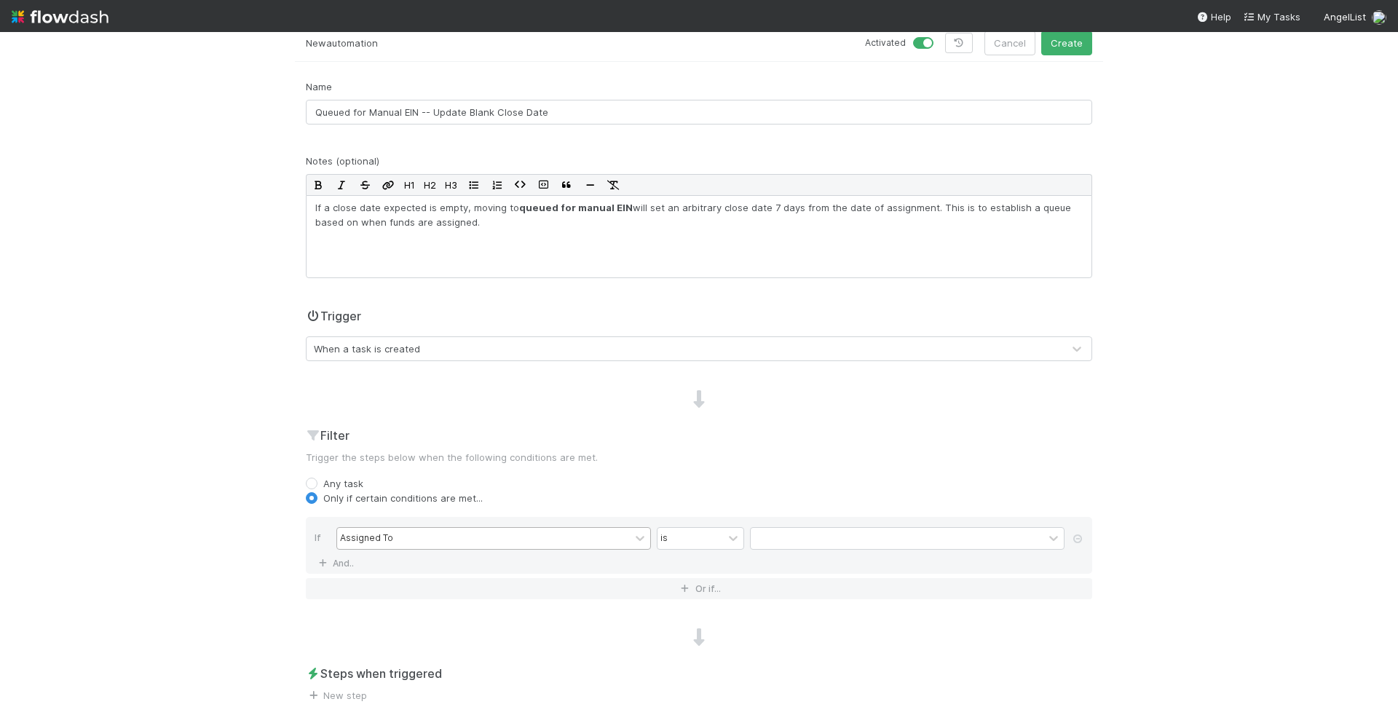
click at [529, 535] on div "Assigned To" at bounding box center [483, 538] width 293 height 21
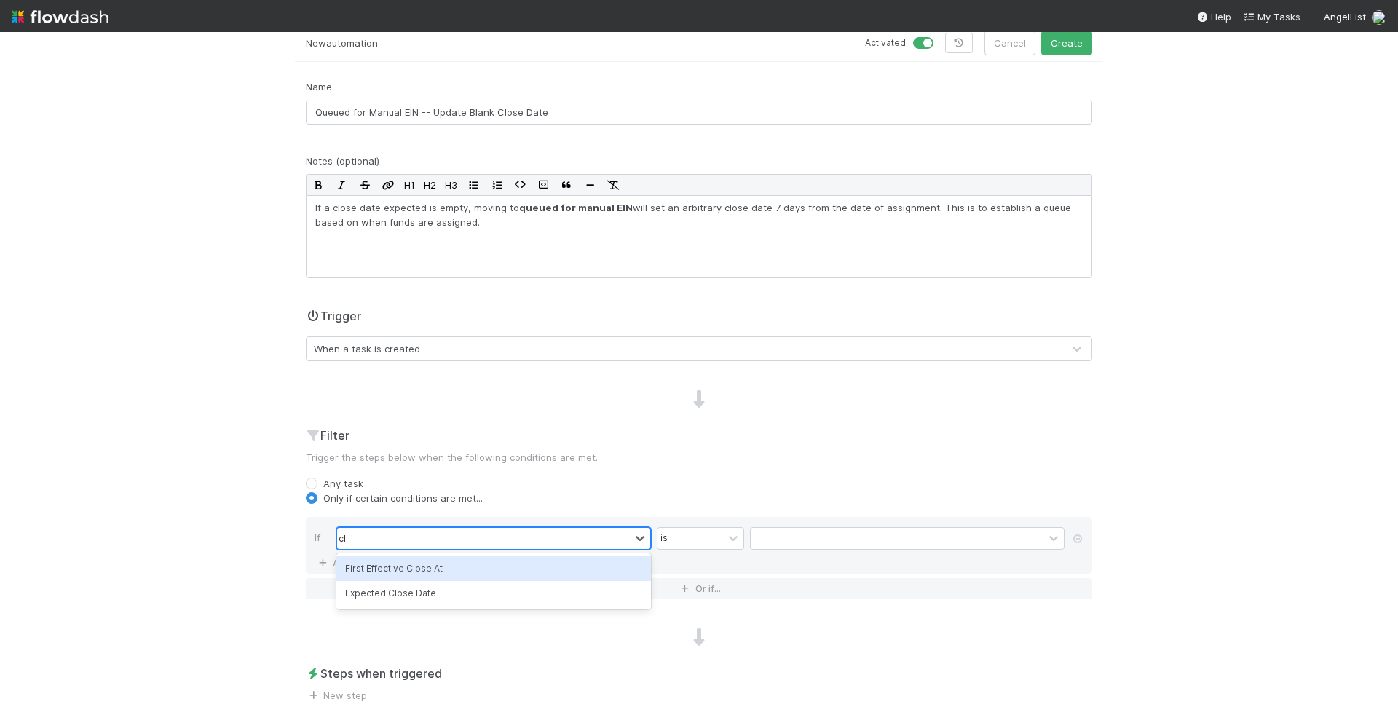
type input "close"
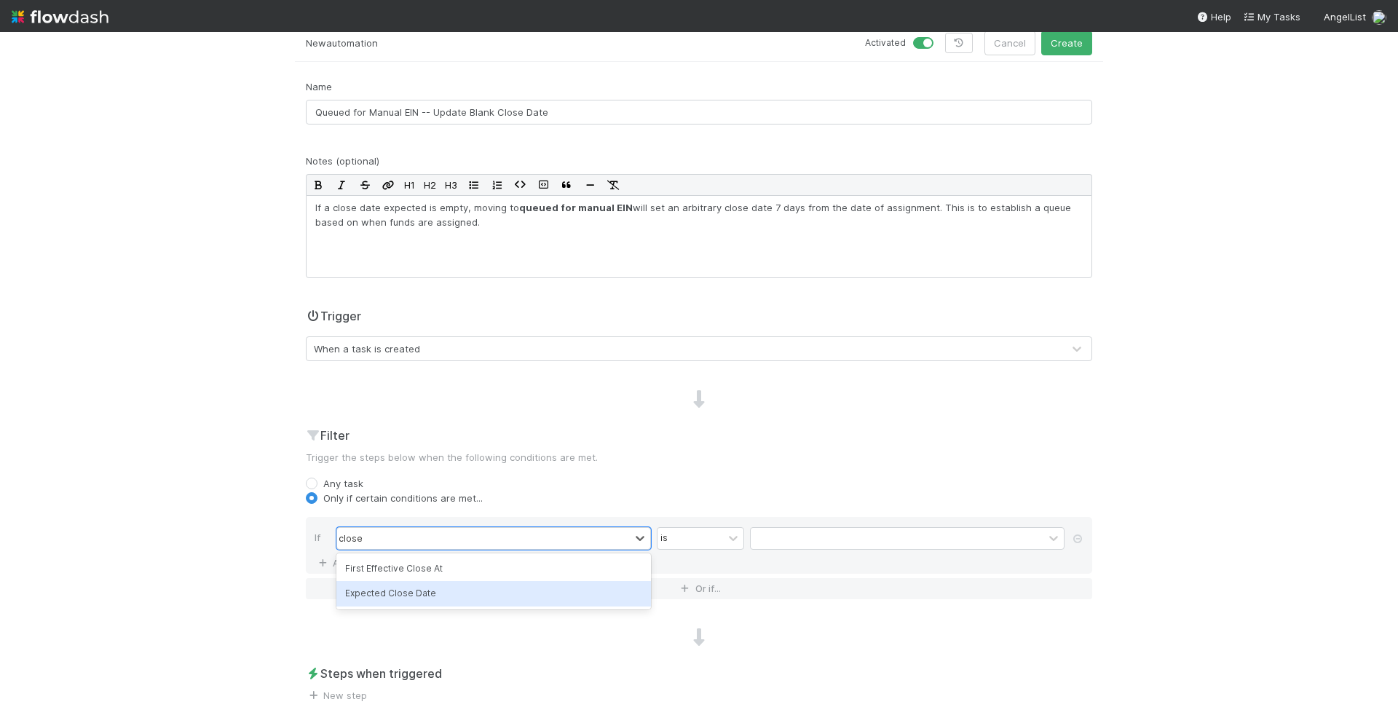
click at [500, 592] on div "Expected Close Date" at bounding box center [493, 593] width 315 height 25
click at [821, 537] on input "text" at bounding box center [907, 538] width 315 height 22
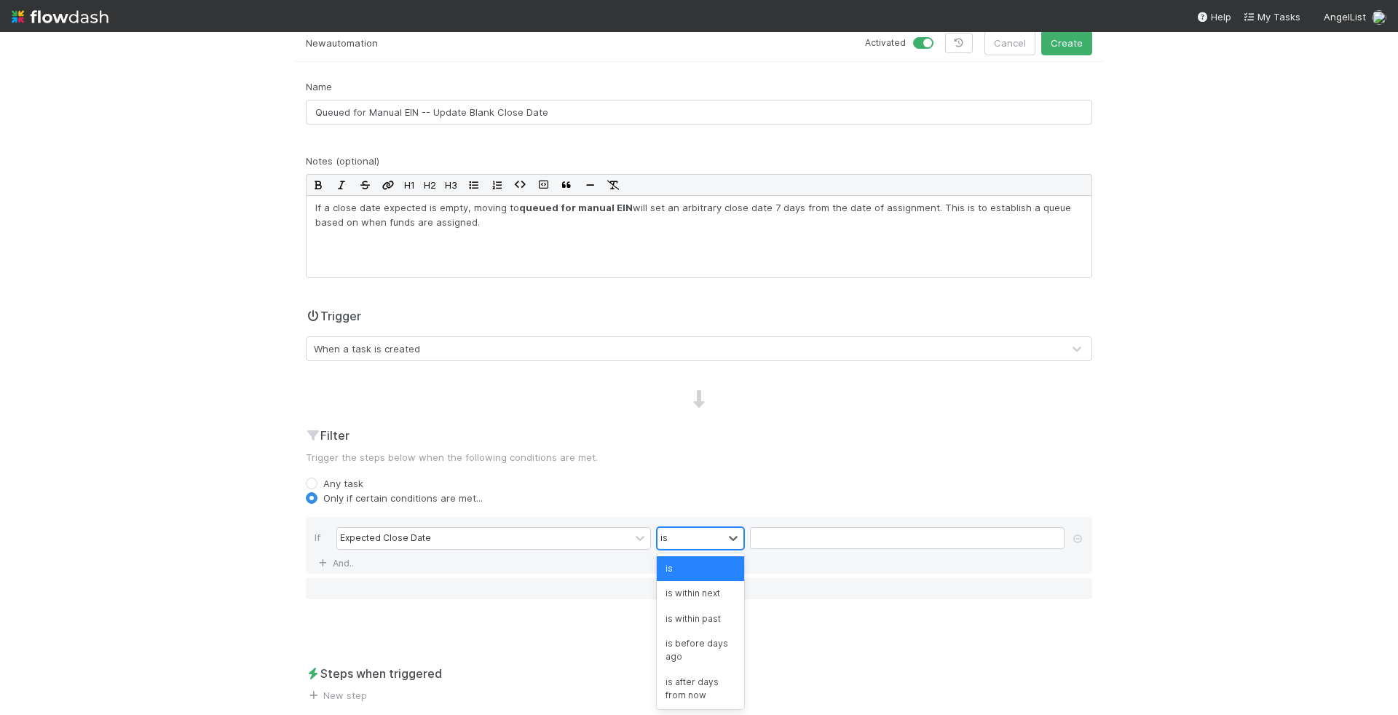
click at [720, 545] on div "is" at bounding box center [691, 538] width 66 height 21
type input "emp"
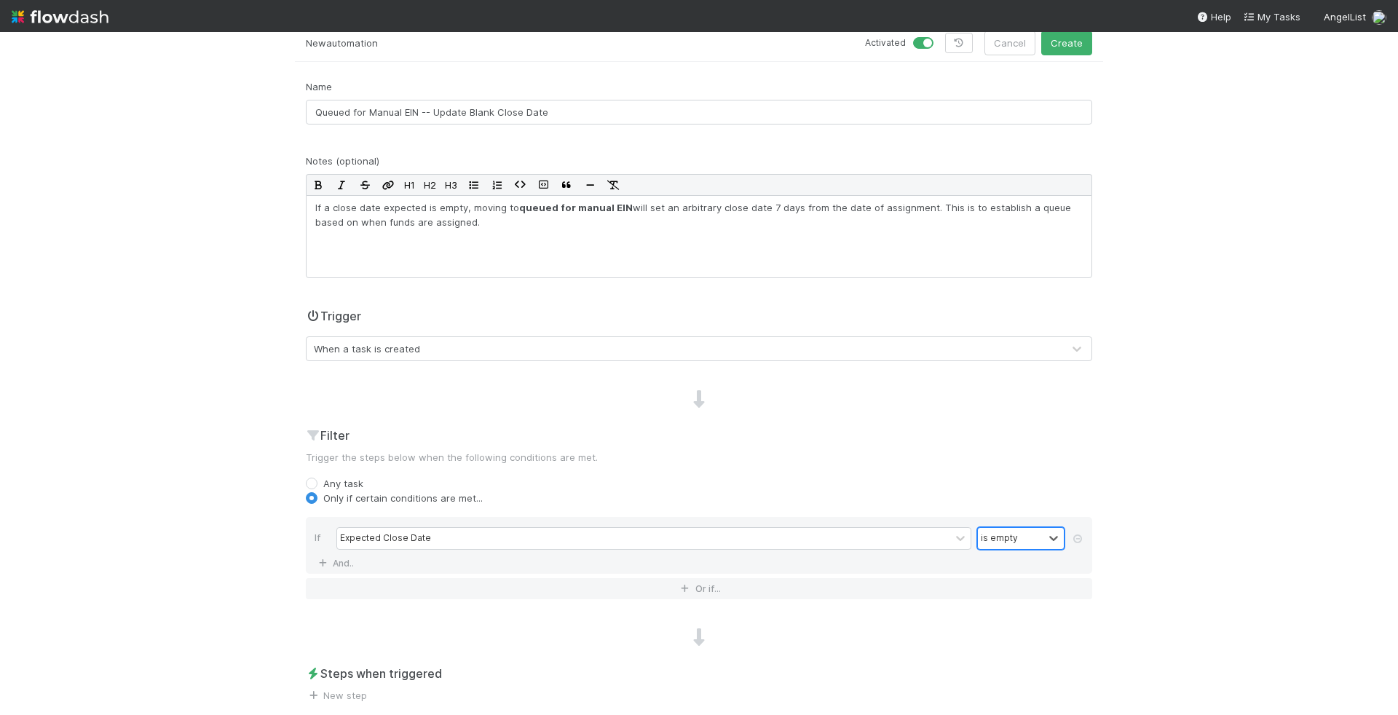
scroll to position [182, 0]
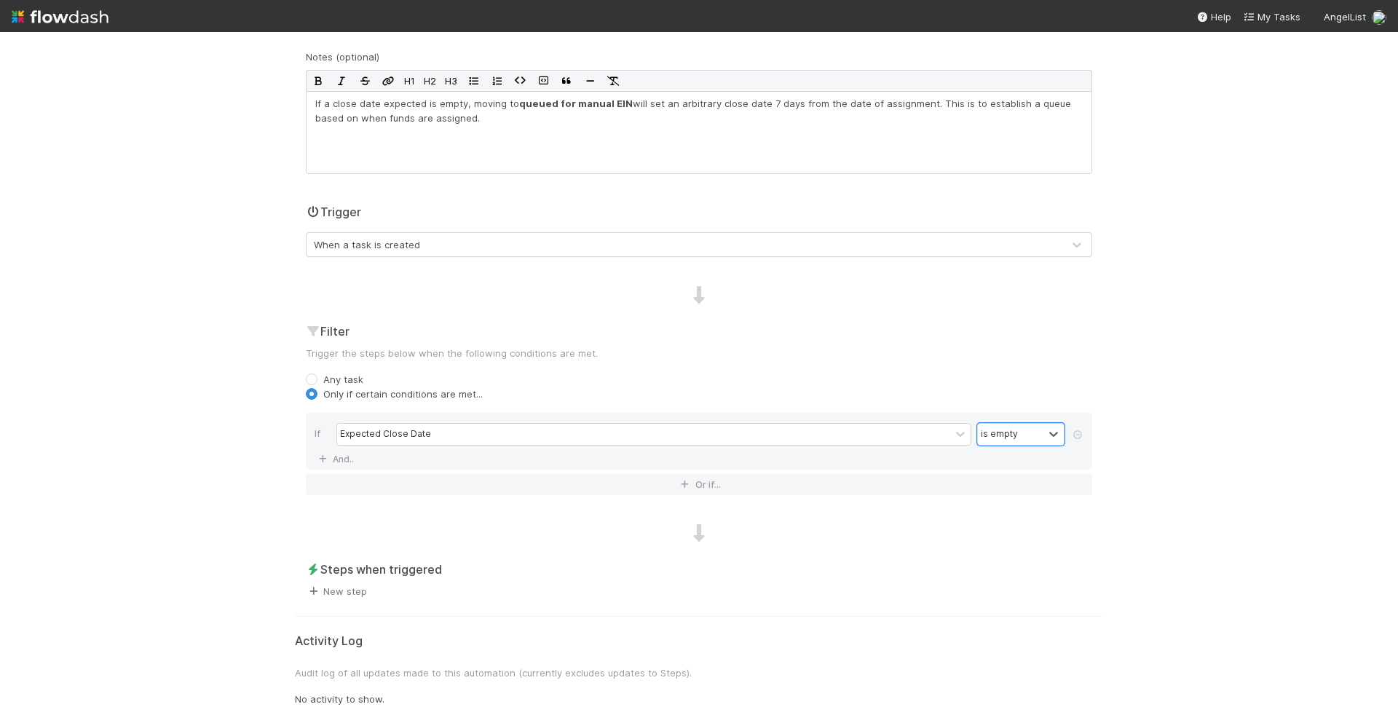
click at [342, 586] on link "New step" at bounding box center [336, 591] width 61 height 12
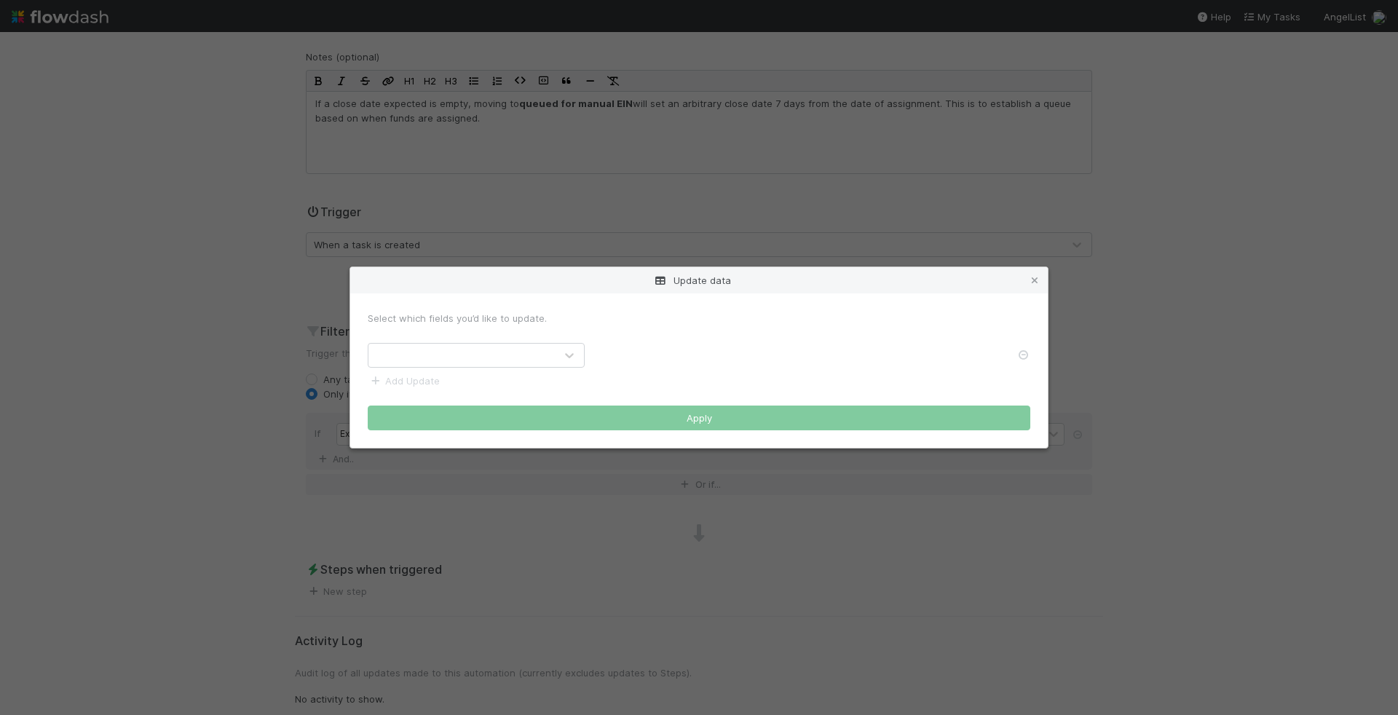
click at [555, 351] on div at bounding box center [461, 355] width 186 height 23
type input "expec"
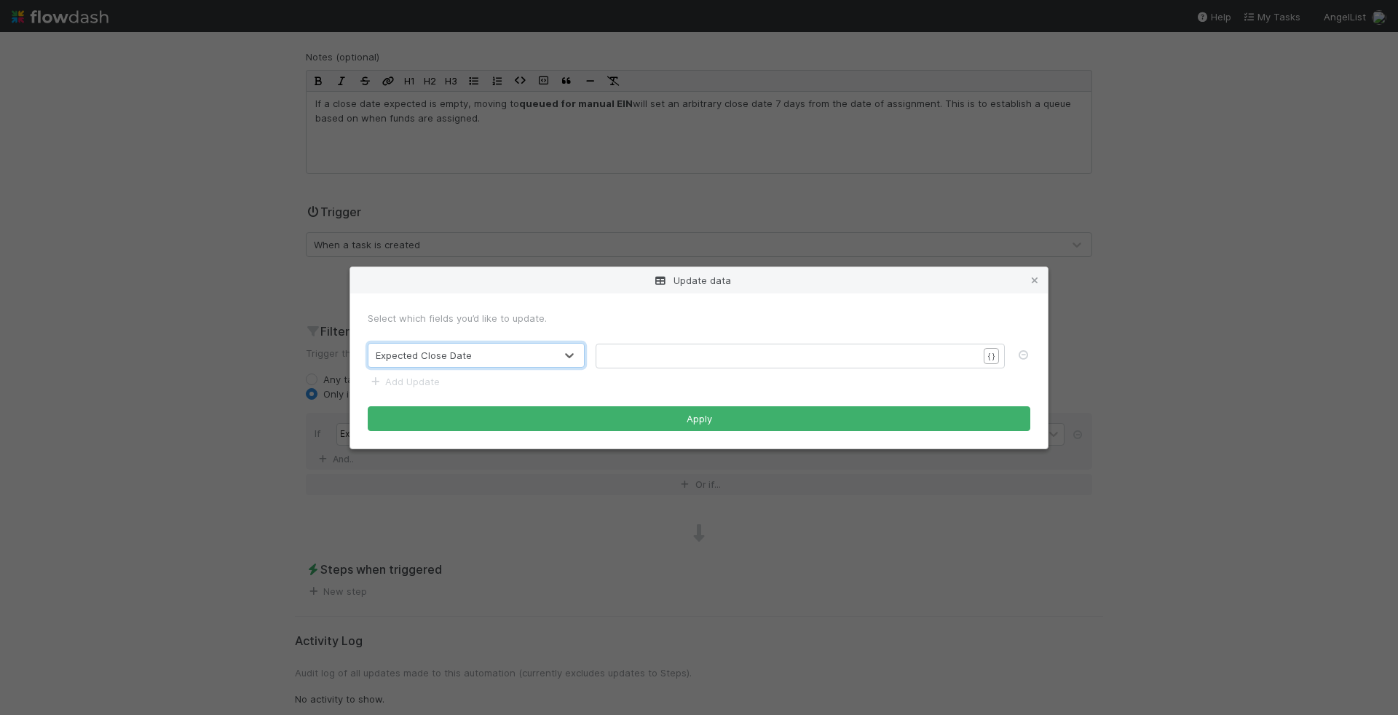
scroll to position [4, 0]
click at [876, 350] on pre "​" at bounding box center [791, 356] width 373 height 15
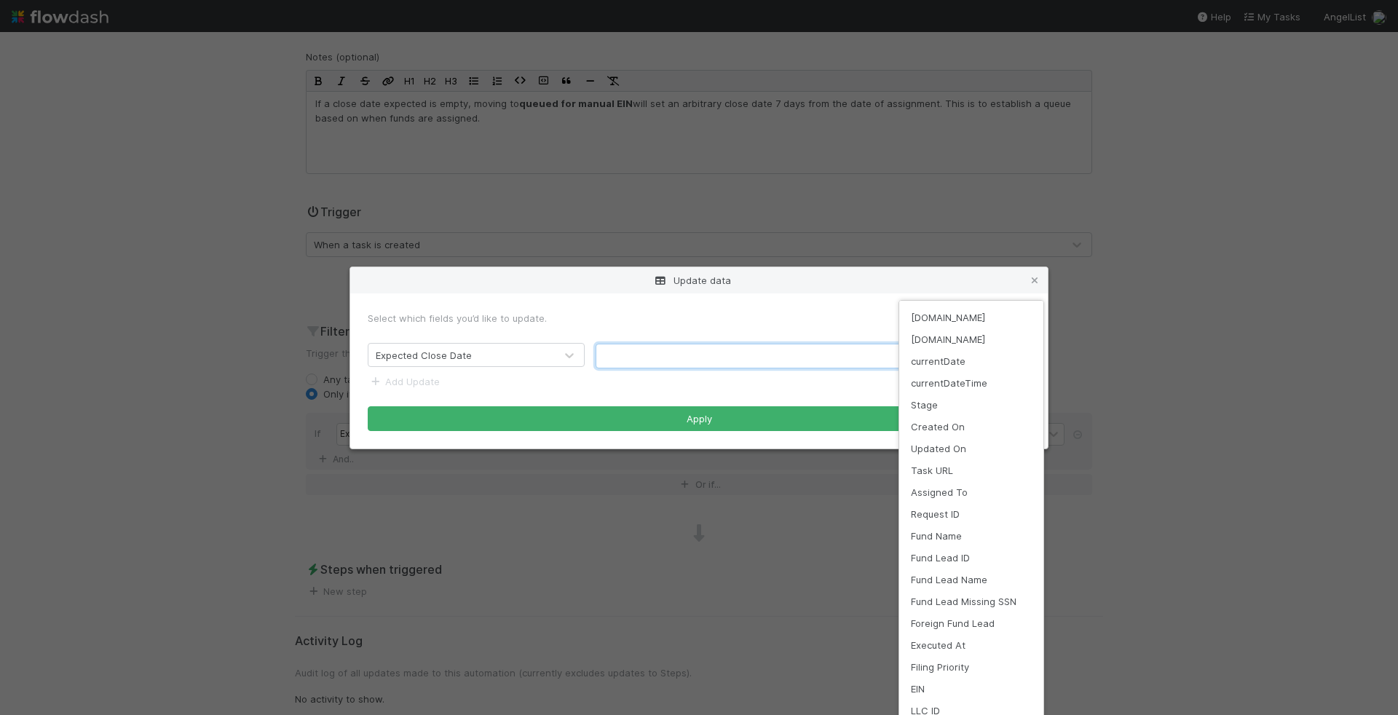
click at [995, 714] on div "Update data Select which fields you’d like to update. Expected Close Date ​ x ​…" at bounding box center [699, 715] width 1398 height 0
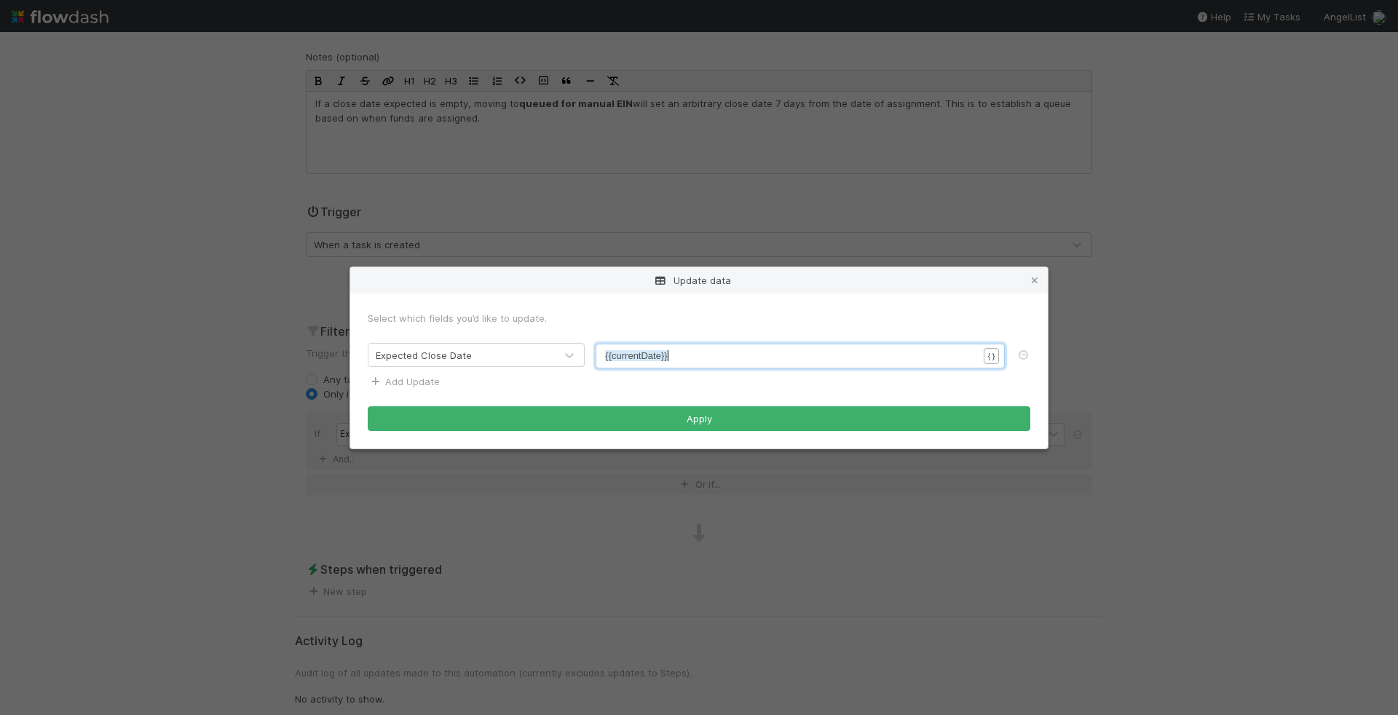
click at [433, 384] on link "Add Update" at bounding box center [404, 382] width 72 height 12
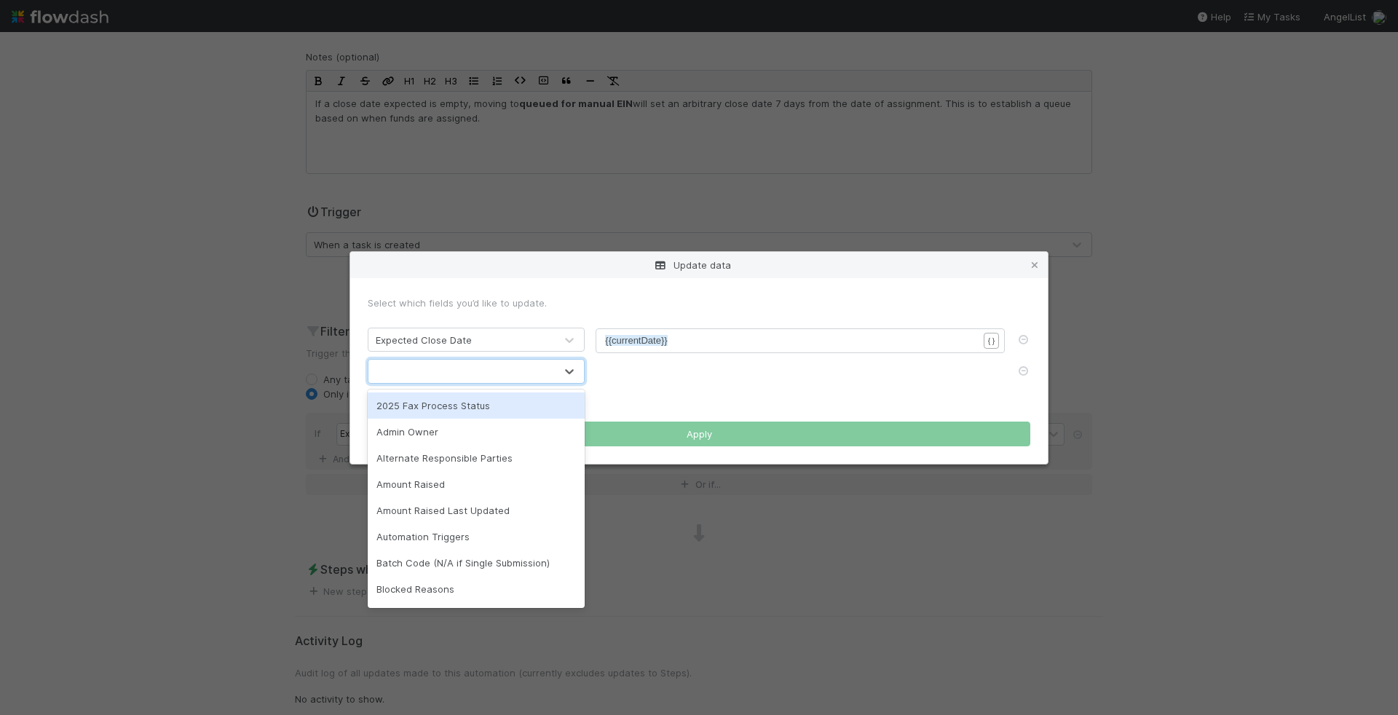
click at [457, 366] on div at bounding box center [461, 371] width 186 height 23
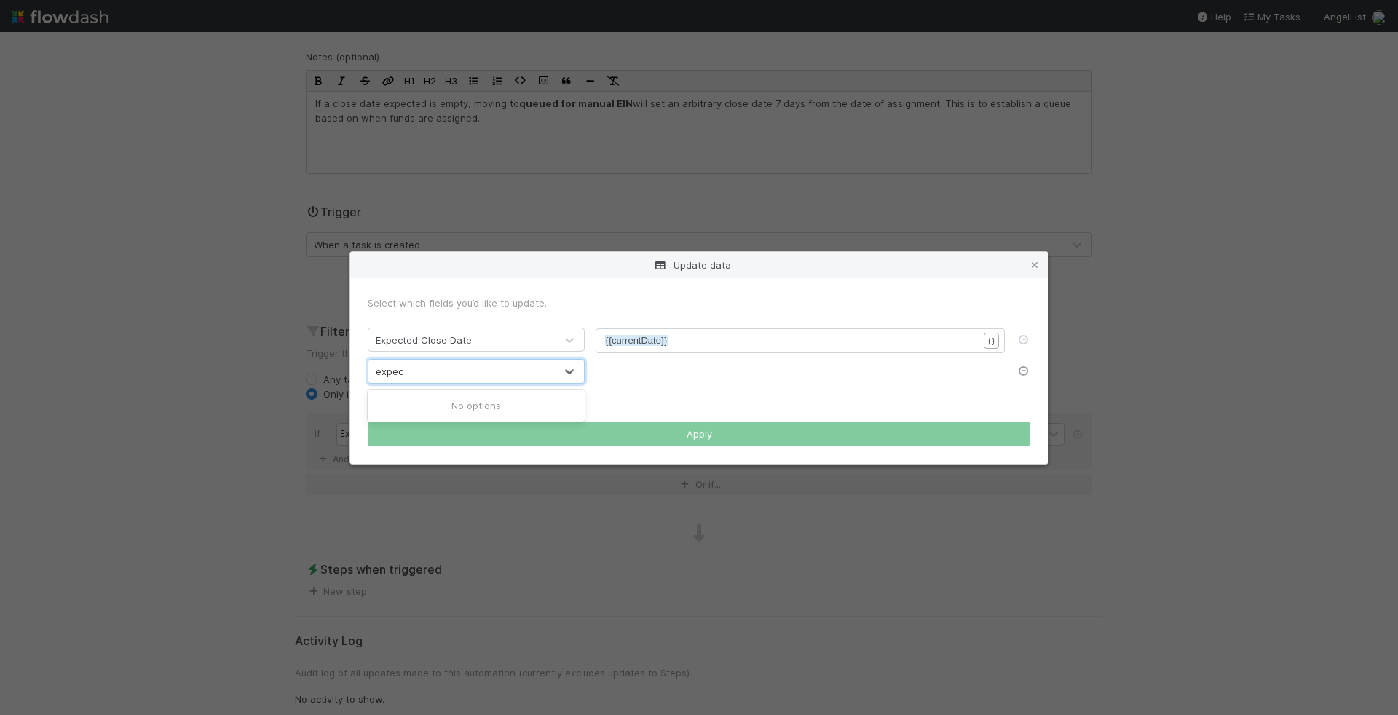
type input "expec"
click at [1025, 368] on icon at bounding box center [1023, 370] width 15 height 9
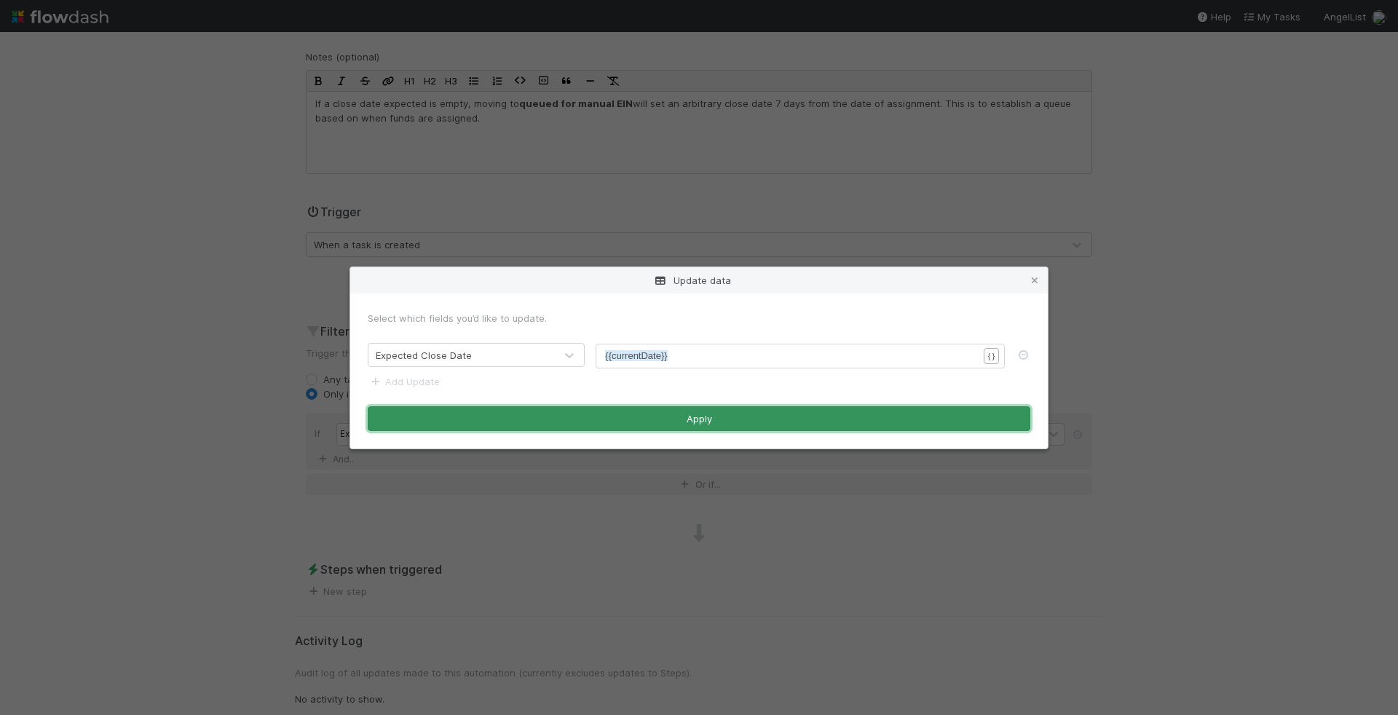
click at [748, 415] on button "Apply" at bounding box center [699, 418] width 663 height 25
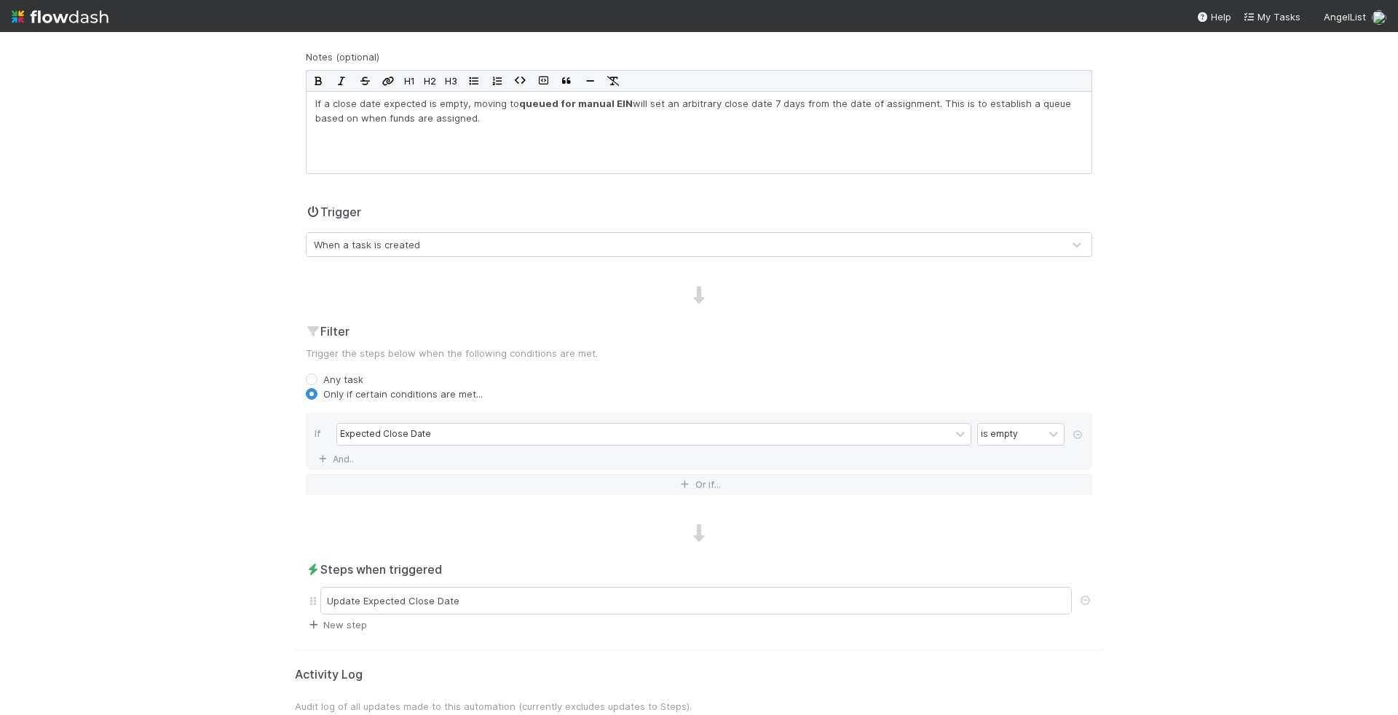
scroll to position [215, 0]
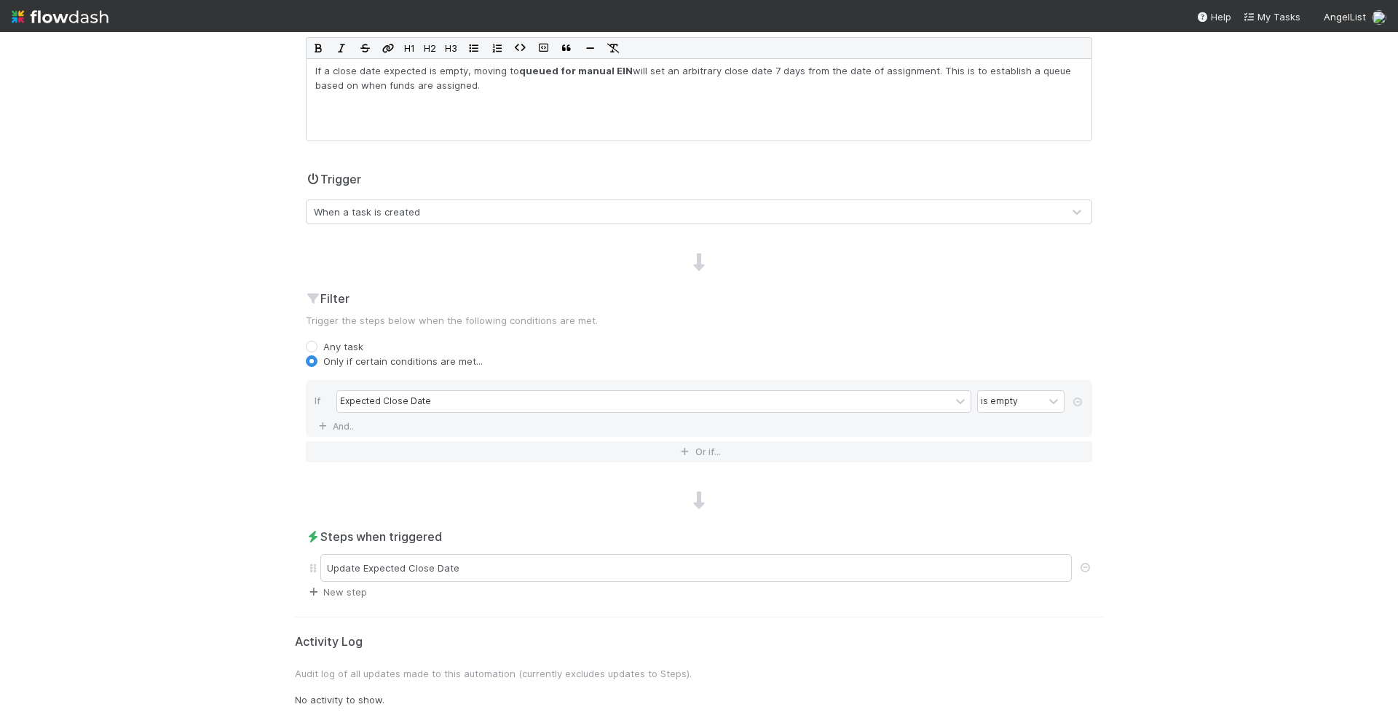
click at [336, 586] on link "New step" at bounding box center [336, 592] width 61 height 12
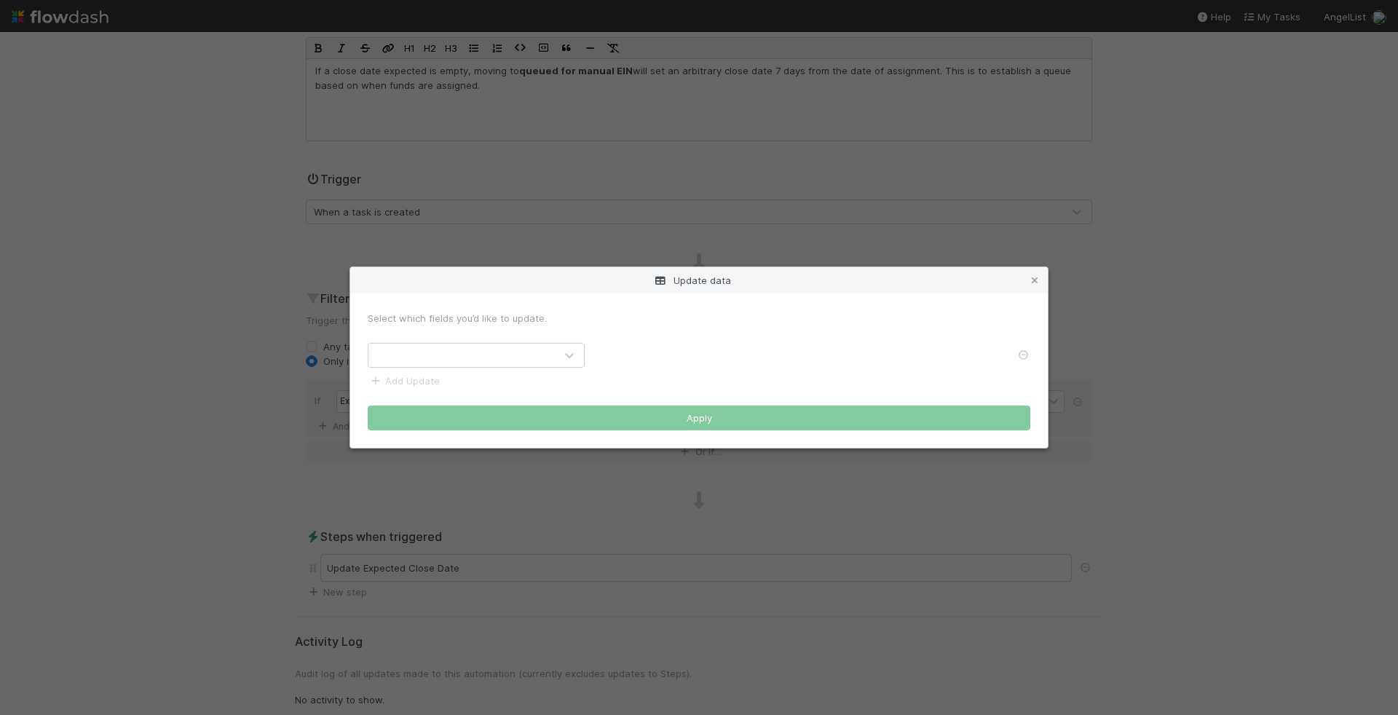
click at [540, 352] on div at bounding box center [461, 355] width 186 height 23
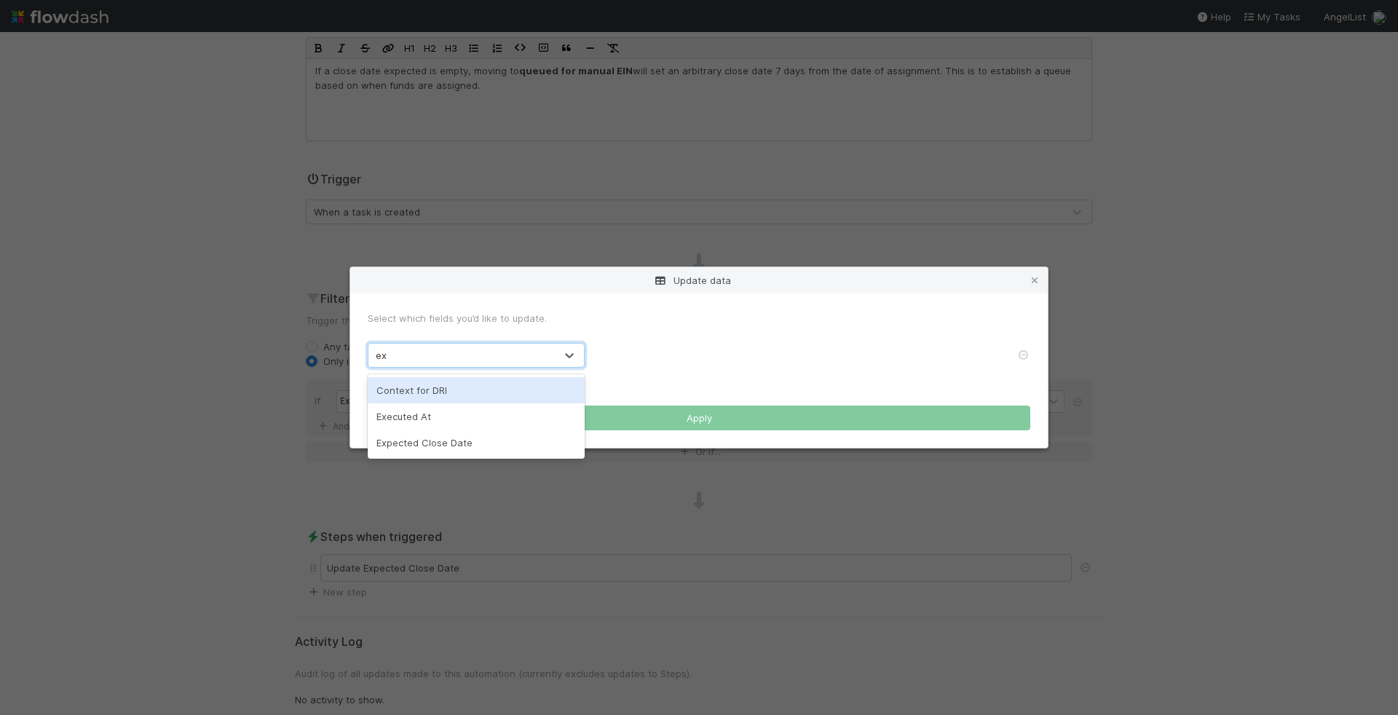
type input "exp"
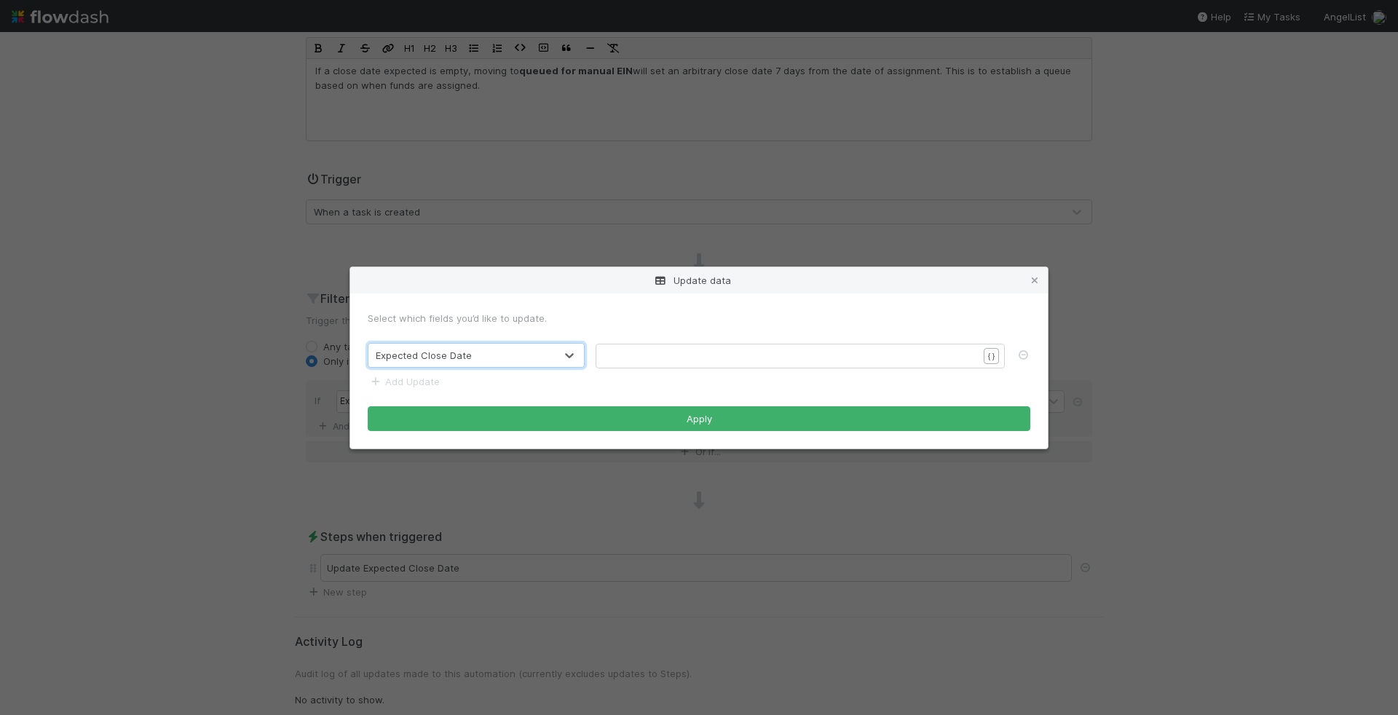
scroll to position [4, 0]
click at [904, 359] on pre "​" at bounding box center [791, 356] width 373 height 15
click at [982, 359] on div "{ }" at bounding box center [992, 355] width 23 height 16
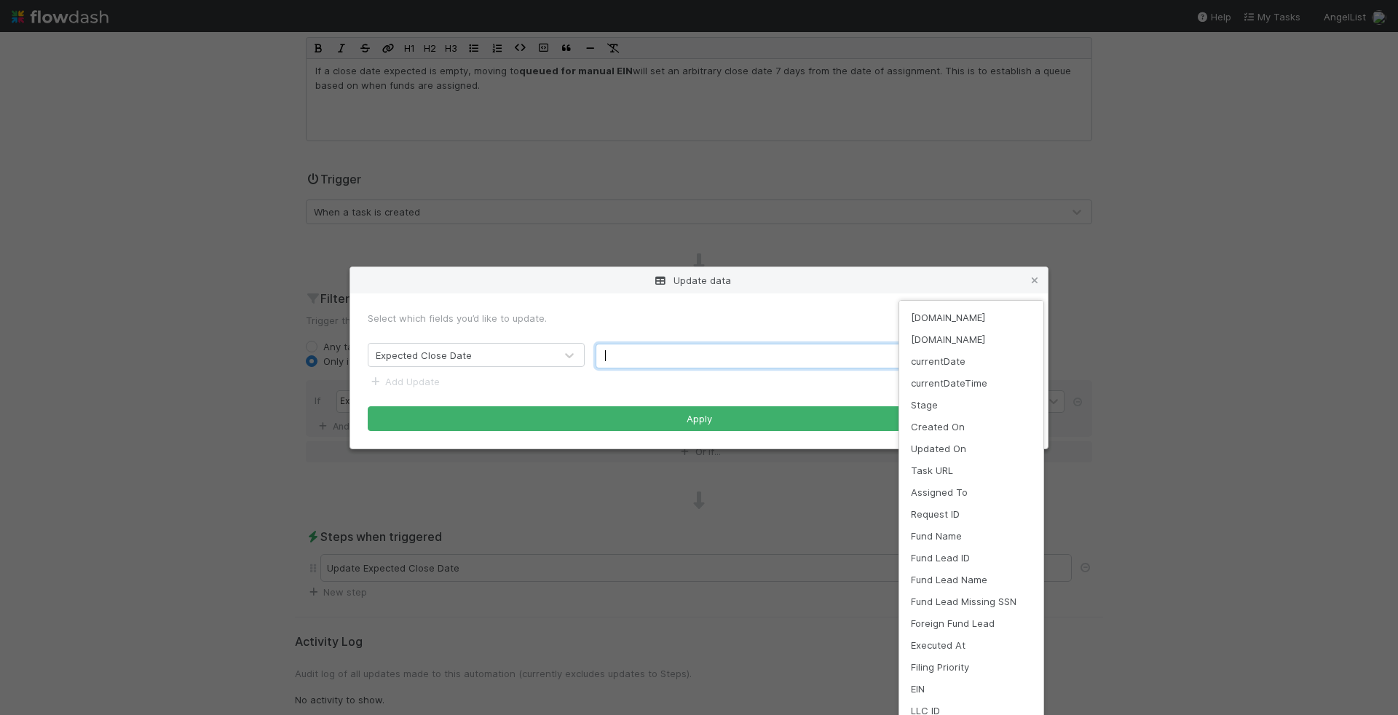
click at [988, 714] on div "Update data Select which fields you’d like to update. Expected Close Date ​ { }…" at bounding box center [699, 715] width 1398 height 0
click at [1029, 285] on div "currentUser.id currentUser.email currentDate currentDateTime Stage Created On U…" at bounding box center [699, 357] width 1398 height 715
click at [1040, 273] on div "currentUser.id currentUser.email currentDate currentDateTime Stage Created On U…" at bounding box center [699, 357] width 1398 height 715
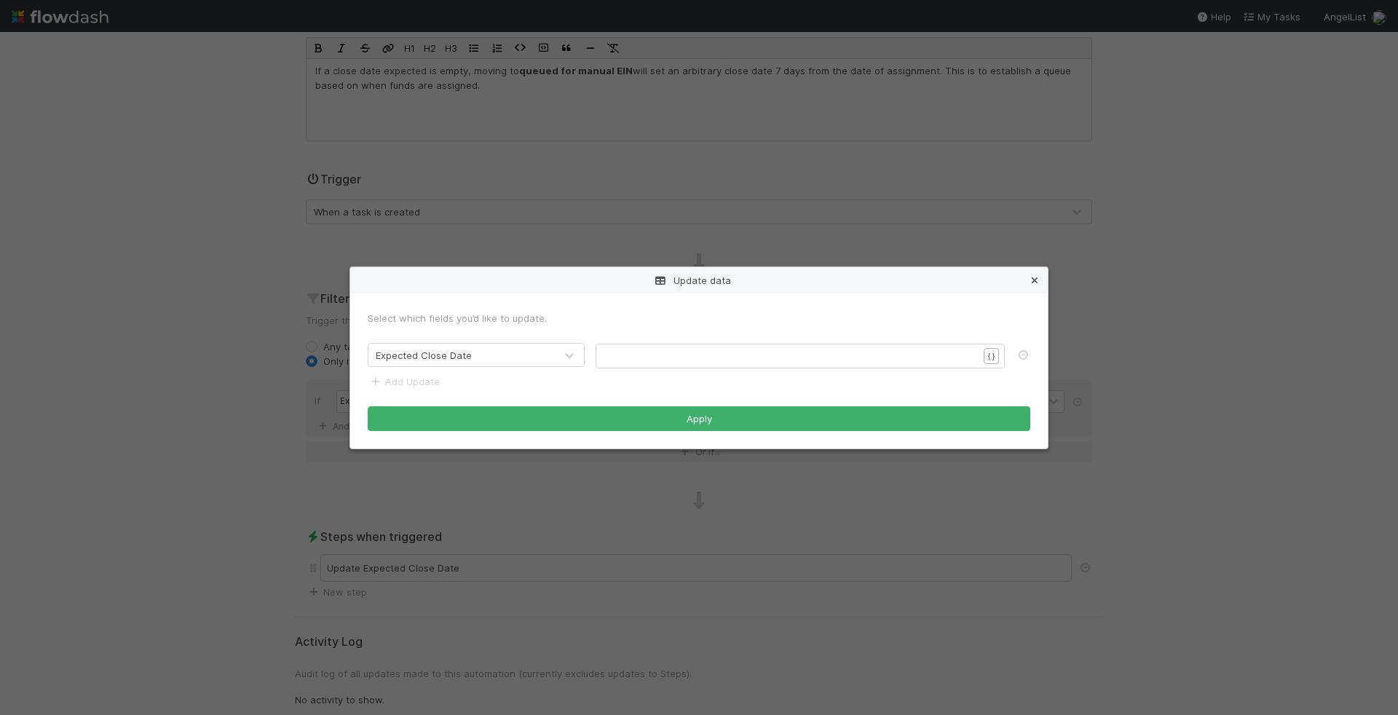
click at [1035, 273] on link at bounding box center [1034, 280] width 15 height 15
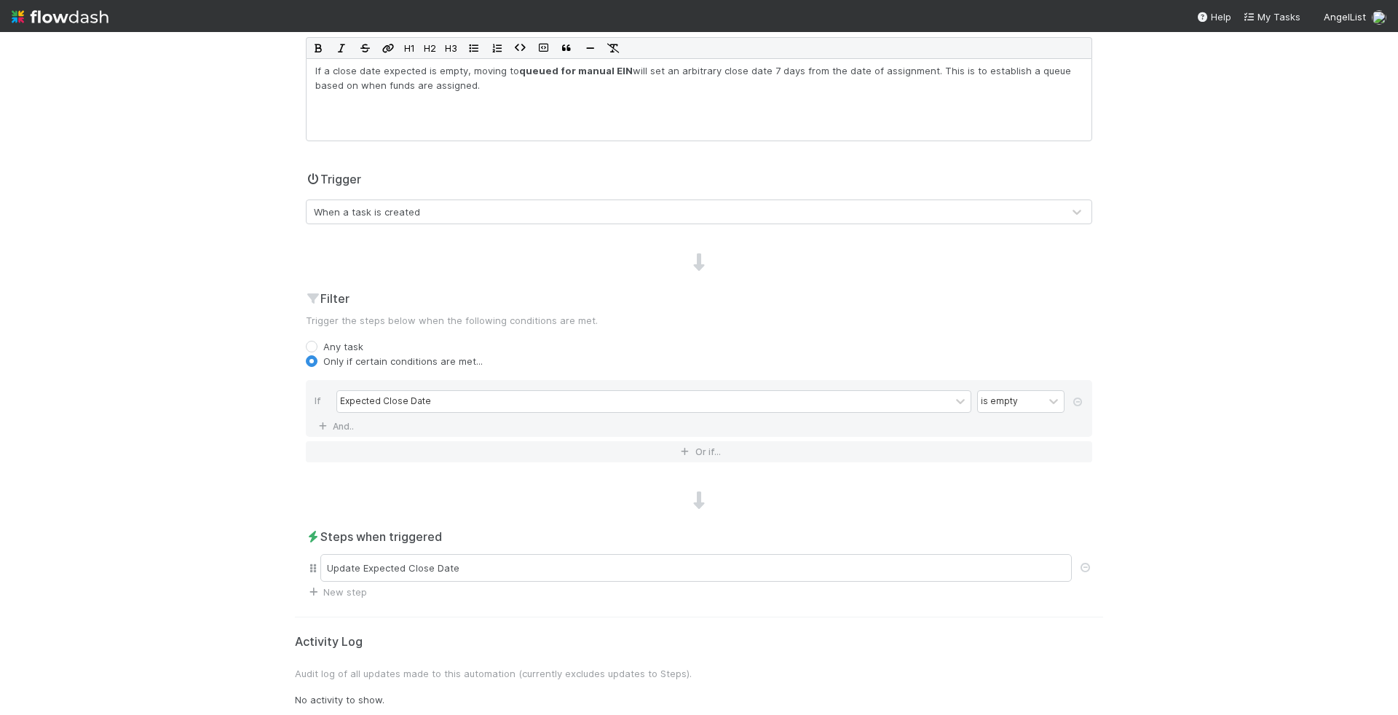
click at [371, 579] on div "Update Expected Close Date" at bounding box center [699, 567] width 786 height 33
click at [363, 586] on link "New step" at bounding box center [336, 592] width 61 height 12
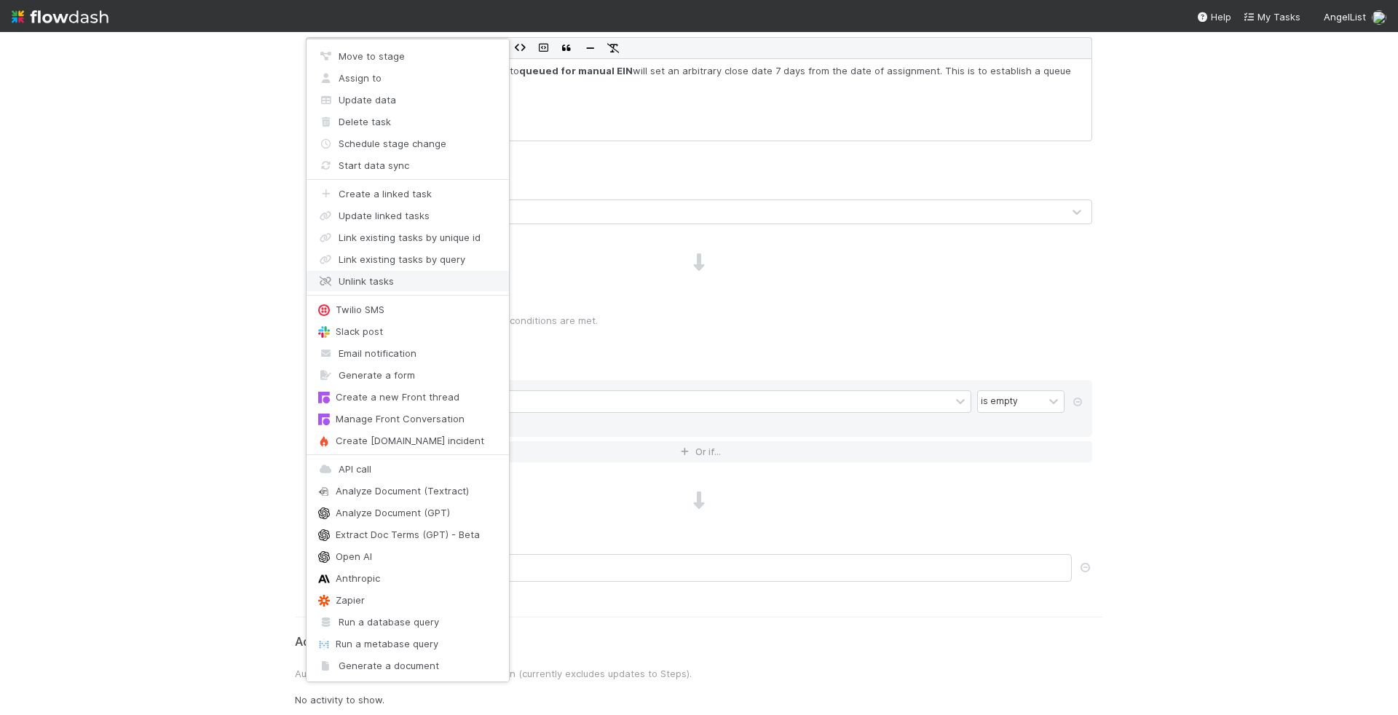
scroll to position [1, 0]
click at [604, 551] on div "Move to stage Assign to Update data Delete task Schedule stage change Start dat…" at bounding box center [699, 357] width 1398 height 715
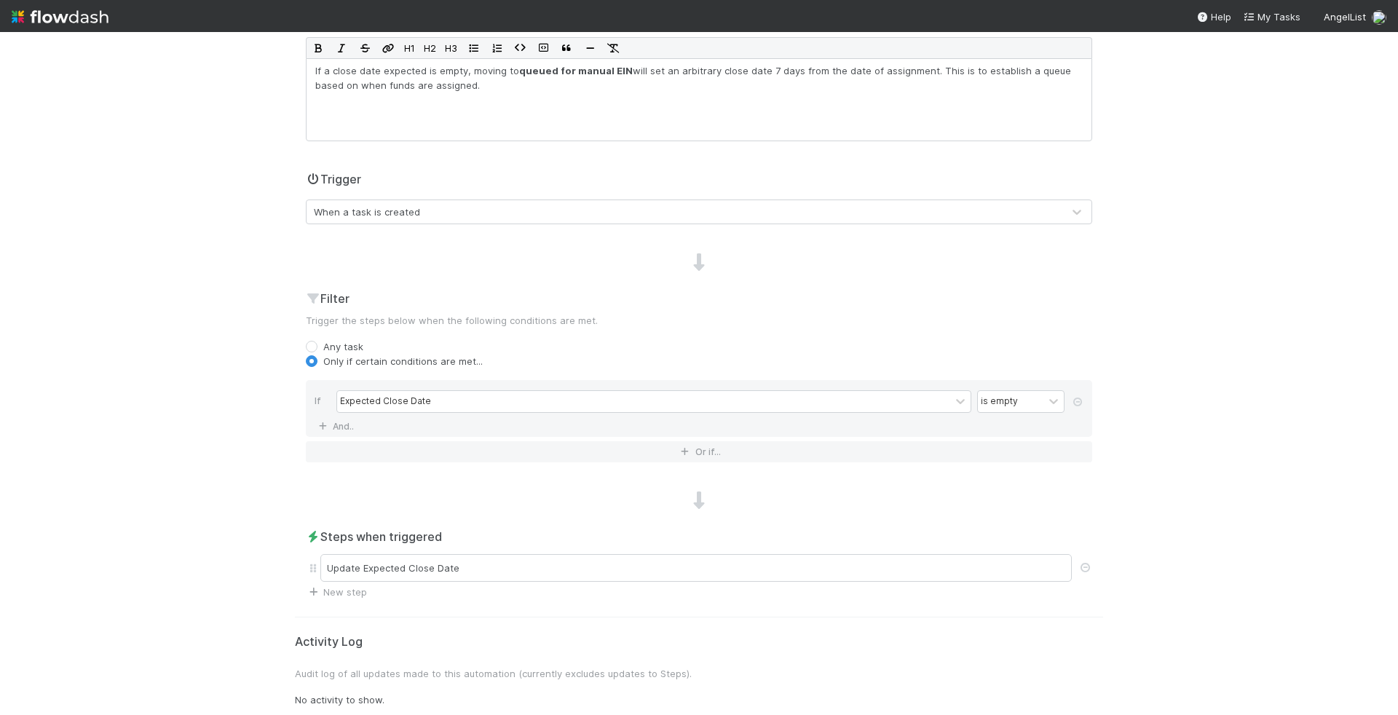
click at [634, 499] on div at bounding box center [699, 501] width 808 height 19
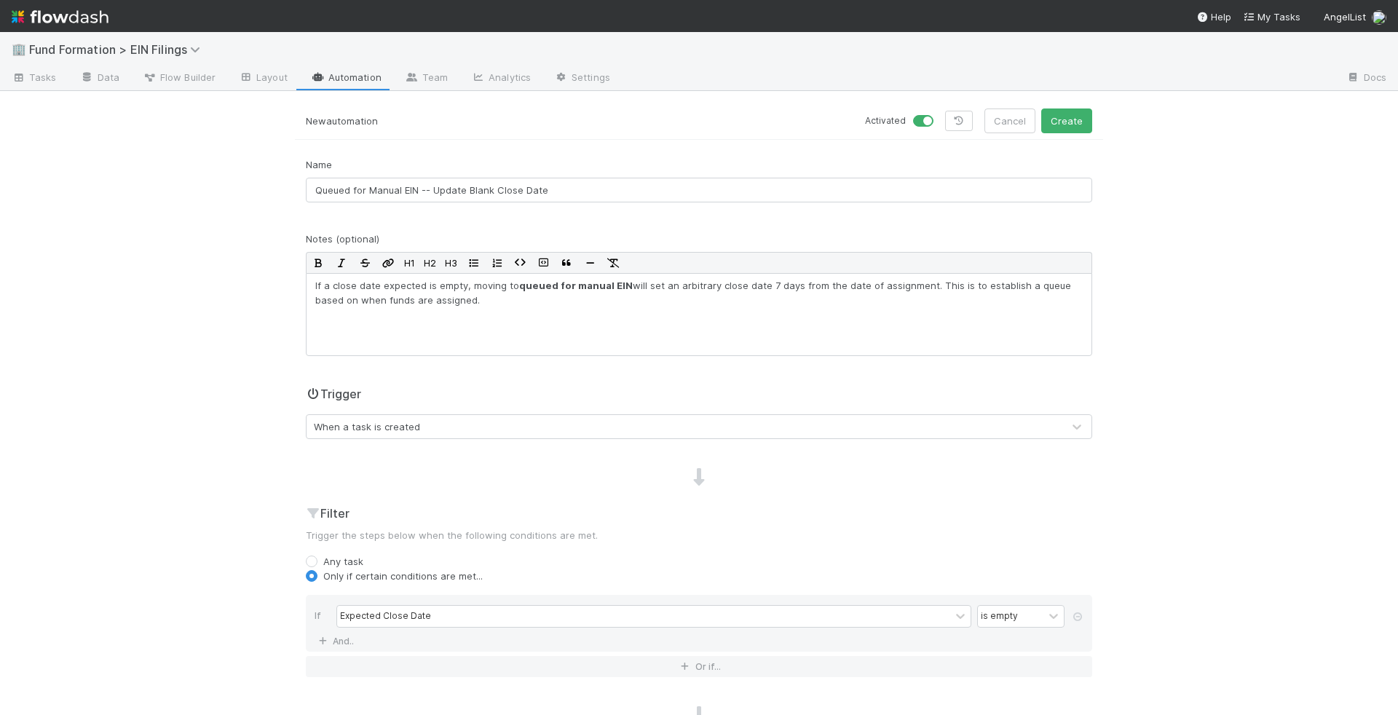
scroll to position [27, 0]
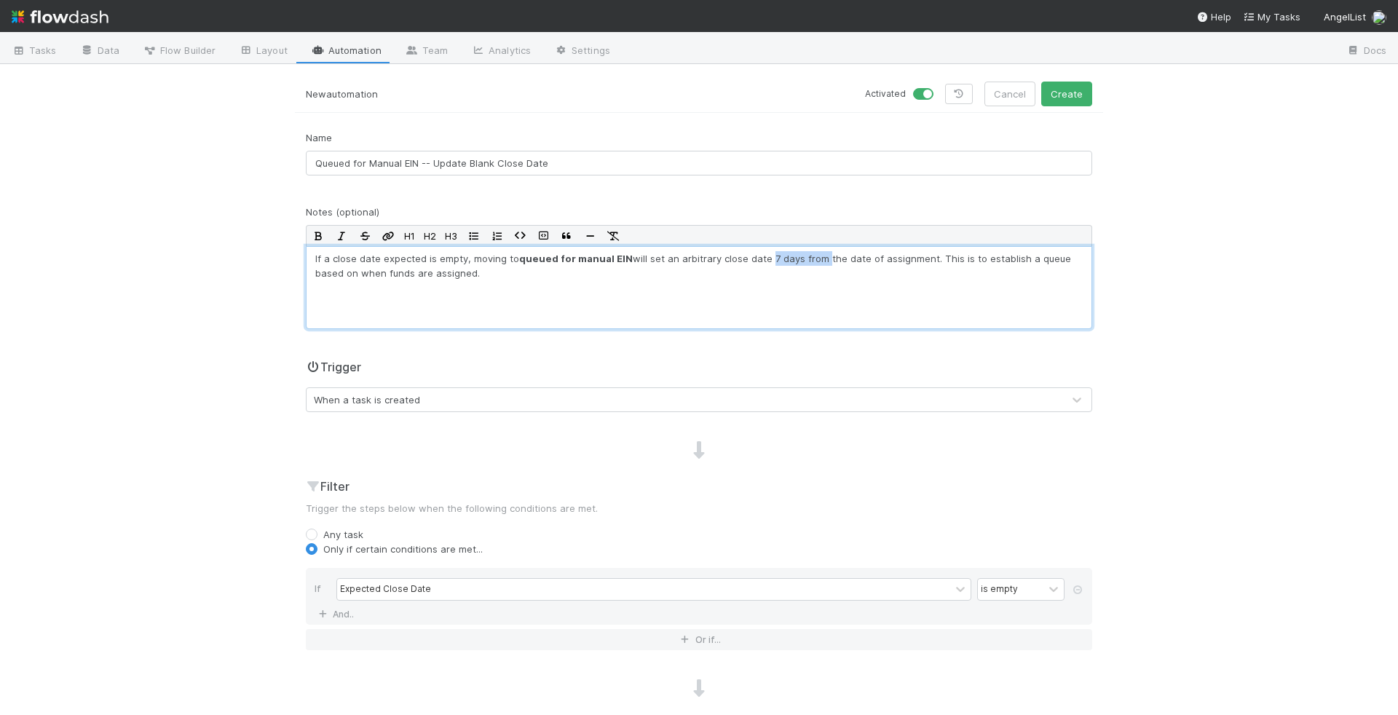
drag, startPoint x: 809, startPoint y: 253, endPoint x: 754, endPoint y: 250, distance: 54.7
click at [754, 251] on p "If a close date expected is empty, moving to queued for manual EIN will set an …" at bounding box center [699, 265] width 768 height 29
click at [929, 269] on p "If a close date expected is empty, moving to queued for manual EIN will set an …" at bounding box center [699, 265] width 768 height 29
drag, startPoint x: 987, startPoint y: 284, endPoint x: 987, endPoint y: 271, distance: 13.1
click at [987, 271] on div "If a close date expected is empty, moving to queued for manual EIN will set an …" at bounding box center [699, 287] width 786 height 83
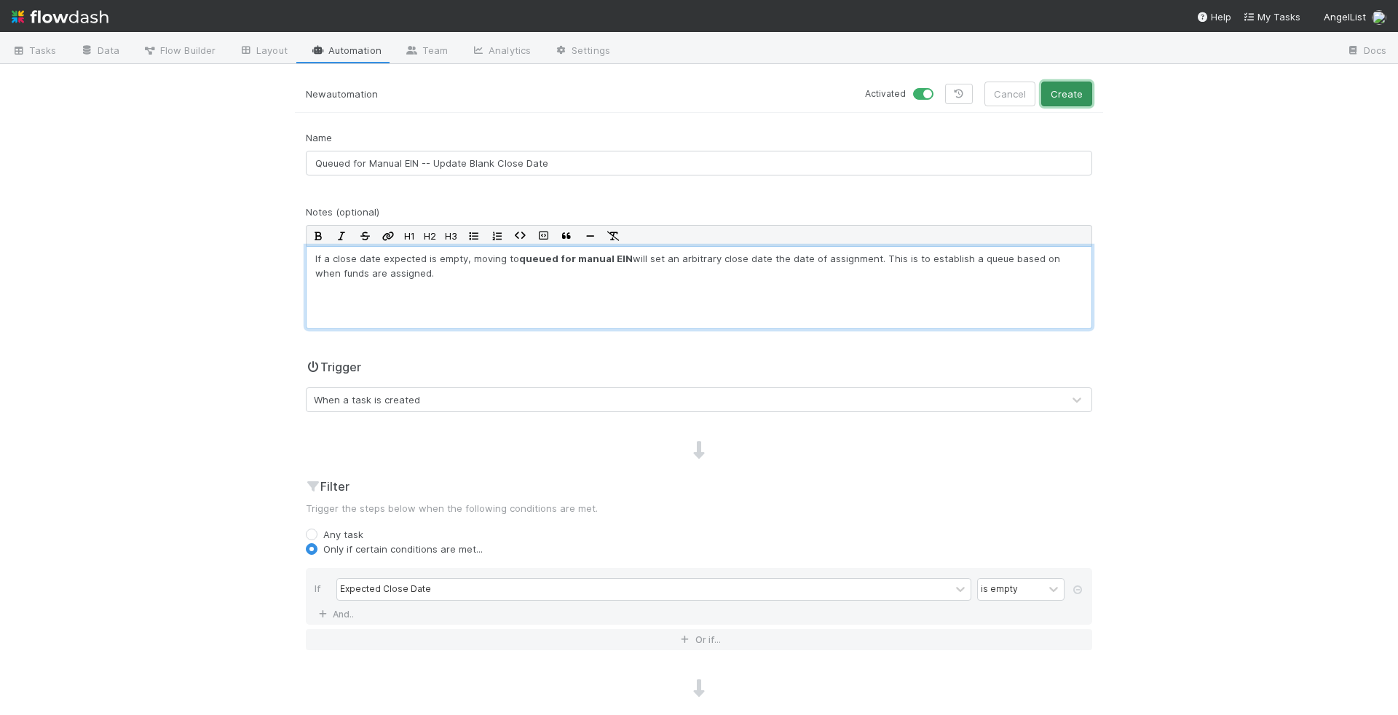
click at [1078, 88] on button "Create" at bounding box center [1066, 94] width 51 height 25
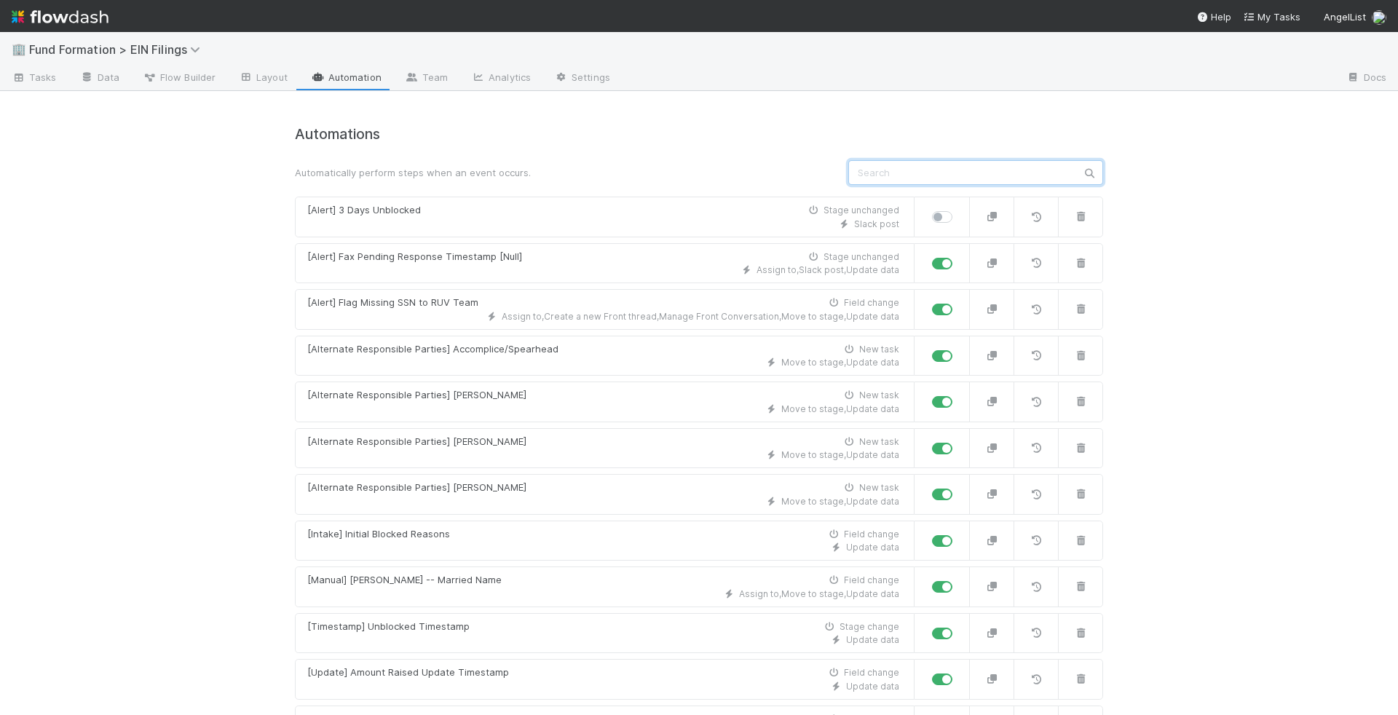
click at [931, 175] on input "text" at bounding box center [975, 172] width 255 height 25
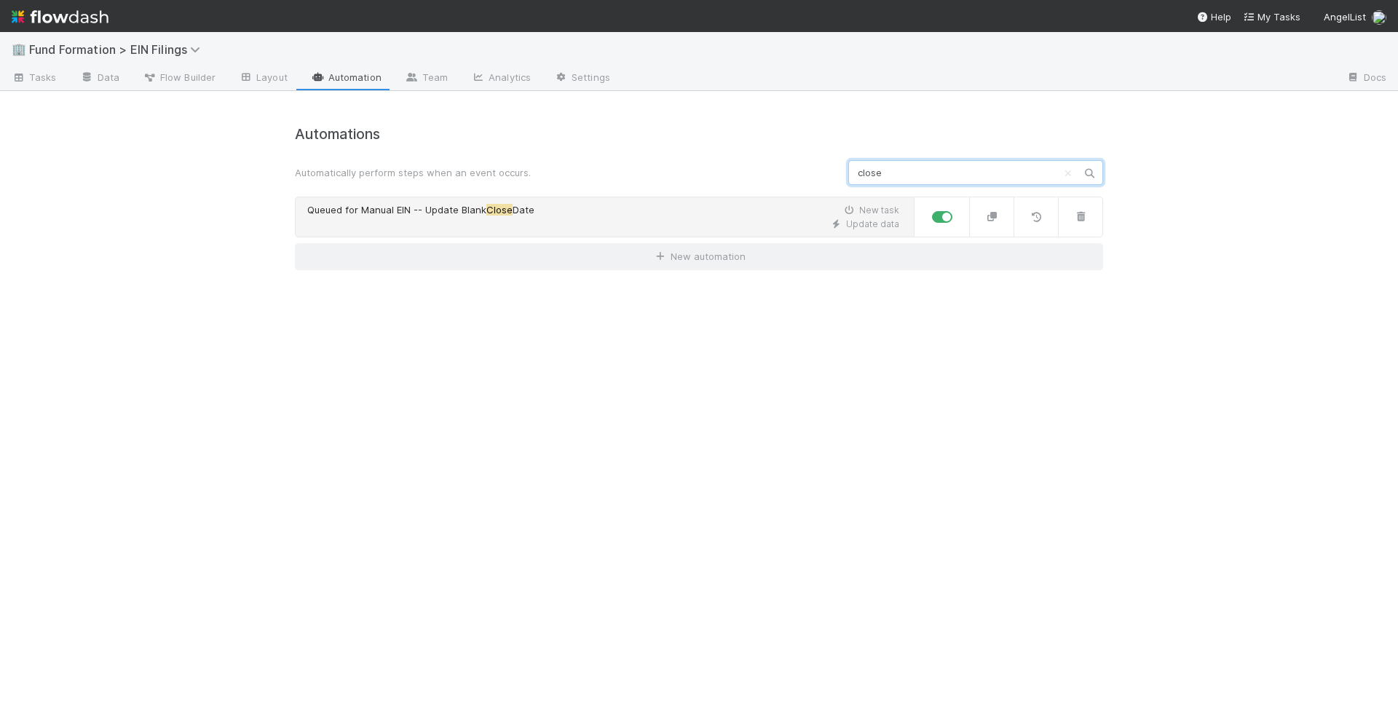
type input "close"
click at [559, 211] on div "Queued for Manual EIN -- Update Blank Close Date New task" at bounding box center [603, 210] width 592 height 15
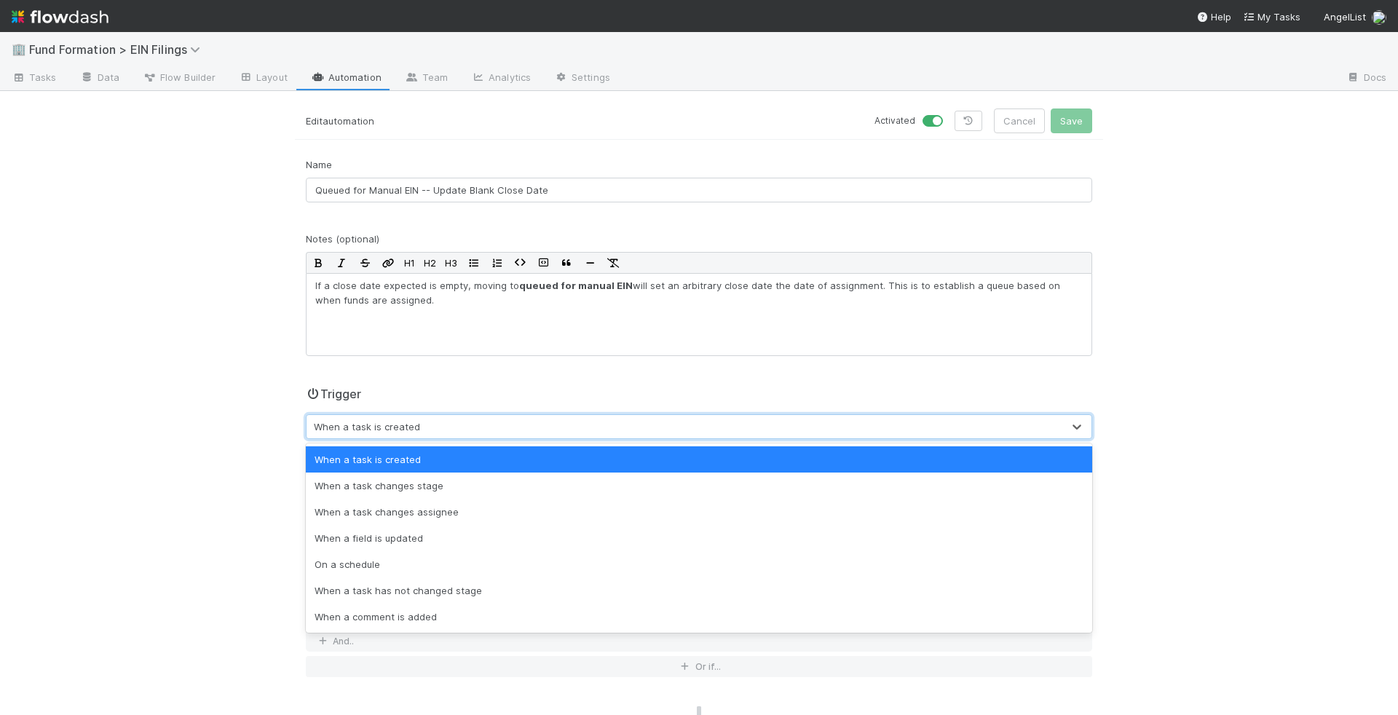
click at [414, 423] on div "When a task is created" at bounding box center [367, 426] width 106 height 15
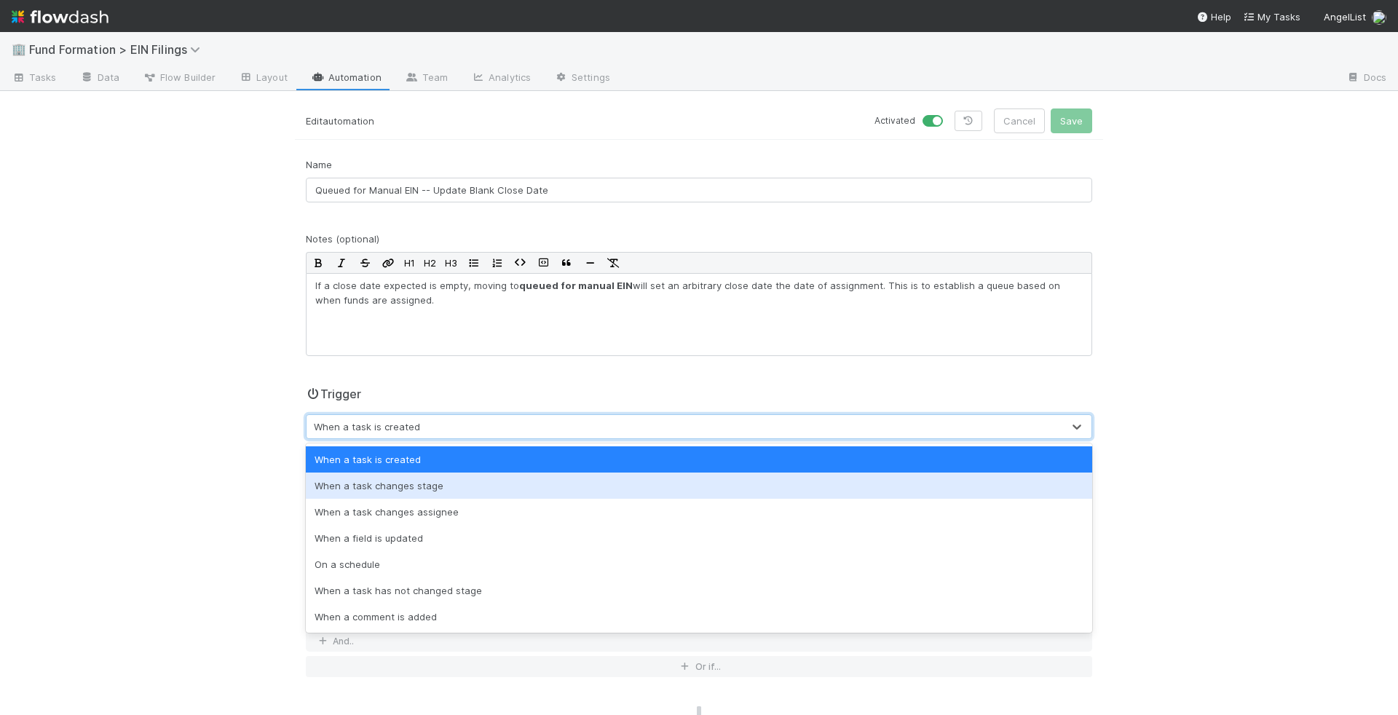
click at [436, 494] on div "When a task changes stage" at bounding box center [699, 486] width 786 height 26
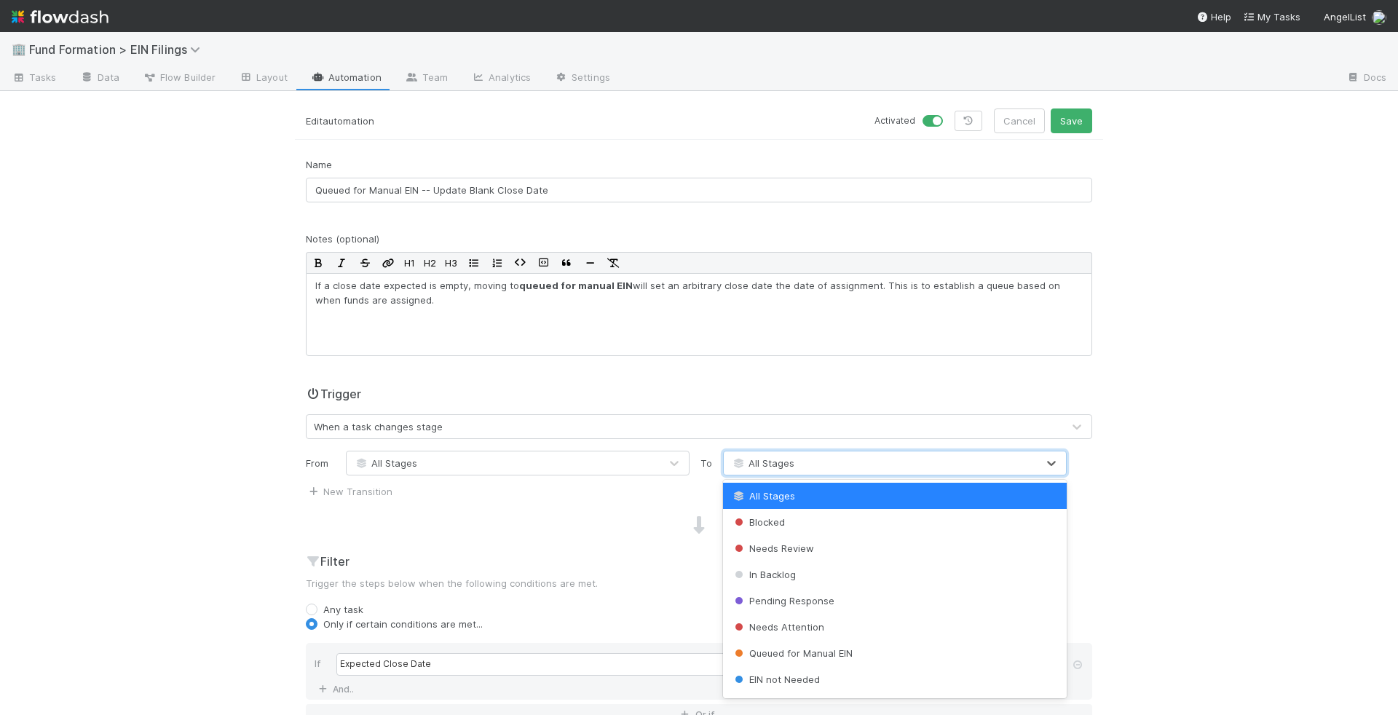
click at [824, 459] on div "All Stages" at bounding box center [880, 462] width 313 height 23
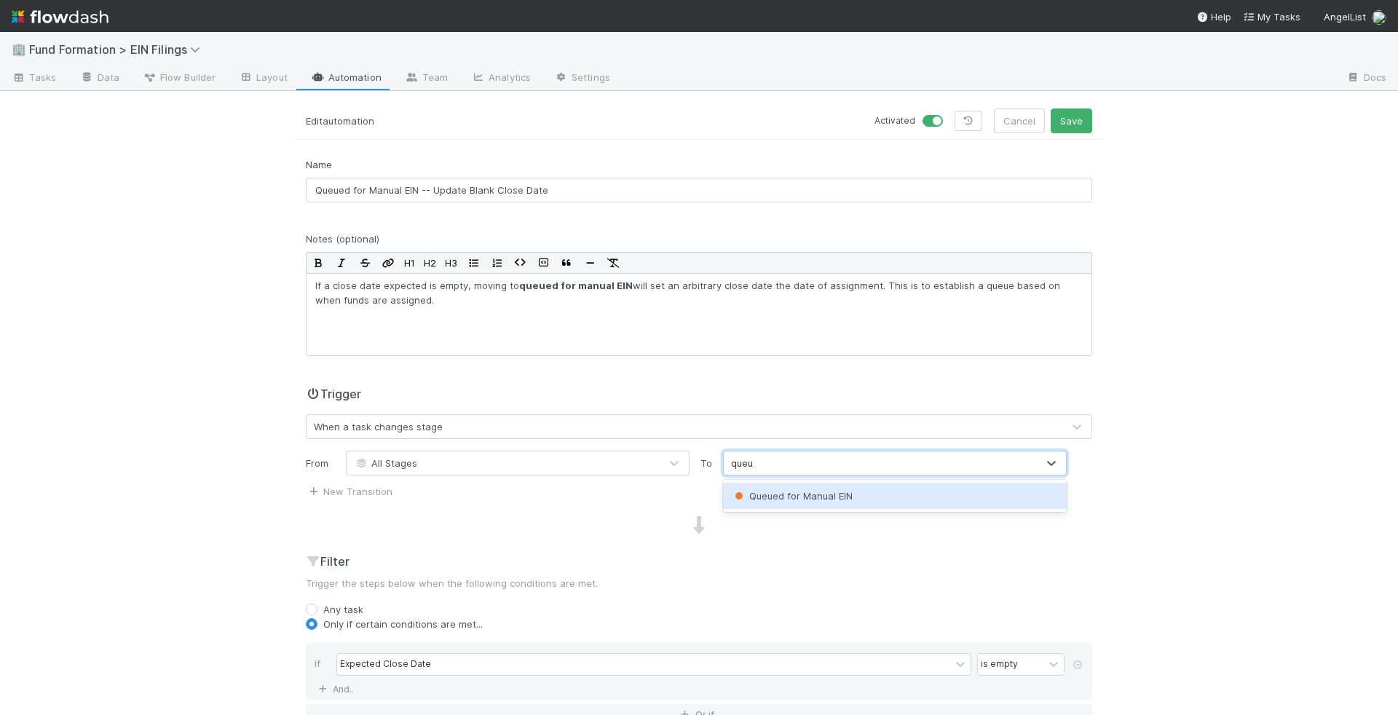
type input "queue"
click at [1070, 127] on button "Save" at bounding box center [1072, 121] width 42 height 25
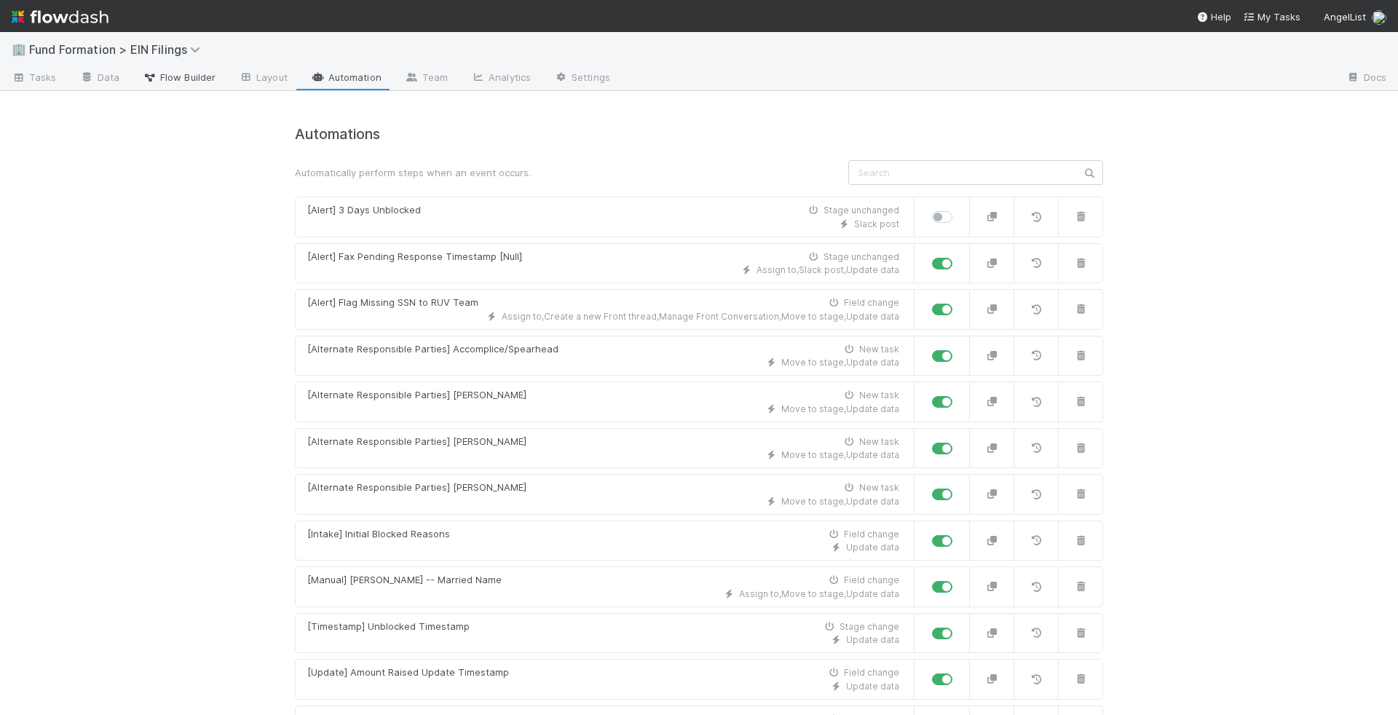
click at [175, 74] on span "Flow Builder" at bounding box center [179, 77] width 73 height 15
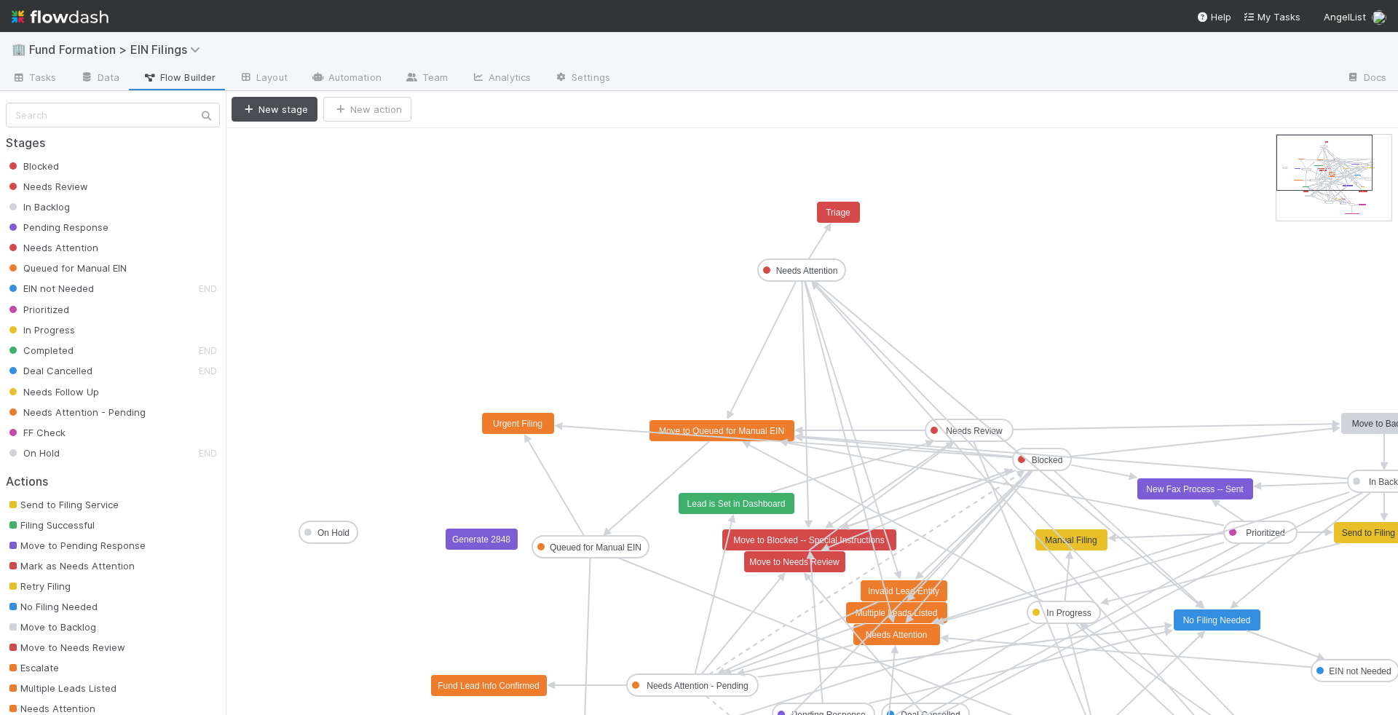
click at [710, 433] on icon at bounding box center [786, 441] width 451 height 31
click at [109, 92] on div "Stages Blocked Needs Review In Backlog Pending Response Needs Attention Queued …" at bounding box center [113, 568] width 226 height 954
click at [102, 69] on link "Data" at bounding box center [99, 78] width 63 height 23
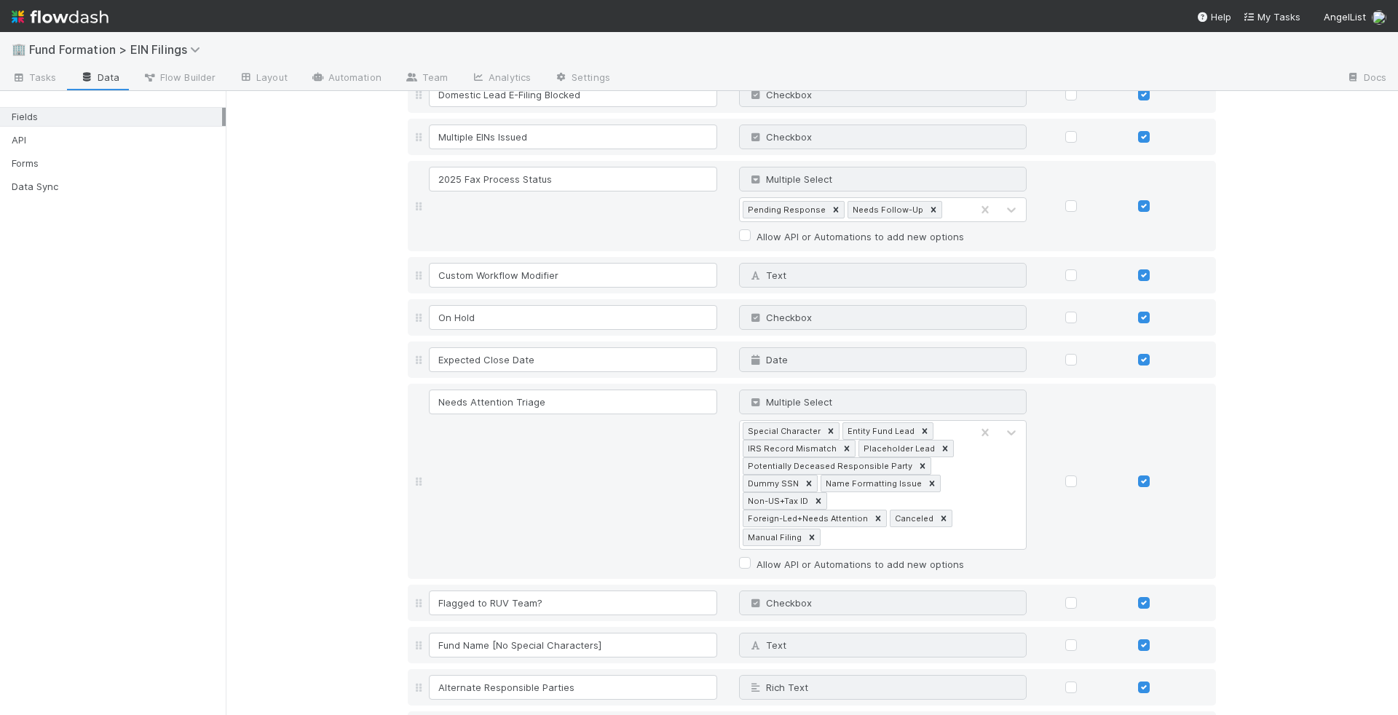
scroll to position [2549, 0]
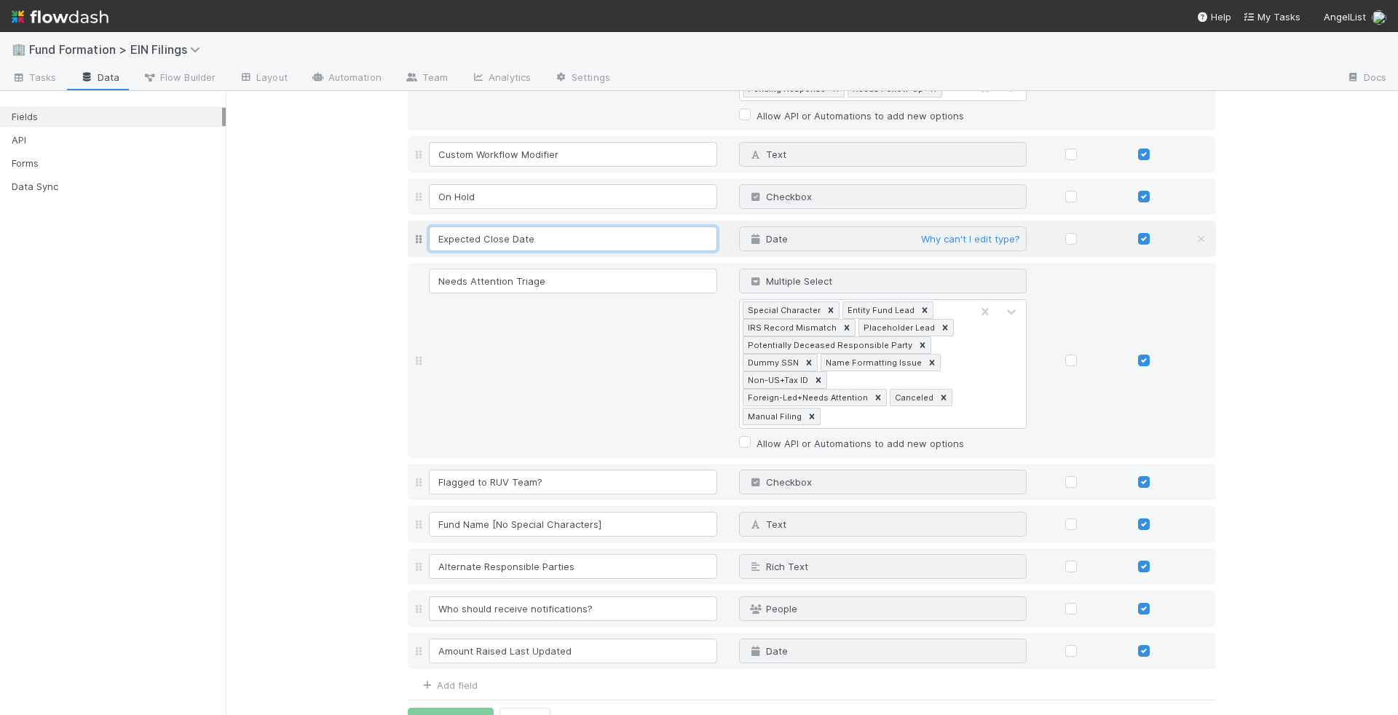
click at [561, 227] on input "Expected Close Date" at bounding box center [573, 238] width 288 height 25
type input "Manual Assignment Date"
click at [449, 708] on button "Save Changes" at bounding box center [451, 720] width 86 height 25
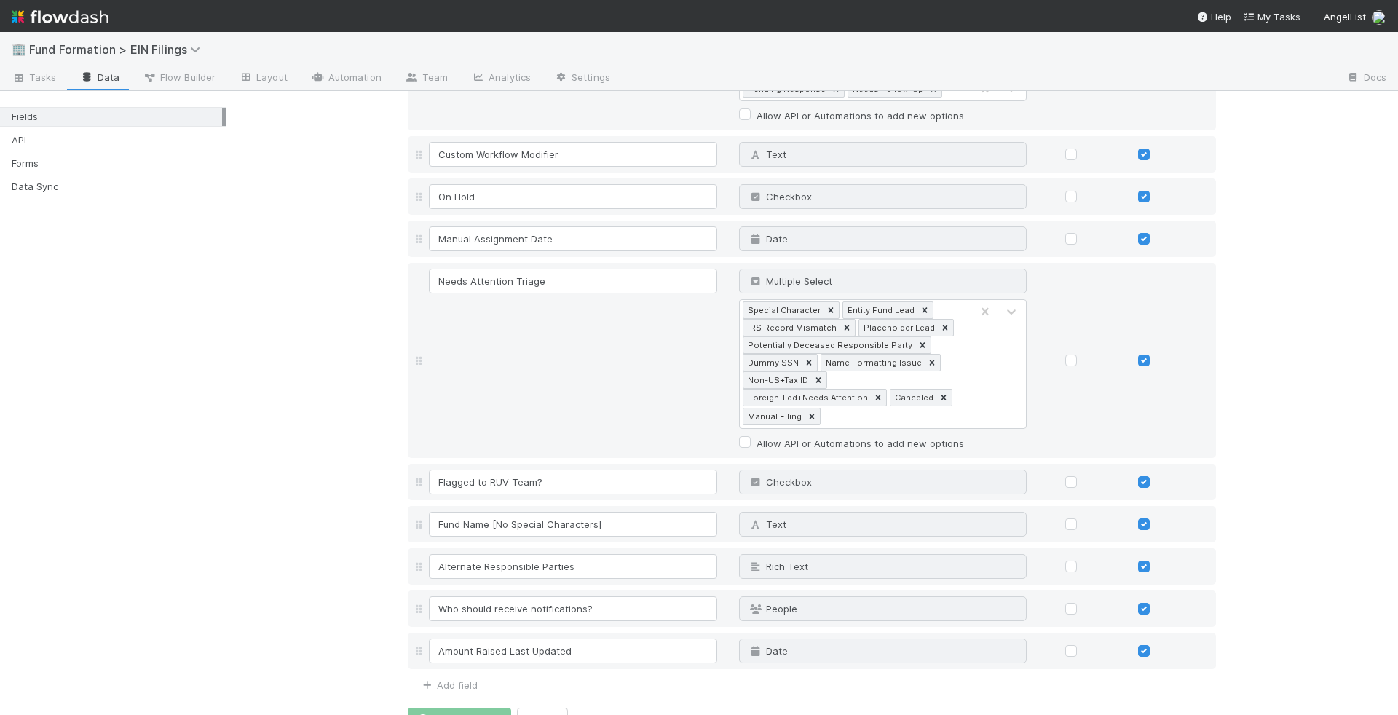
scroll to position [2587, 0]
click at [318, 79] on icon at bounding box center [318, 77] width 15 height 9
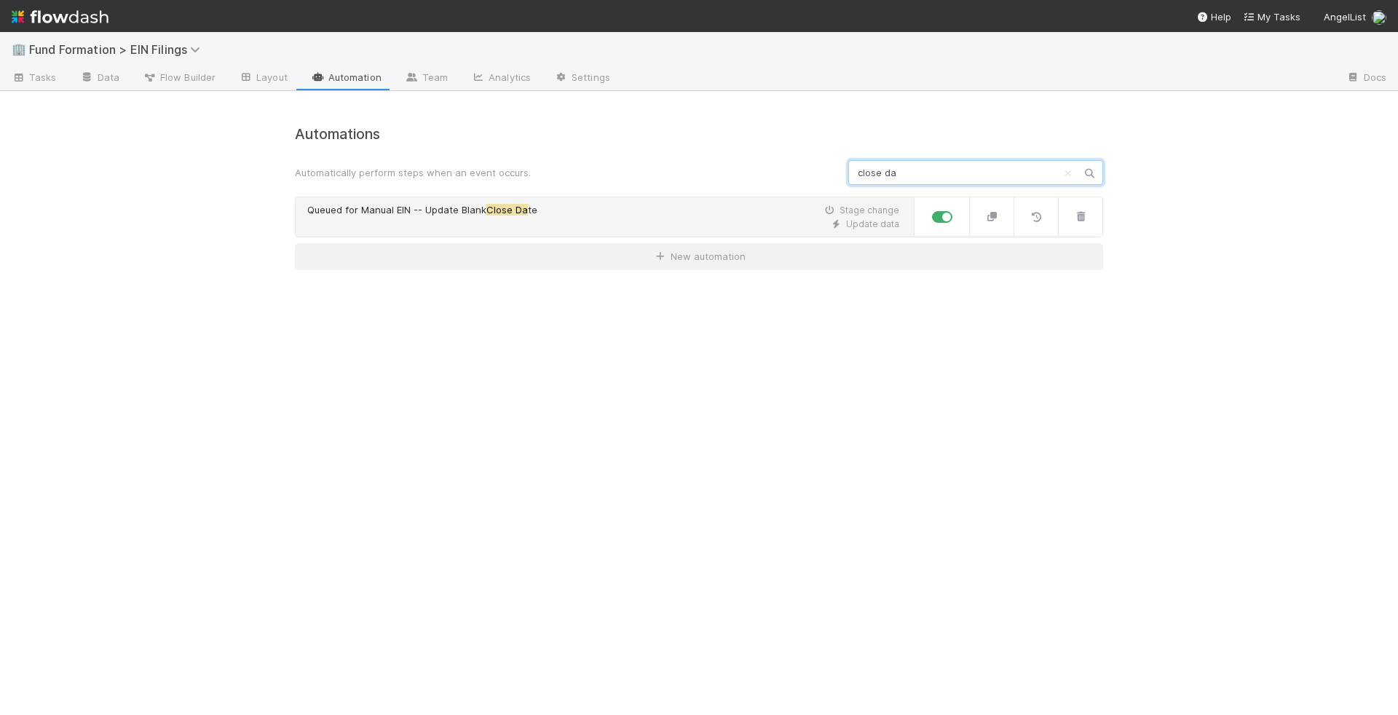
type input "close da"
click at [558, 210] on div "Queued for Manual EIN -- Update Blank Close Da te Stage change" at bounding box center [603, 210] width 592 height 15
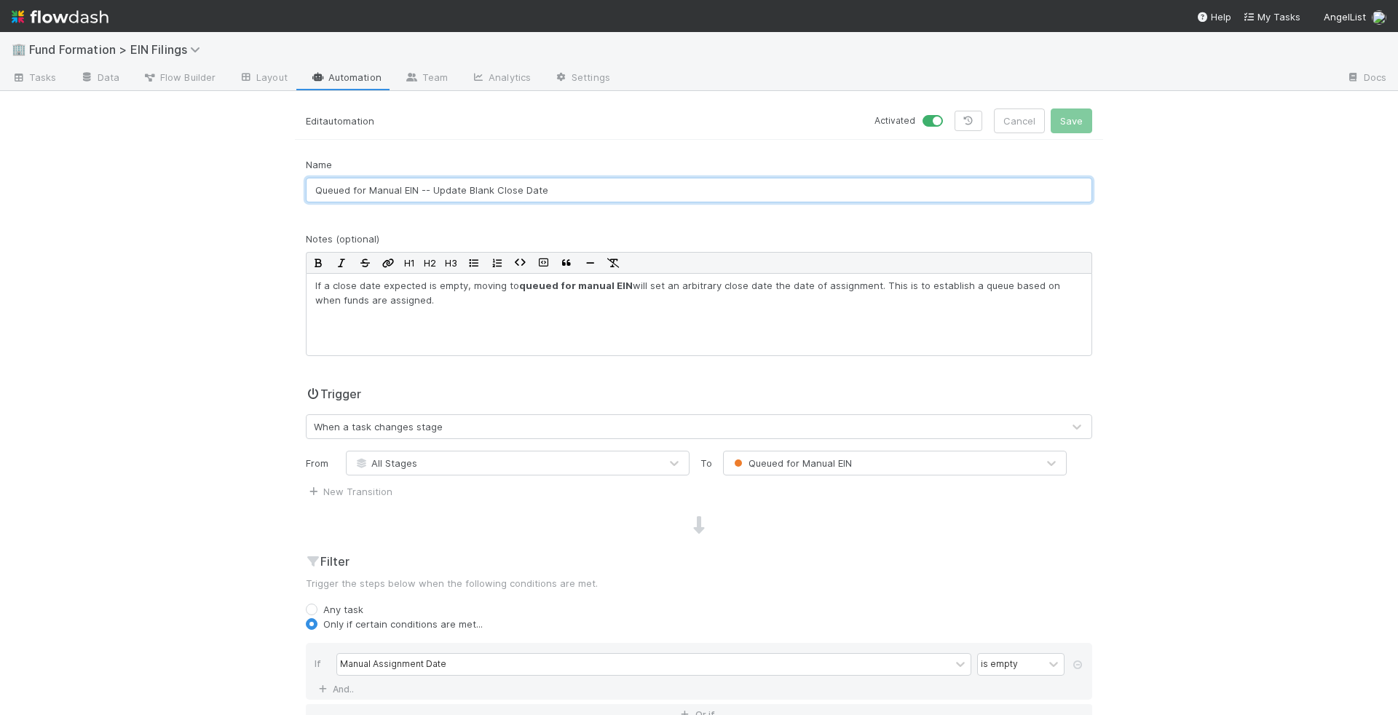
drag, startPoint x: 592, startPoint y: 187, endPoint x: 497, endPoint y: 187, distance: 94.7
click at [497, 187] on input "Queued for Manual EIN -- Update Blank Close Date" at bounding box center [699, 190] width 786 height 25
type input "Queued for Manual EIN -- Update Blank Assignment Date"
drag, startPoint x: 331, startPoint y: 283, endPoint x: 377, endPoint y: 278, distance: 46.2
click at [377, 278] on p "If a close date expected is empty, moving to queued for manual EIN will set an …" at bounding box center [699, 292] width 768 height 29
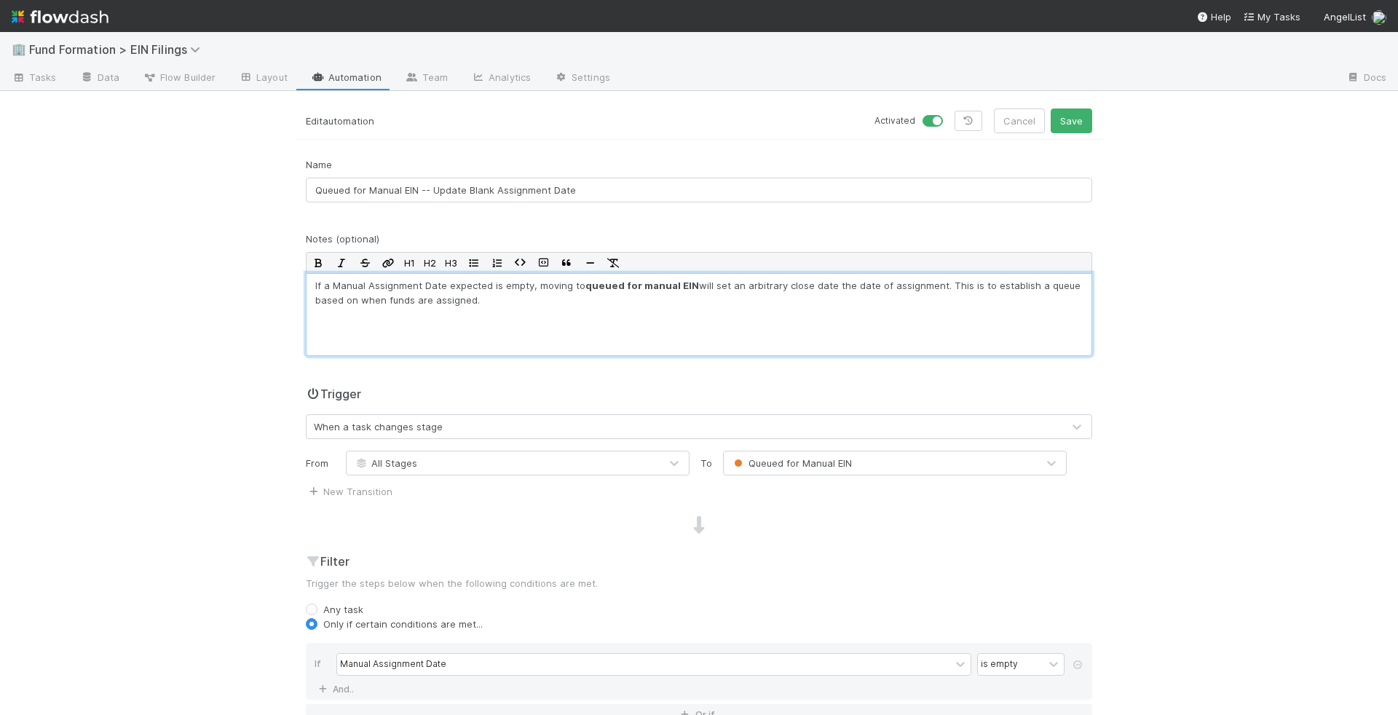
click at [457, 279] on p "If a Manual Assignment Date expected is empty, moving to queued for manual EIN …" at bounding box center [699, 292] width 768 height 29
drag, startPoint x: 678, startPoint y: 280, endPoint x: 883, endPoint y: 278, distance: 204.6
click at [883, 278] on p "If a Manual Assignment Date is empty, moving to queued for manual EIN will set …" at bounding box center [699, 292] width 768 height 29
click at [1093, 88] on div at bounding box center [978, 78] width 713 height 23
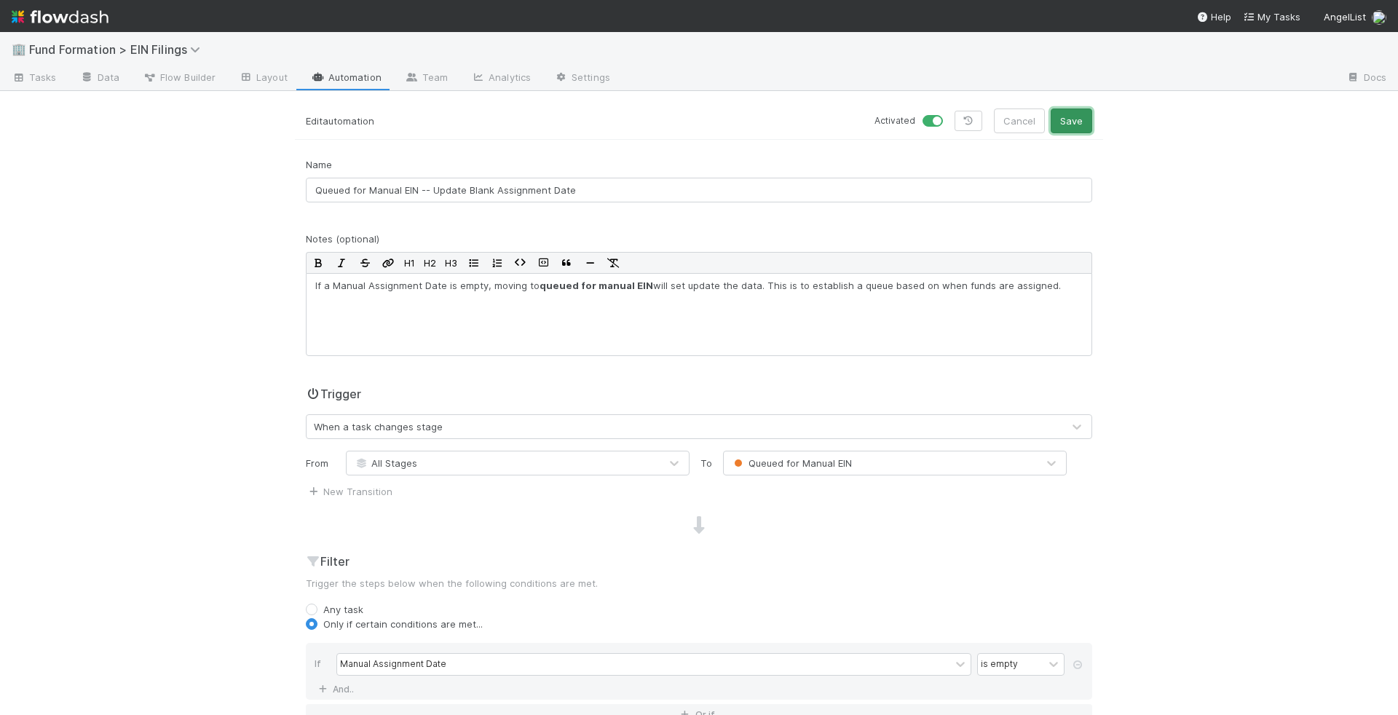
click at [1077, 117] on button "Save" at bounding box center [1072, 121] width 42 height 25
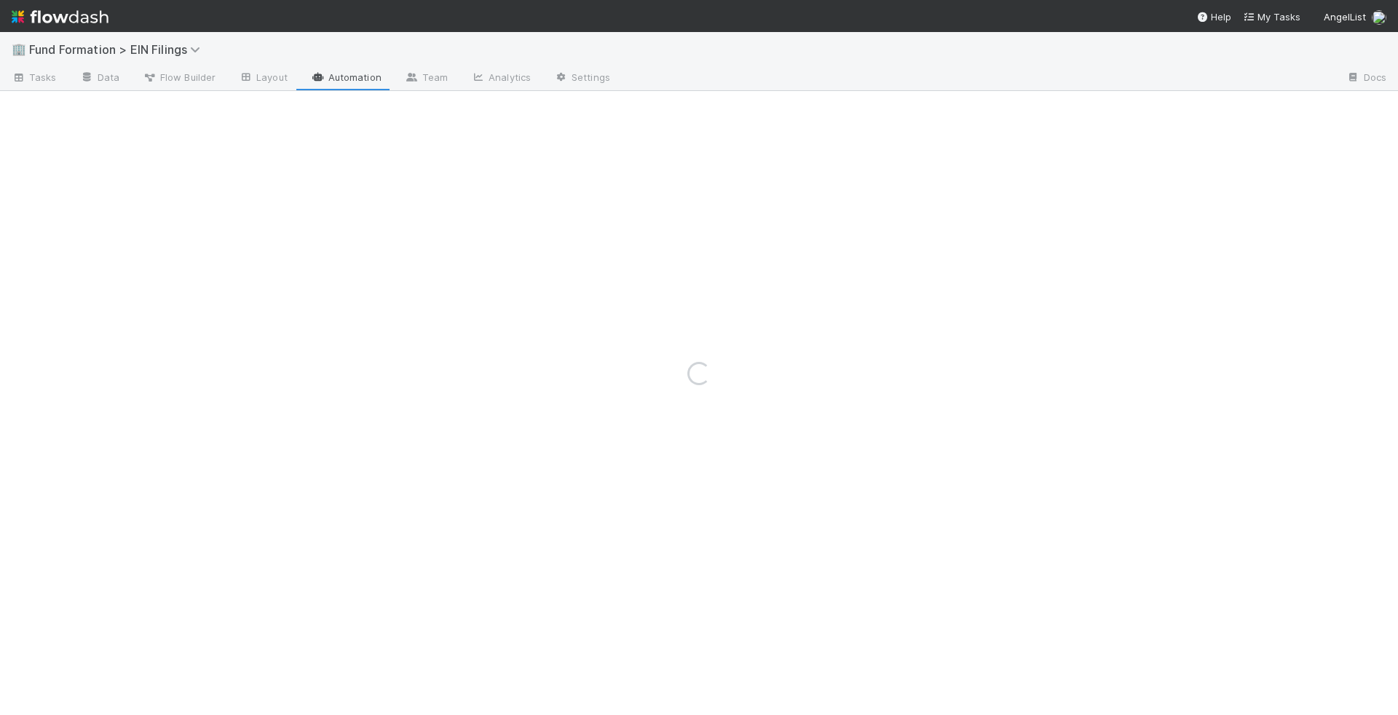
click at [37, 74] on div "Loading..." at bounding box center [699, 373] width 1398 height 683
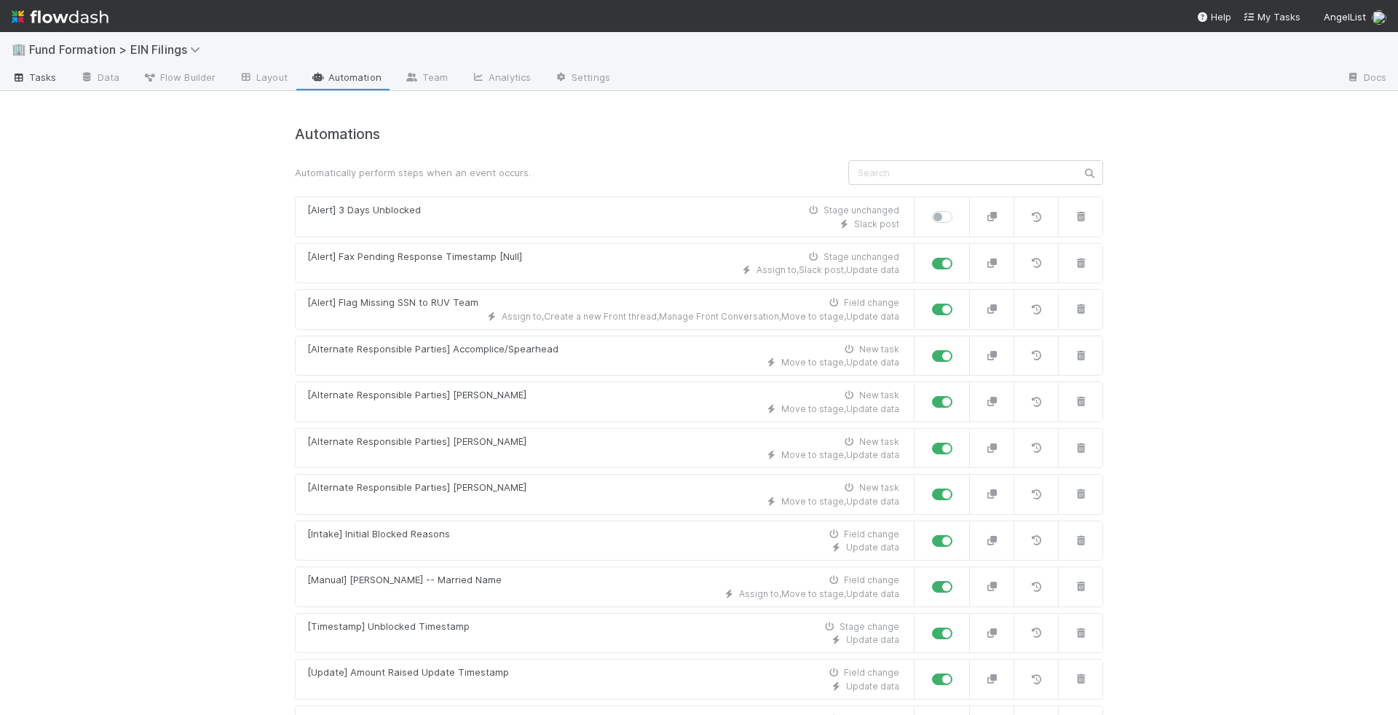
click at [43, 81] on span "Tasks" at bounding box center [34, 77] width 45 height 15
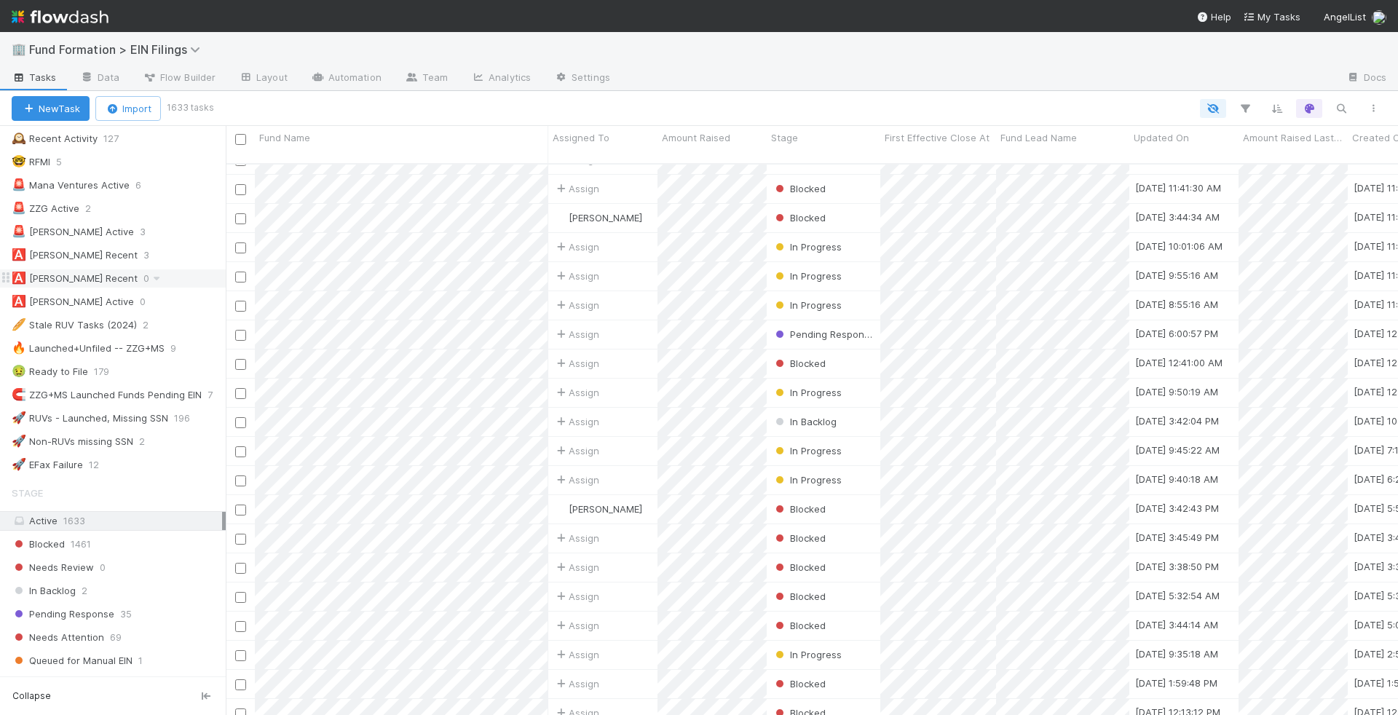
scroll to position [518, 0]
click at [83, 250] on div "🅰️ Guillermo Rauch Recent" at bounding box center [75, 259] width 126 height 18
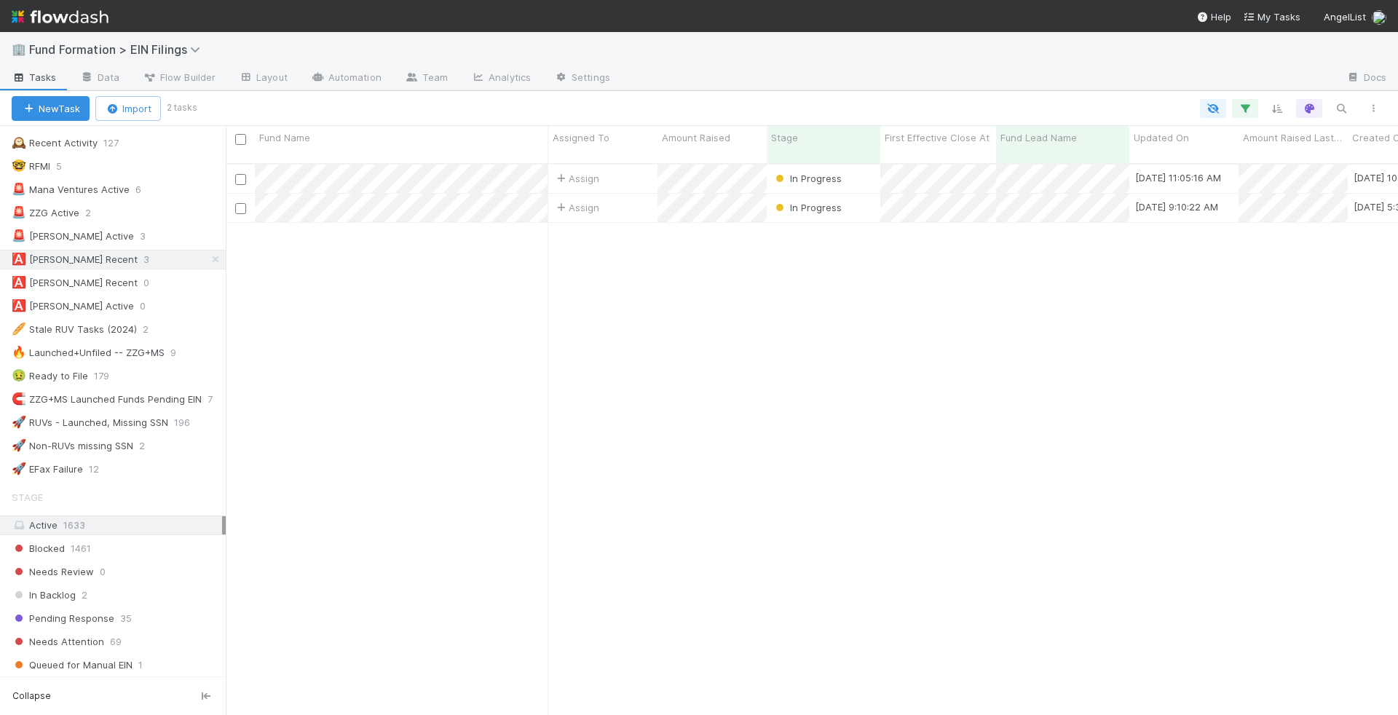
scroll to position [564, 1172]
click at [243, 203] on input "checkbox" at bounding box center [240, 208] width 11 height 11
click at [243, 174] on input "checkbox" at bounding box center [240, 179] width 11 height 11
checkbox input "true"
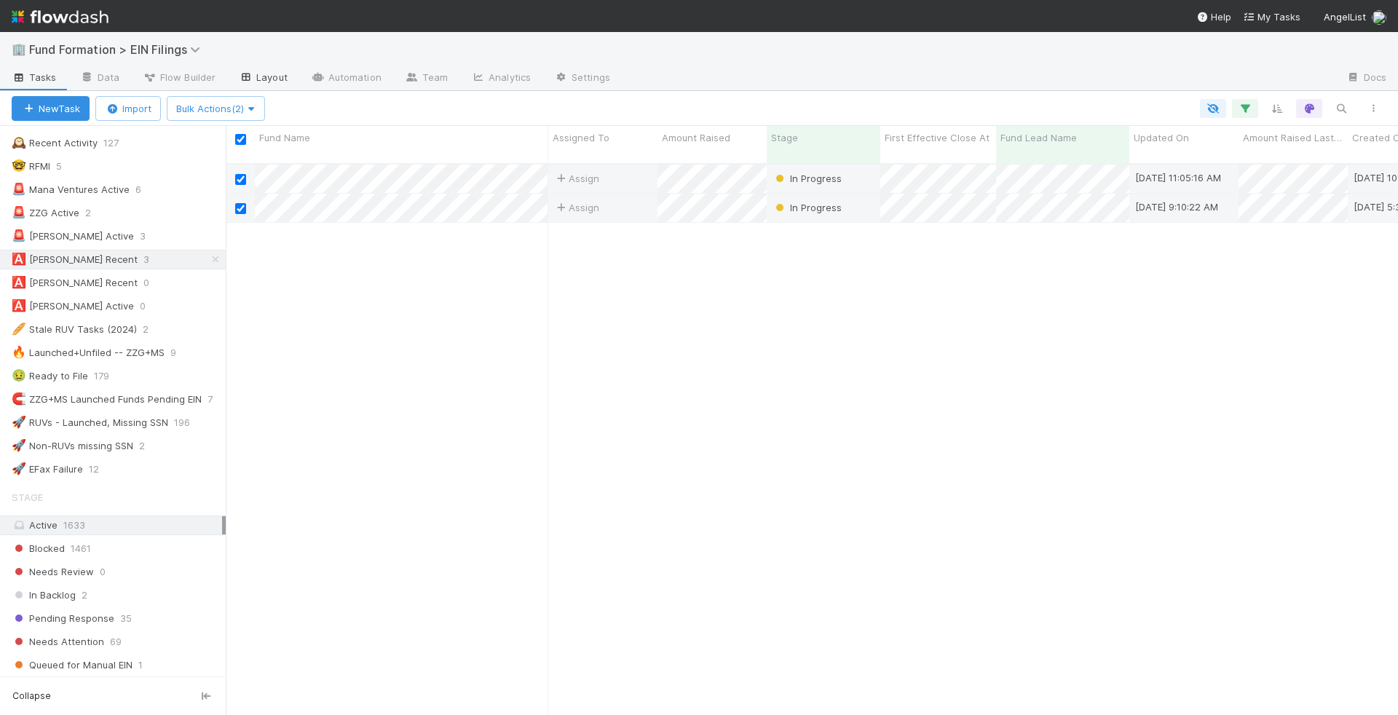
click at [244, 78] on icon at bounding box center [246, 77] width 15 height 9
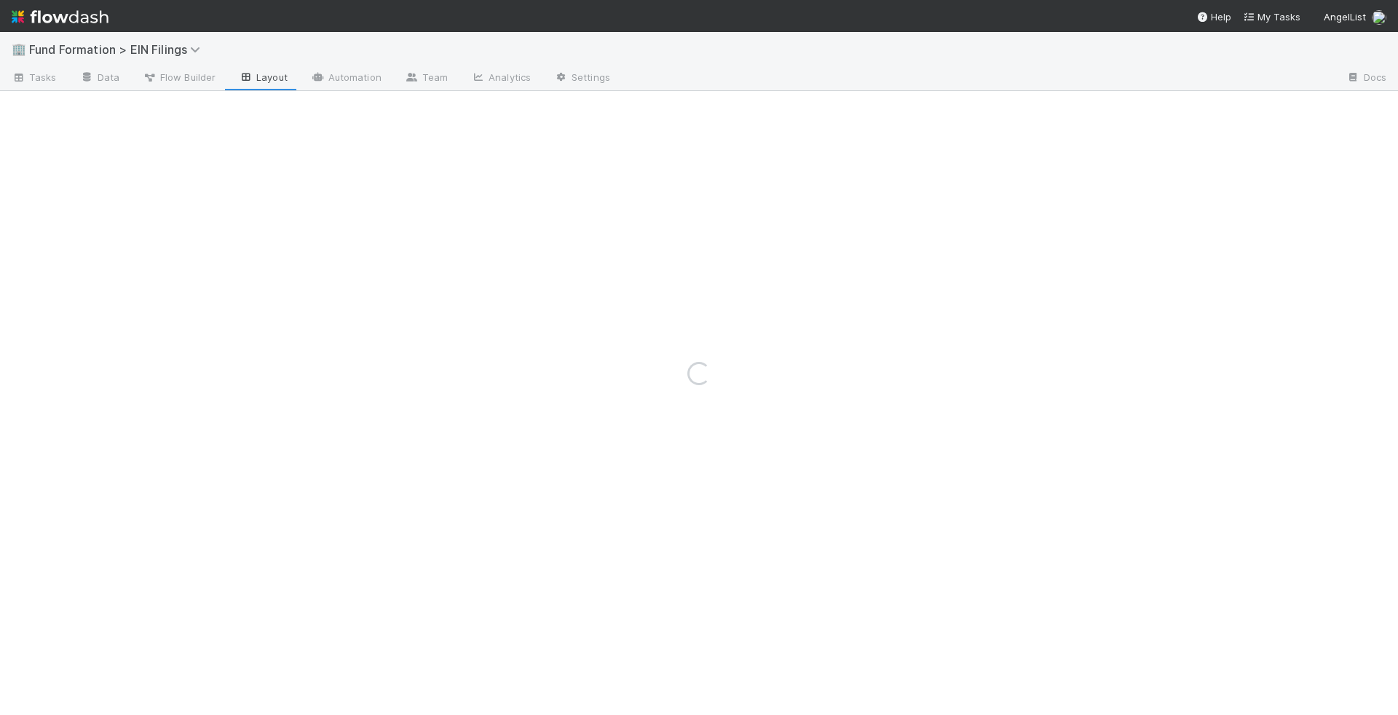
click at [321, 66] on div "Loading..." at bounding box center [699, 373] width 1398 height 683
click at [321, 80] on div "Loading..." at bounding box center [699, 373] width 1398 height 683
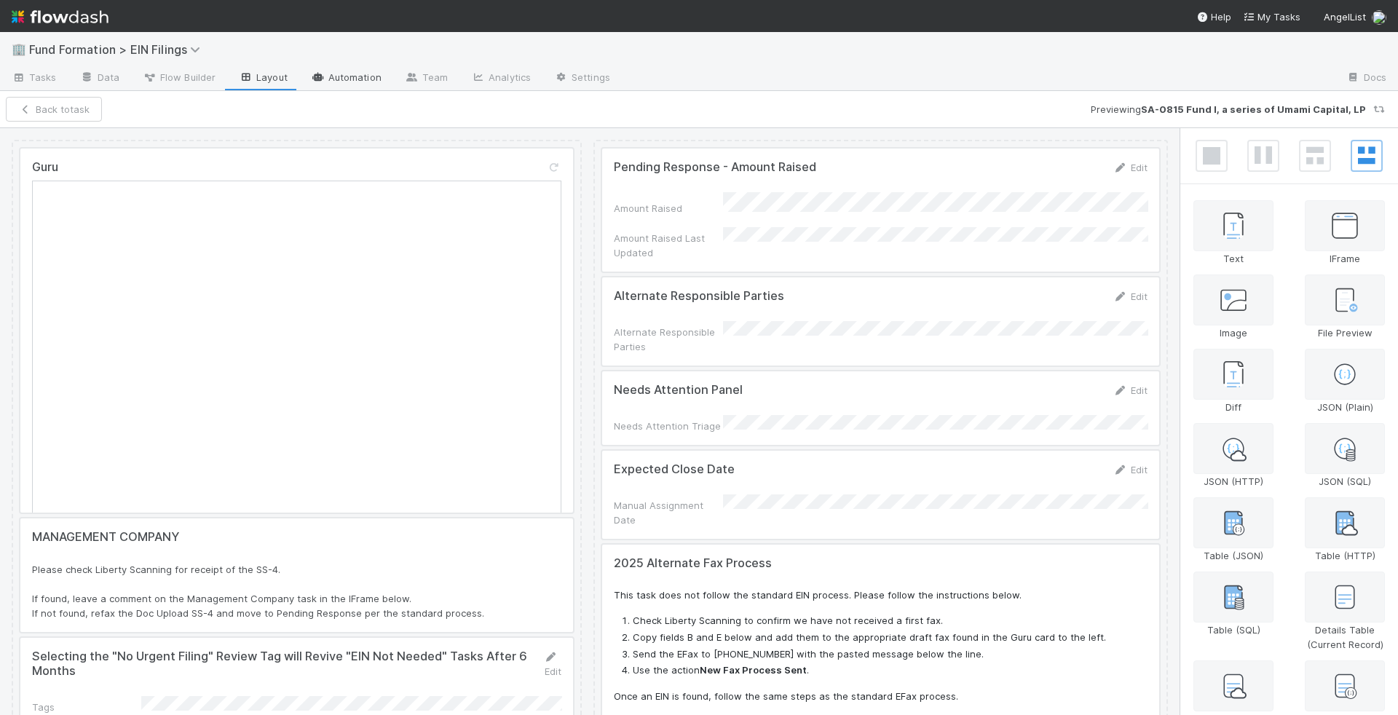
click at [339, 76] on link "Automation" at bounding box center [346, 78] width 94 height 23
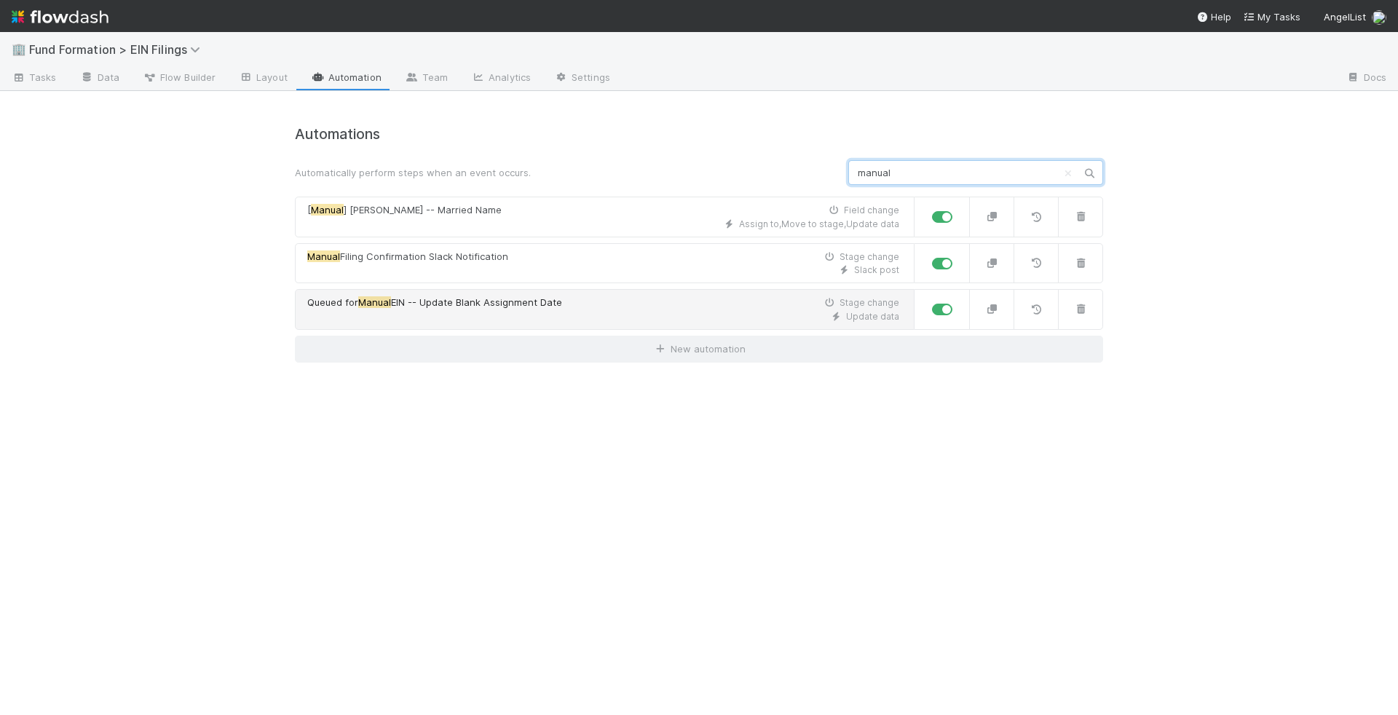
type input "manual"
click at [604, 298] on div "Queued for Manual EIN -- Update Blank Assignment Date Stage change" at bounding box center [603, 303] width 592 height 15
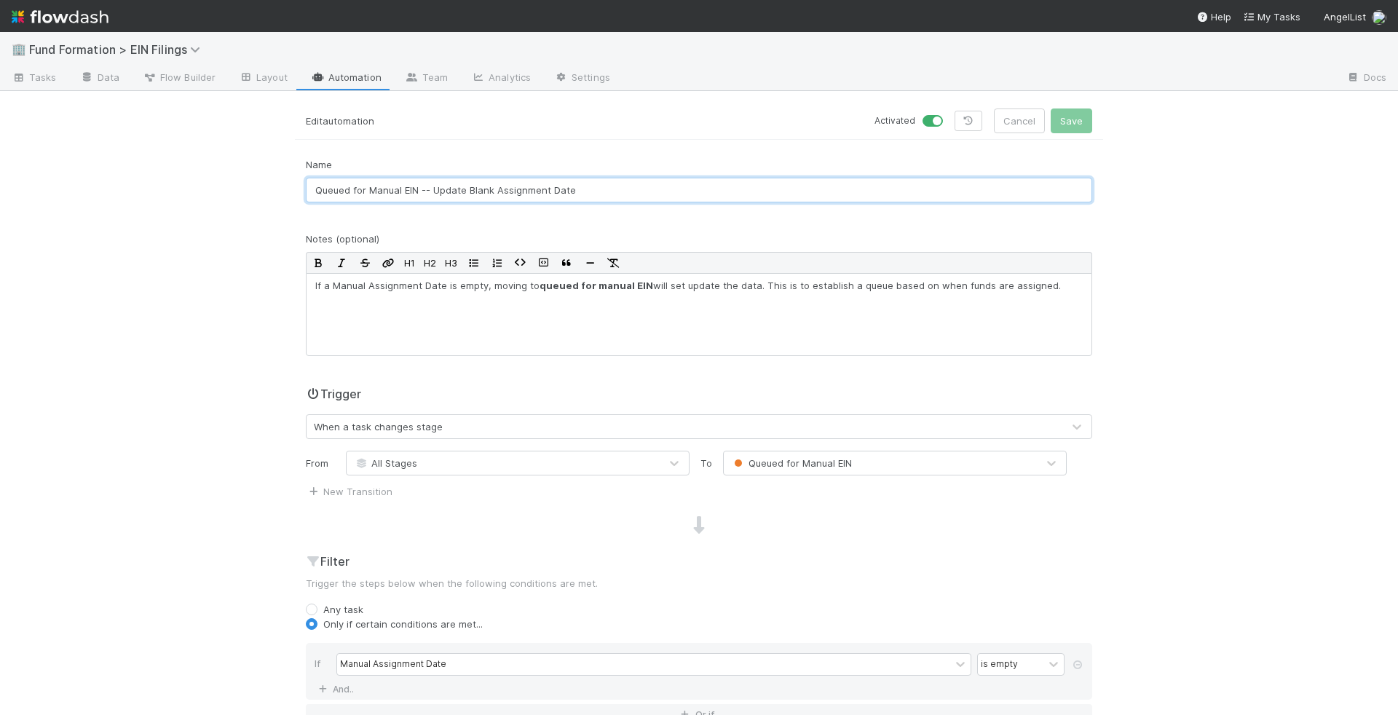
click at [631, 192] on input "Queued for Manual EIN -- Update Blank Assignment Date" at bounding box center [699, 190] width 786 height 25
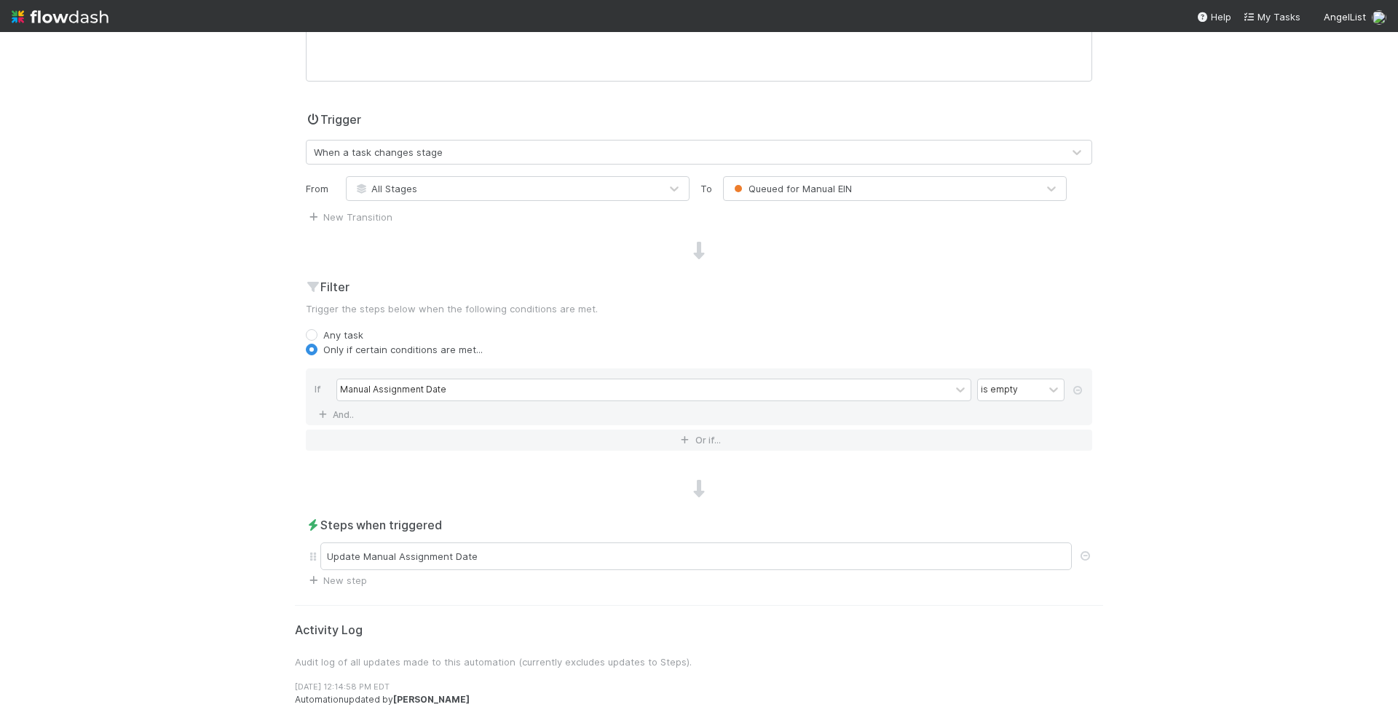
scroll to position [336, 0]
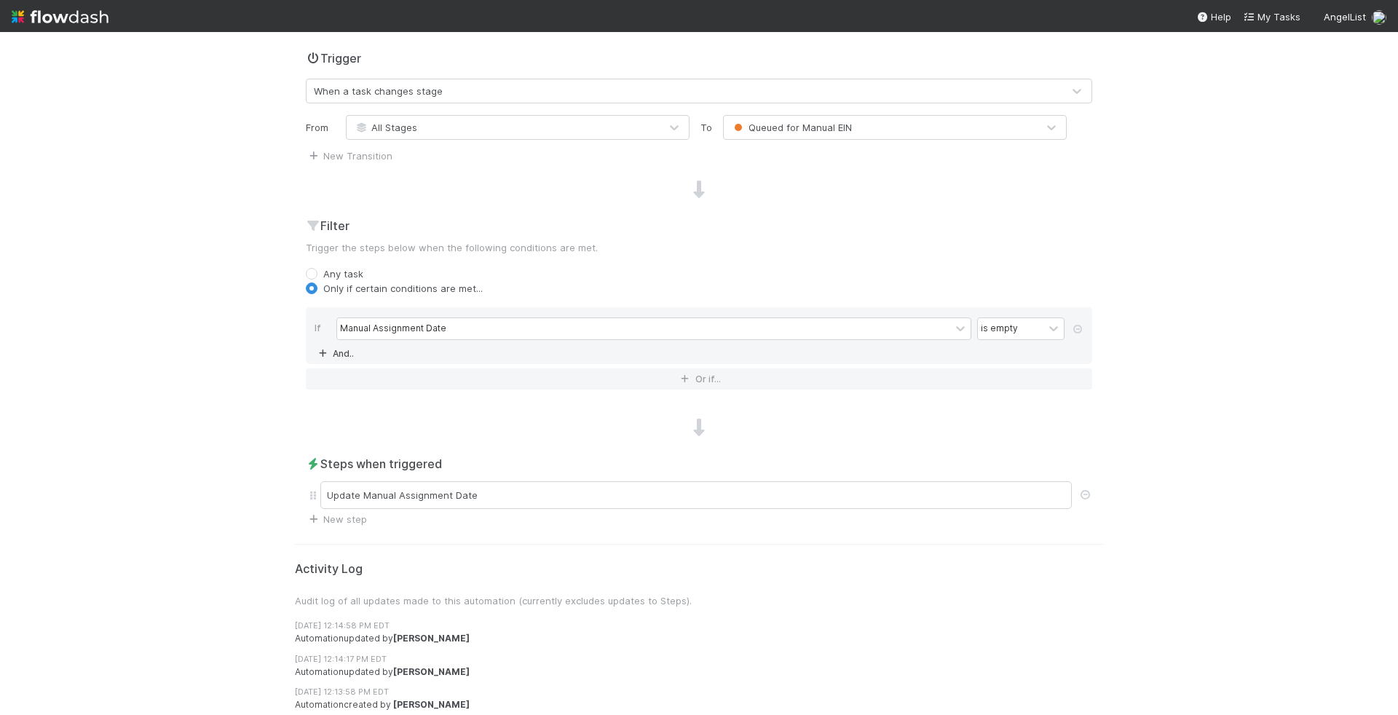
type input "Queued for Manual EIN -- Update Blank Assignment Date + auto-assign"
click at [346, 345] on link "And.." at bounding box center [338, 353] width 46 height 21
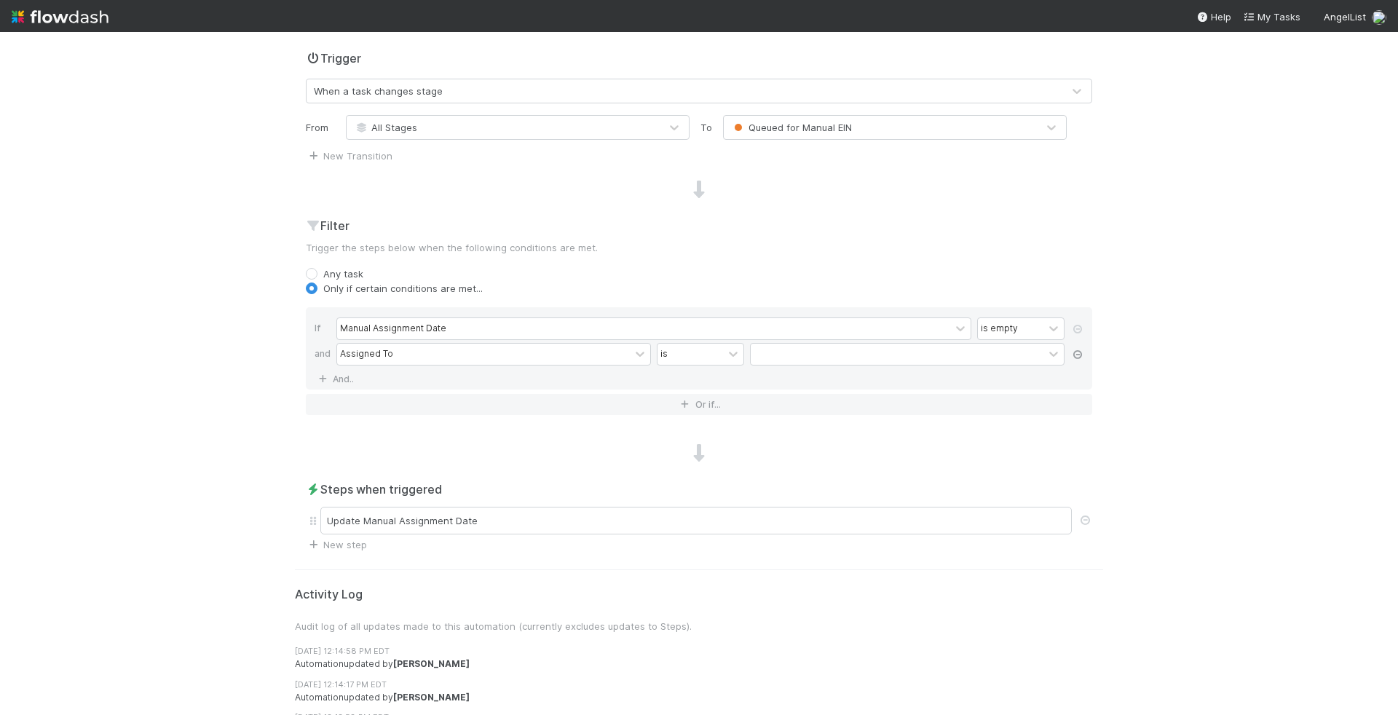
click at [1074, 351] on icon at bounding box center [1077, 354] width 15 height 9
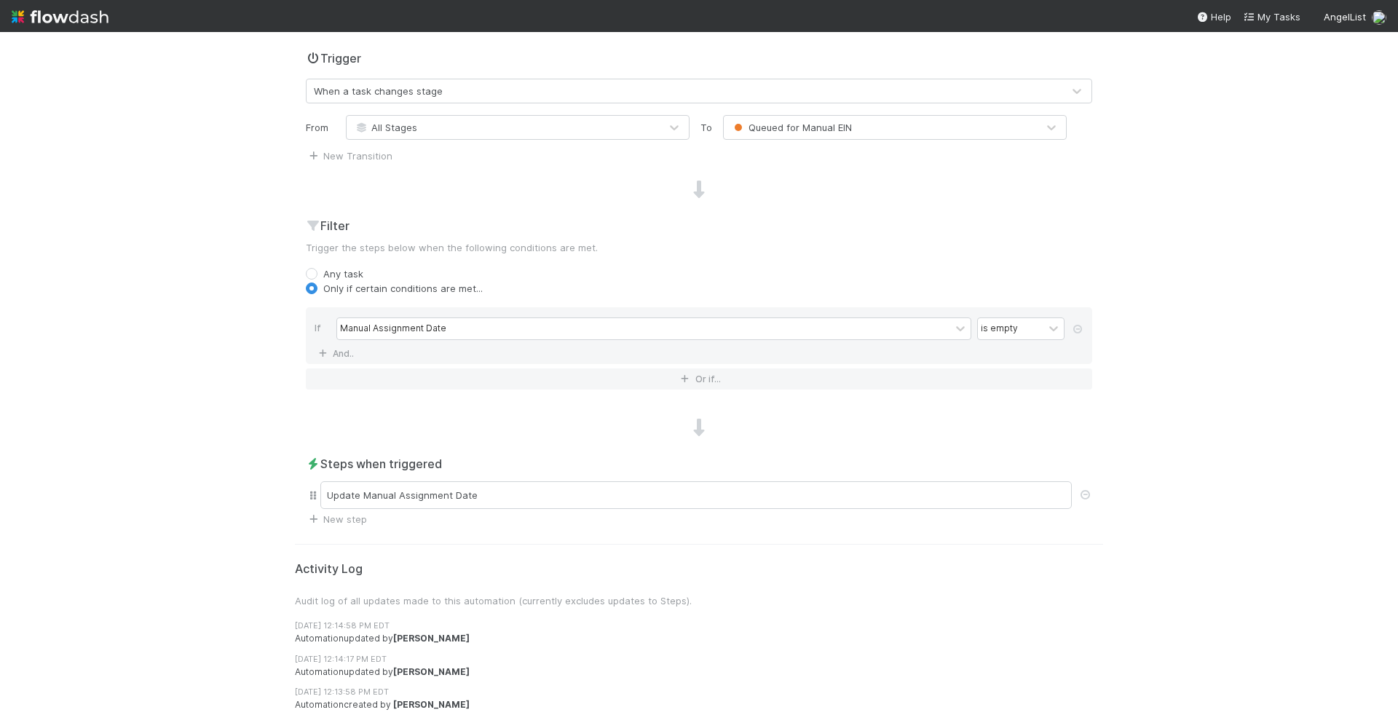
click at [339, 506] on div "Update Manual Assignment Date" at bounding box center [699, 494] width 786 height 33
click at [339, 516] on link "New step" at bounding box center [336, 519] width 61 height 12
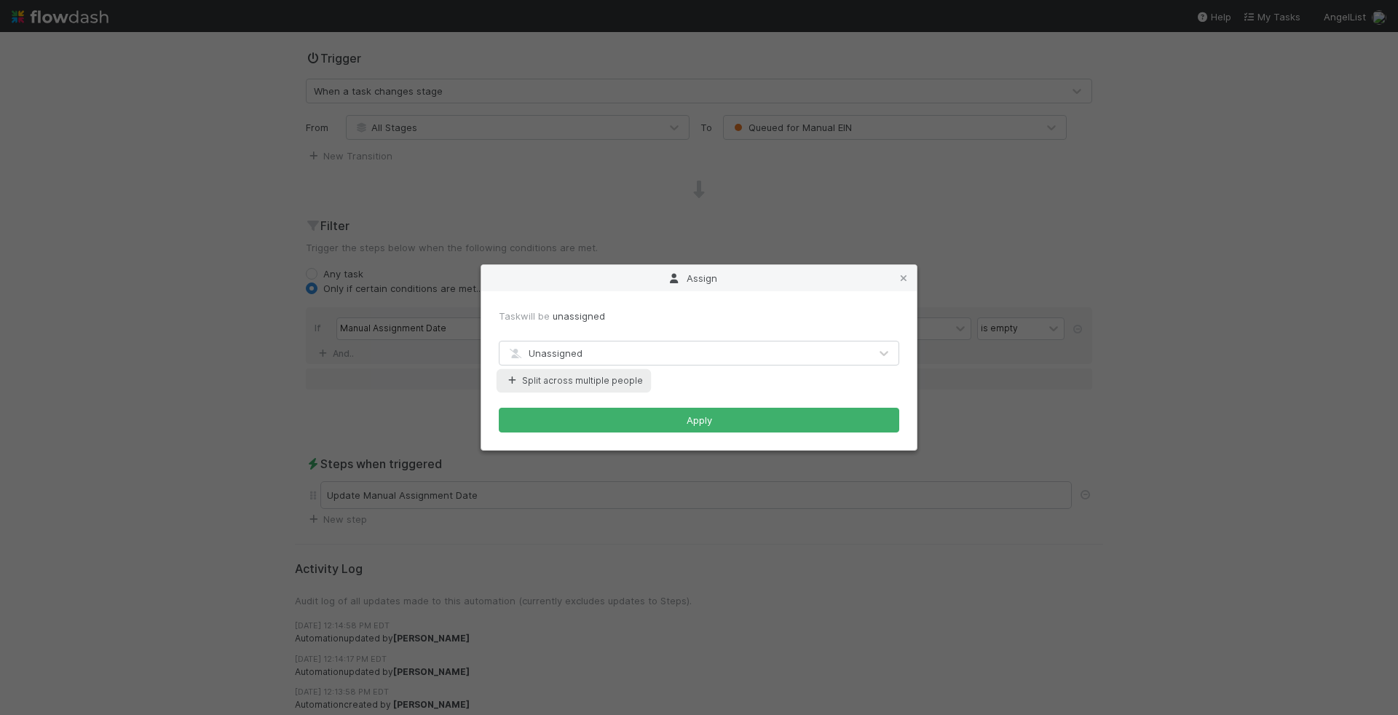
click at [589, 381] on button "Split across multiple people" at bounding box center [574, 380] width 150 height 19
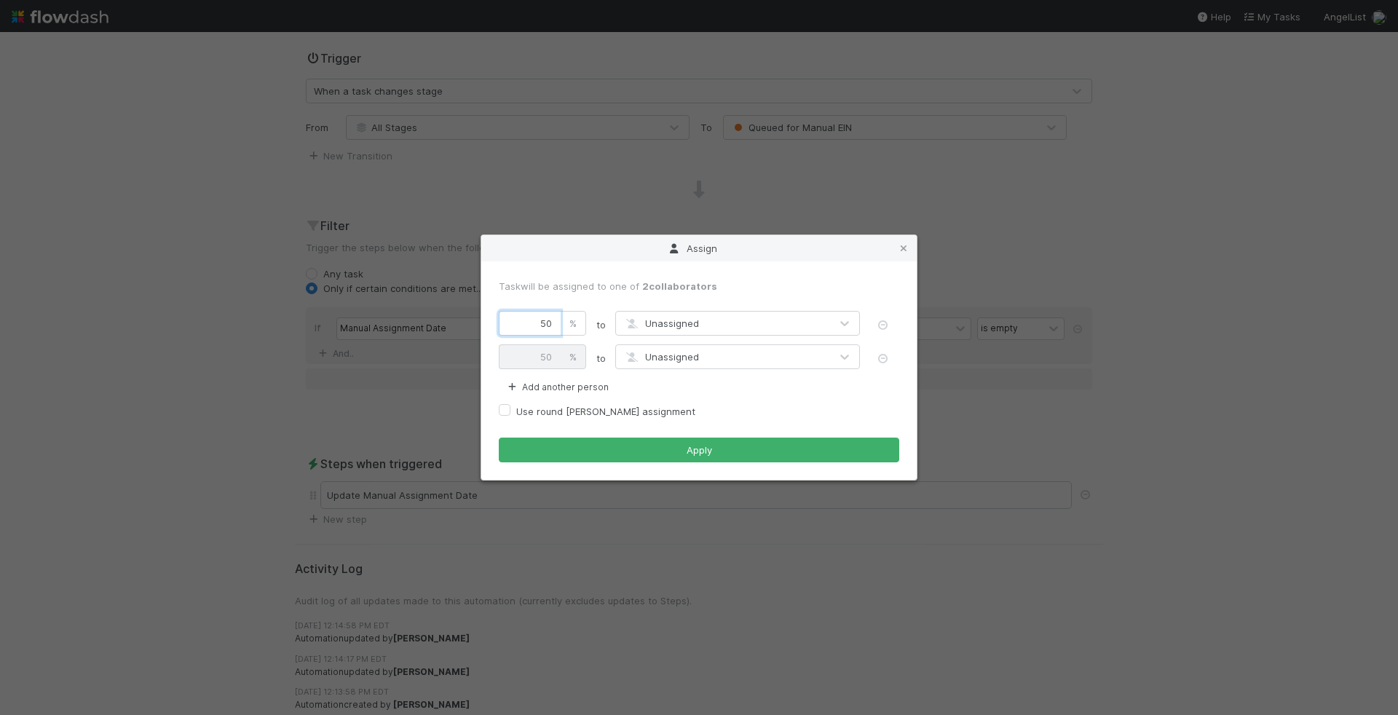
click at [560, 328] on input "50" at bounding box center [530, 323] width 62 height 25
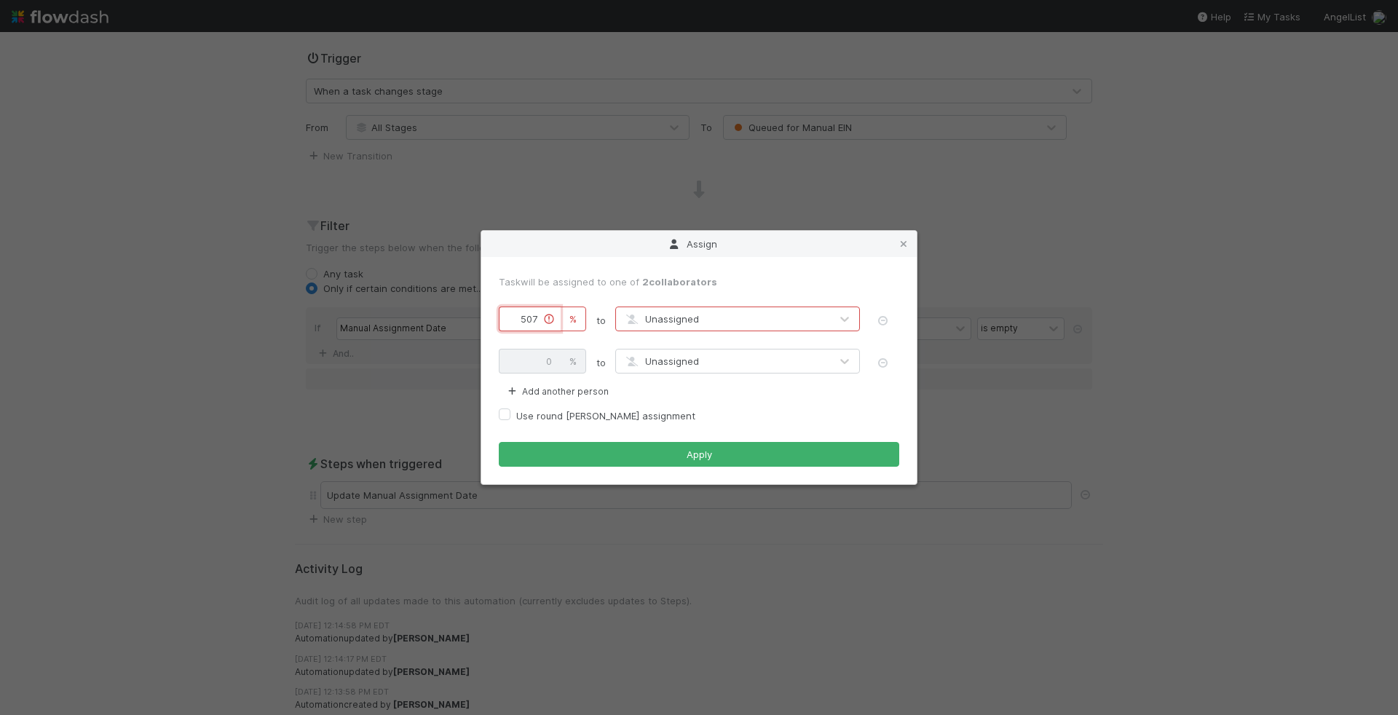
click at [539, 328] on input "507" at bounding box center [530, 319] width 62 height 25
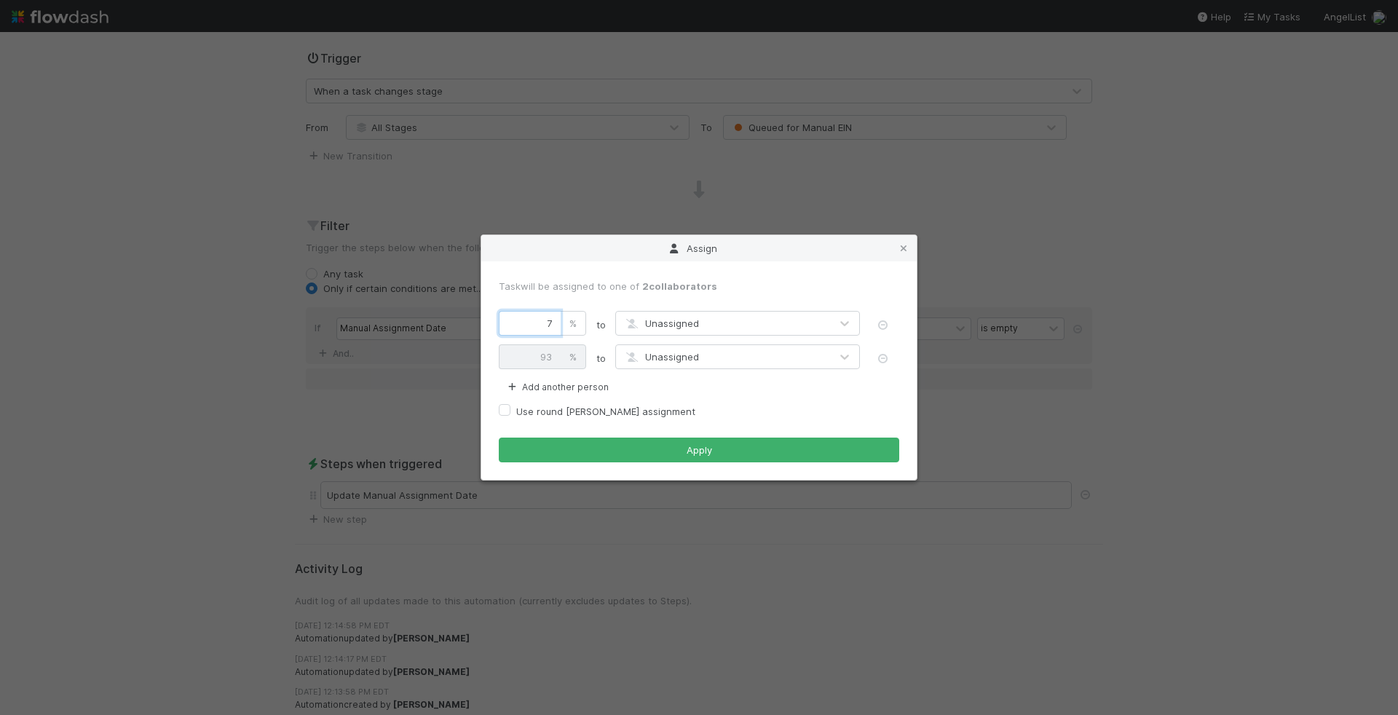
click at [554, 317] on input "7" at bounding box center [530, 323] width 62 height 25
click at [554, 321] on input "7" at bounding box center [530, 323] width 62 height 25
type input "25"
type input "75"
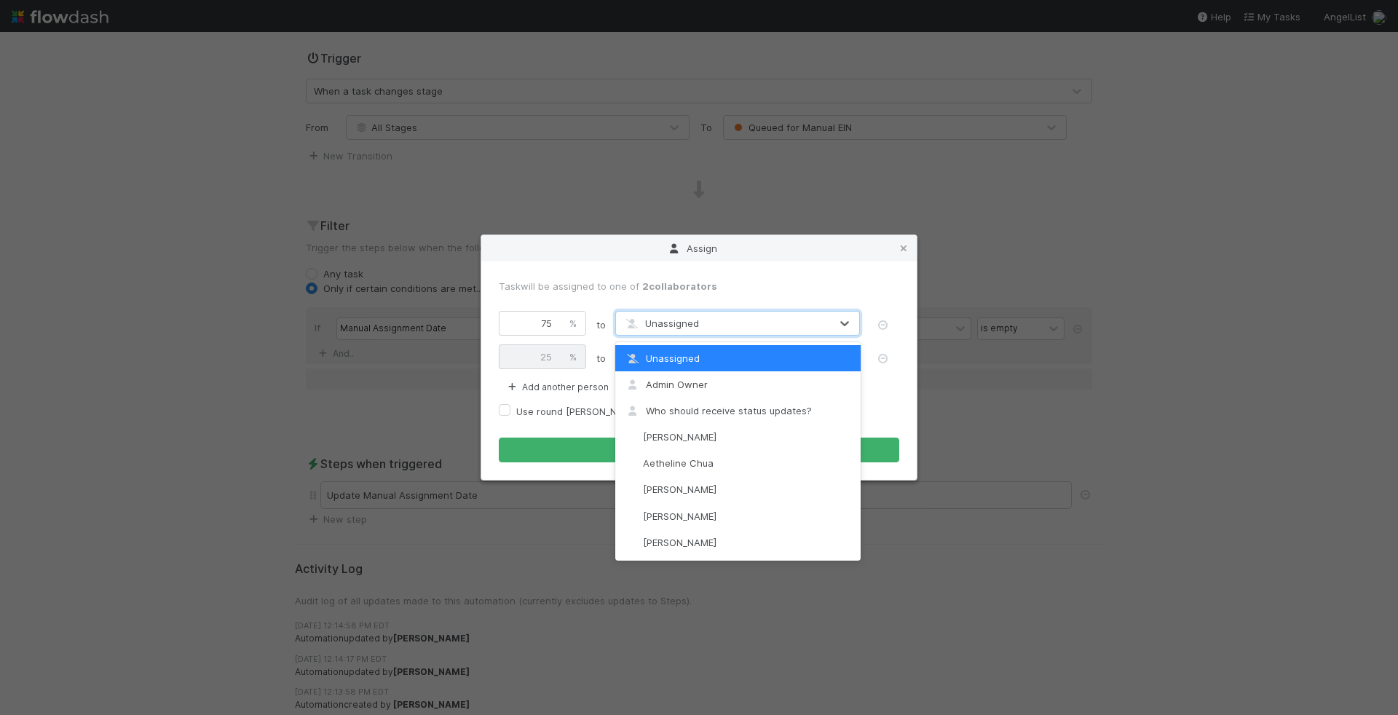
click at [671, 326] on span "Unassigned" at bounding box center [661, 323] width 76 height 12
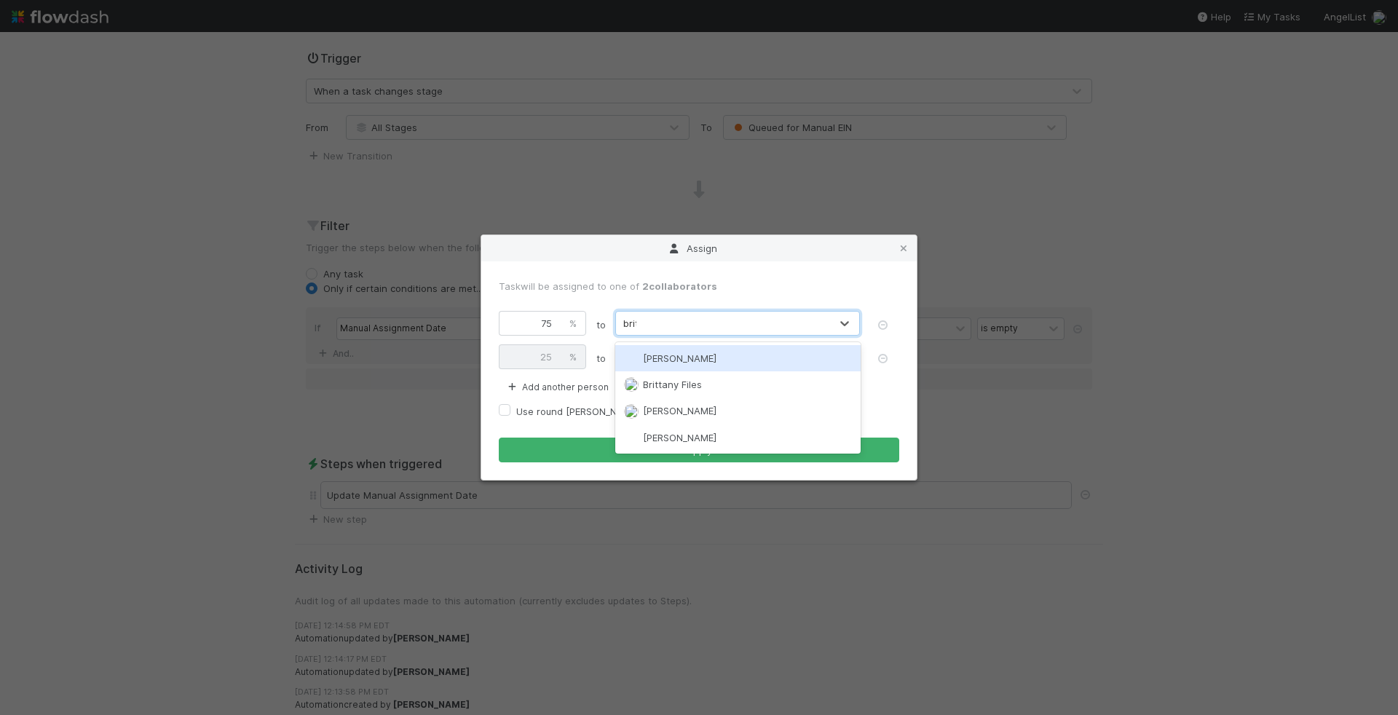
type input "britt"
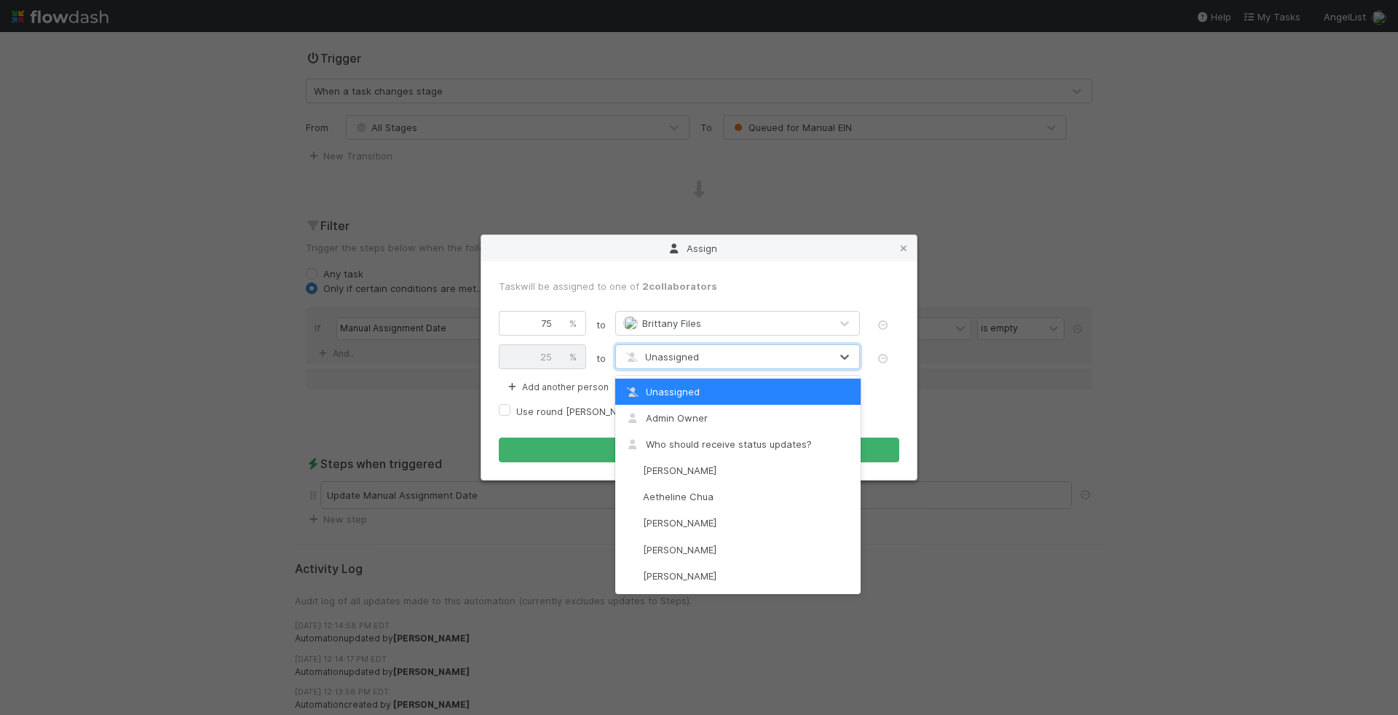
click at [674, 351] on span "Unassigned" at bounding box center [661, 357] width 76 height 12
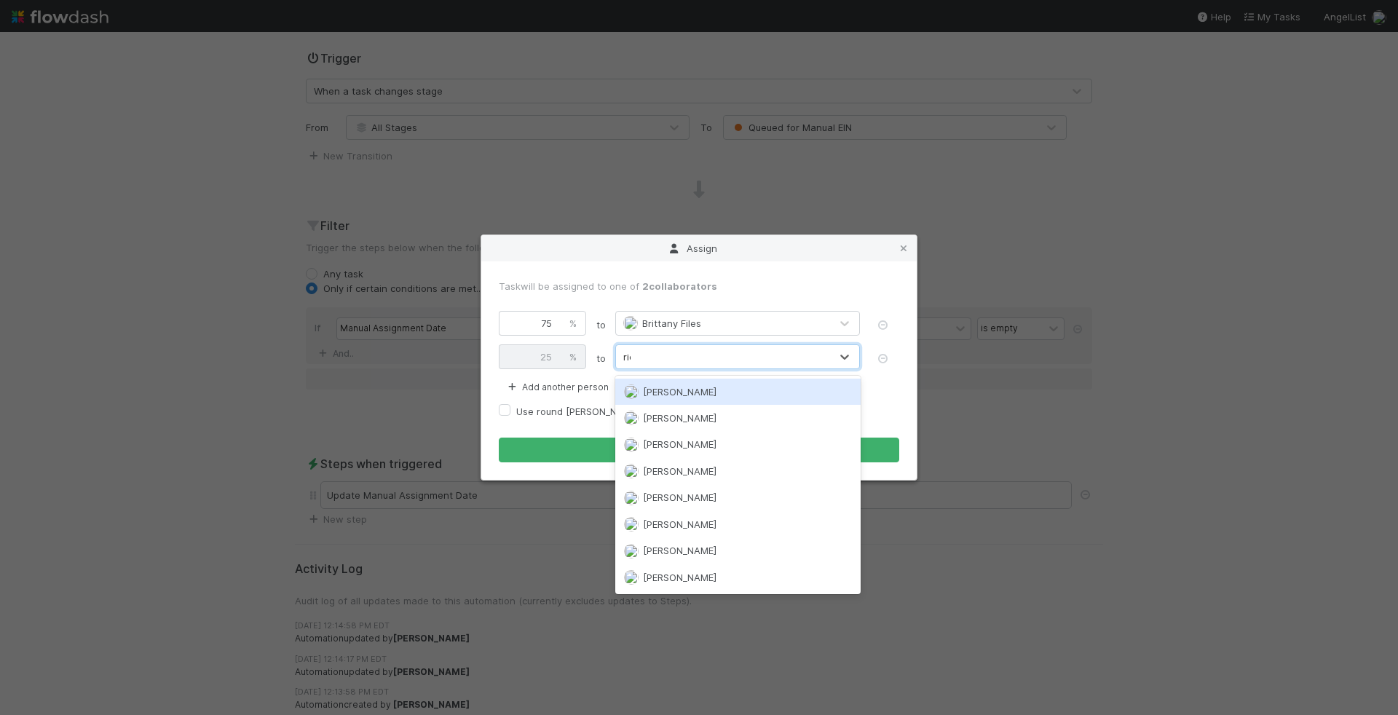
type input "rick"
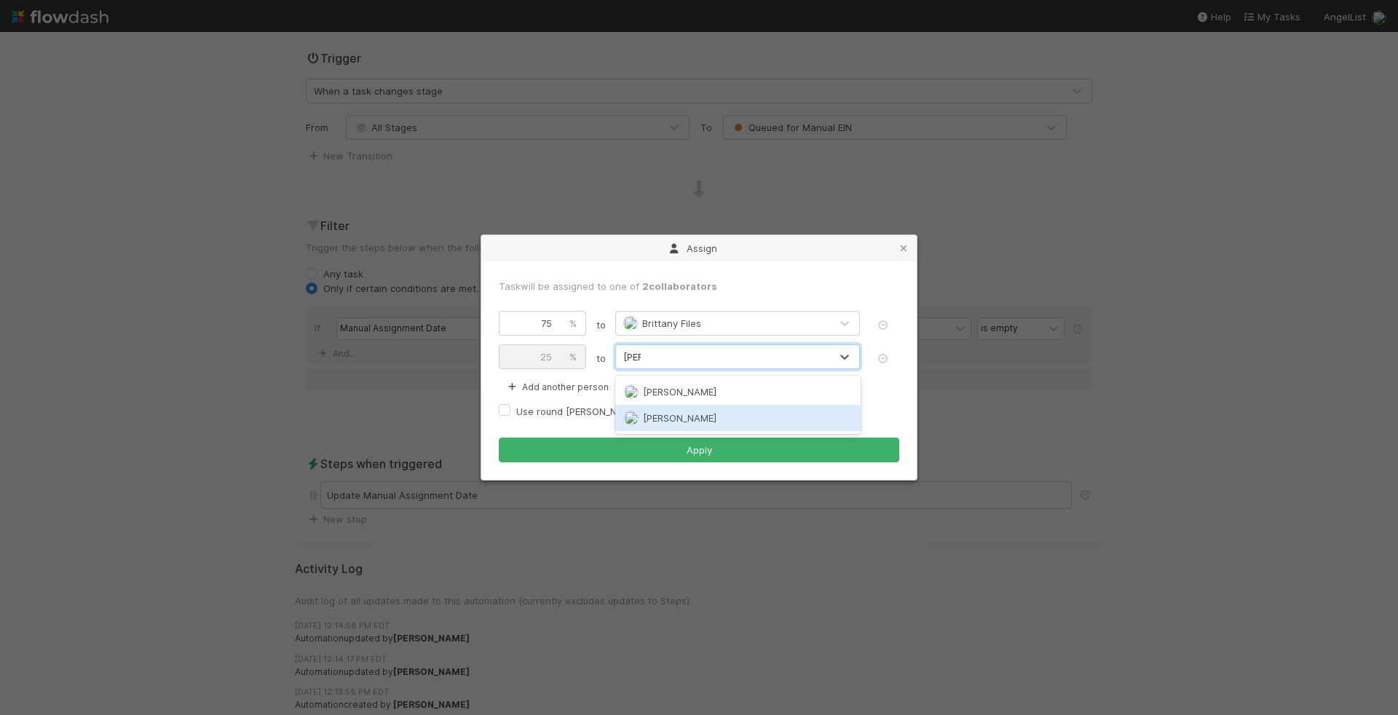
click at [650, 412] on span "Rick Segers" at bounding box center [680, 418] width 74 height 12
click at [549, 324] on input "75" at bounding box center [530, 323] width 62 height 25
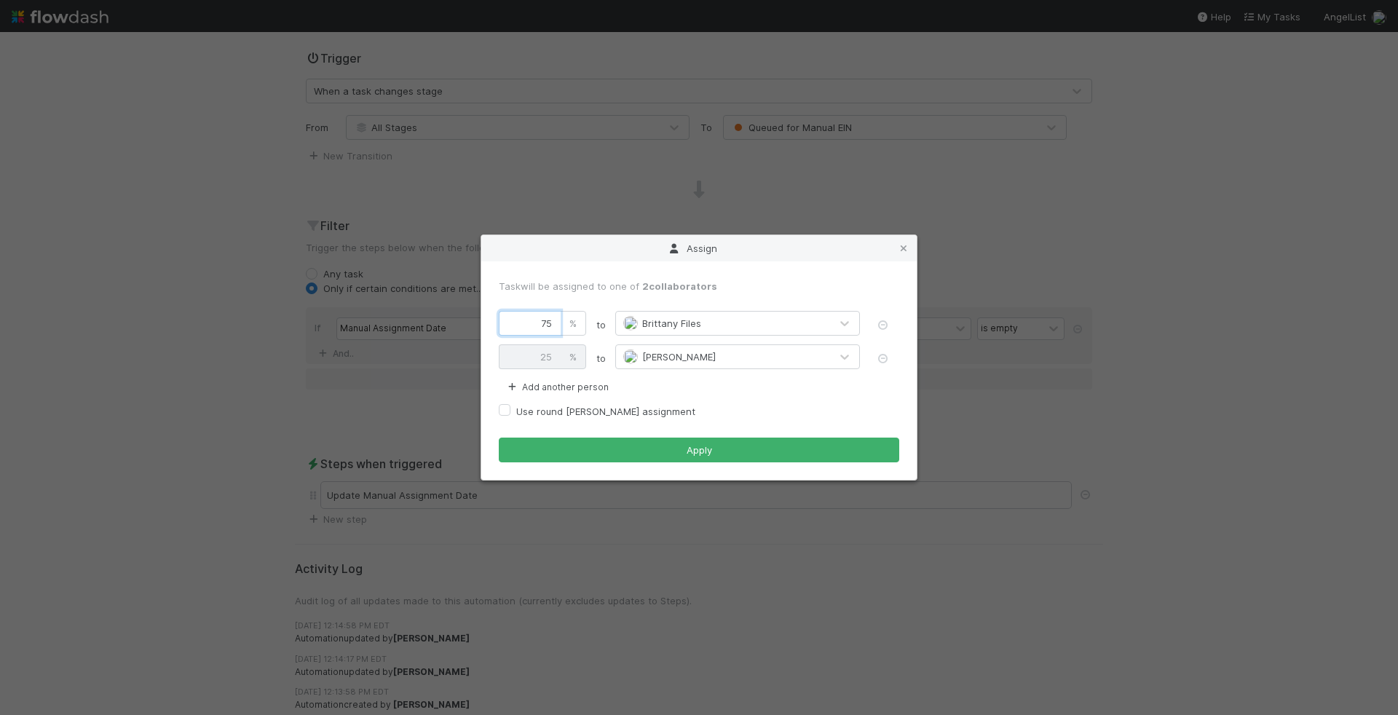
click at [549, 324] on input "75" at bounding box center [530, 323] width 62 height 25
type input "94"
type input "6"
type input "34"
type input "66"
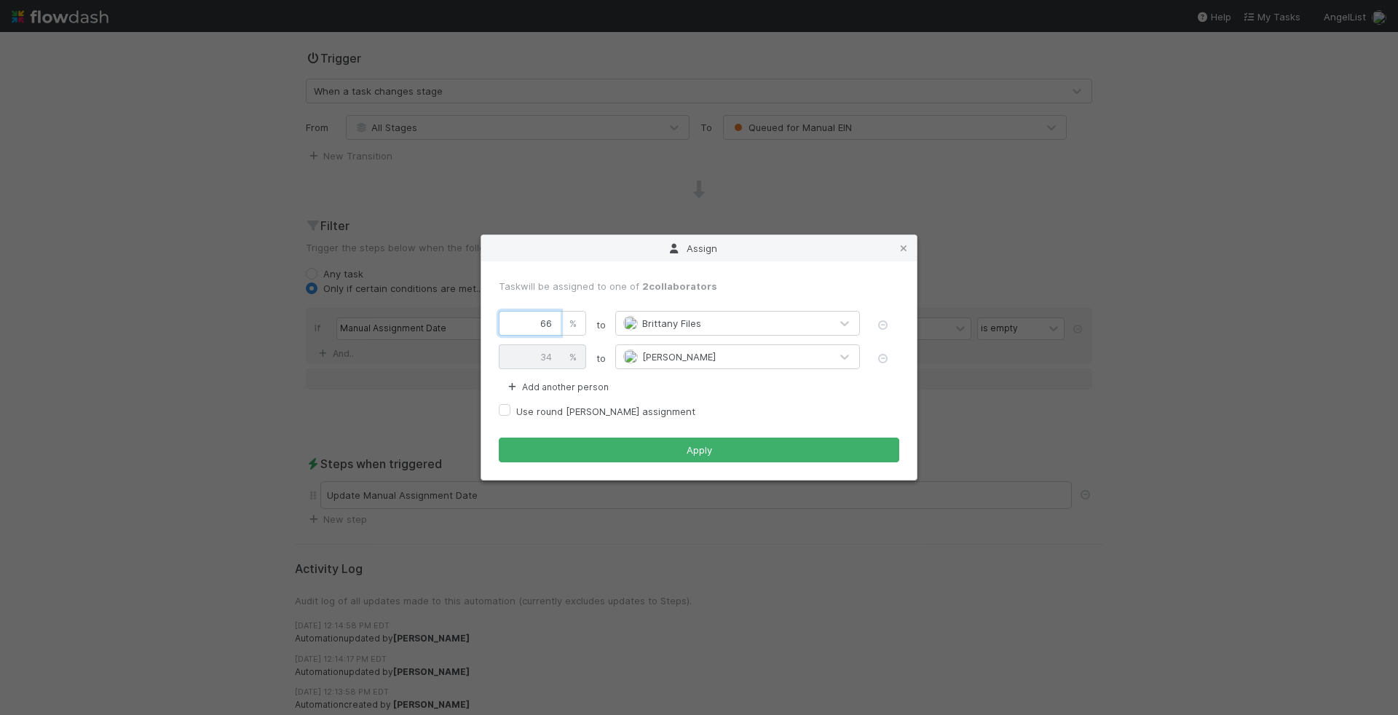
type input "94"
type input "6"
type input "33"
type input "67"
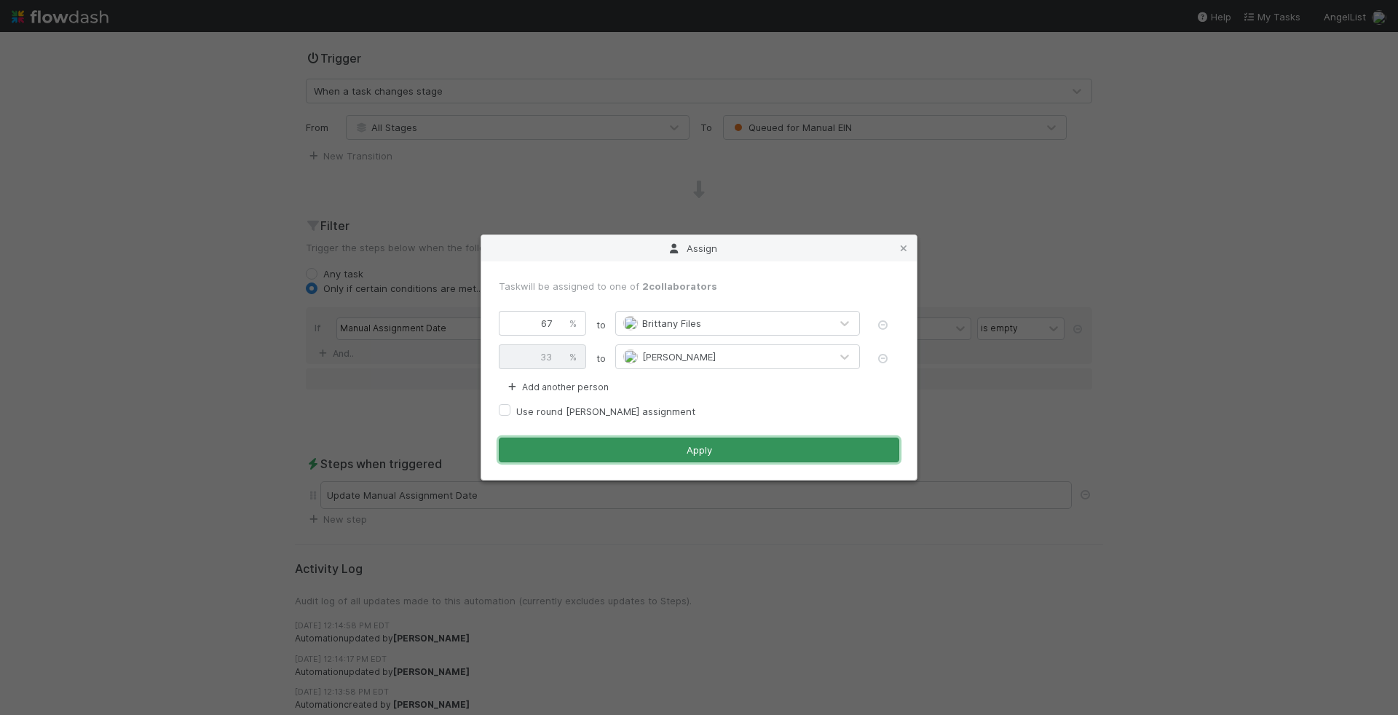
click at [642, 452] on button "Apply" at bounding box center [699, 450] width 401 height 25
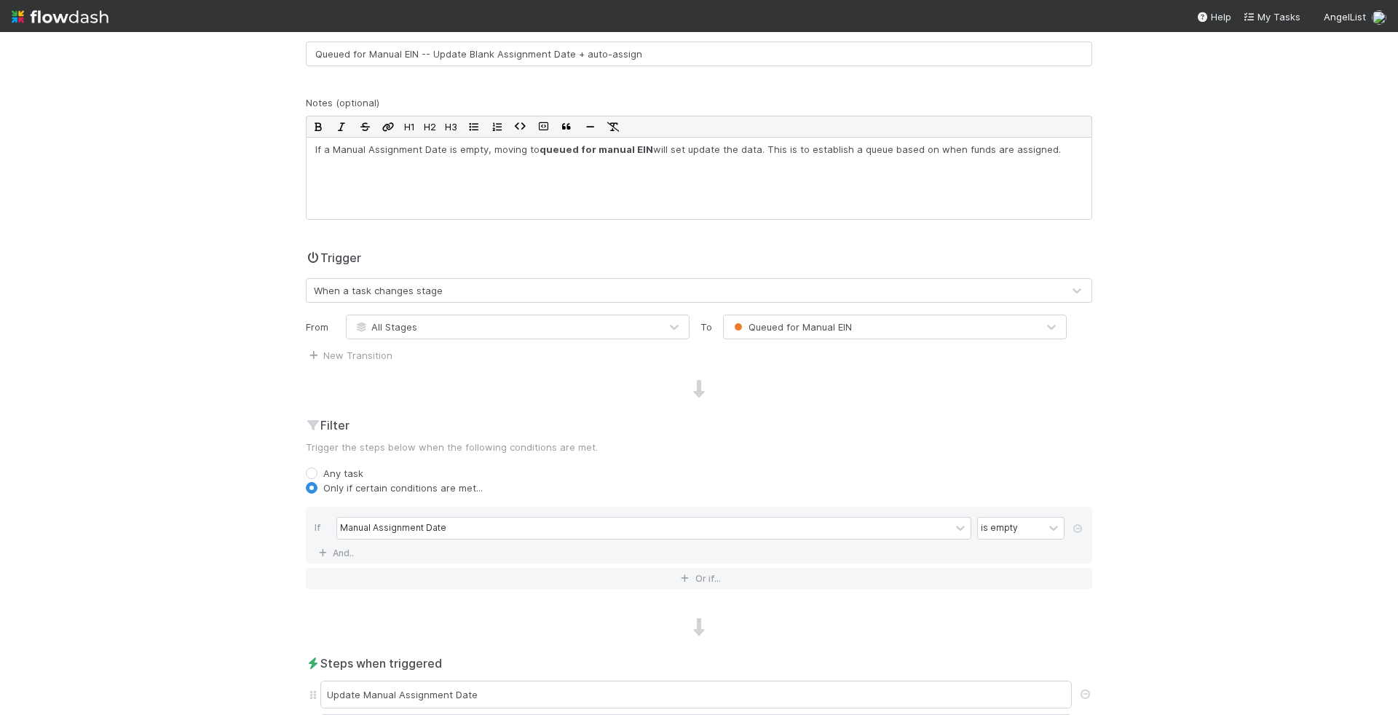
scroll to position [0, 0]
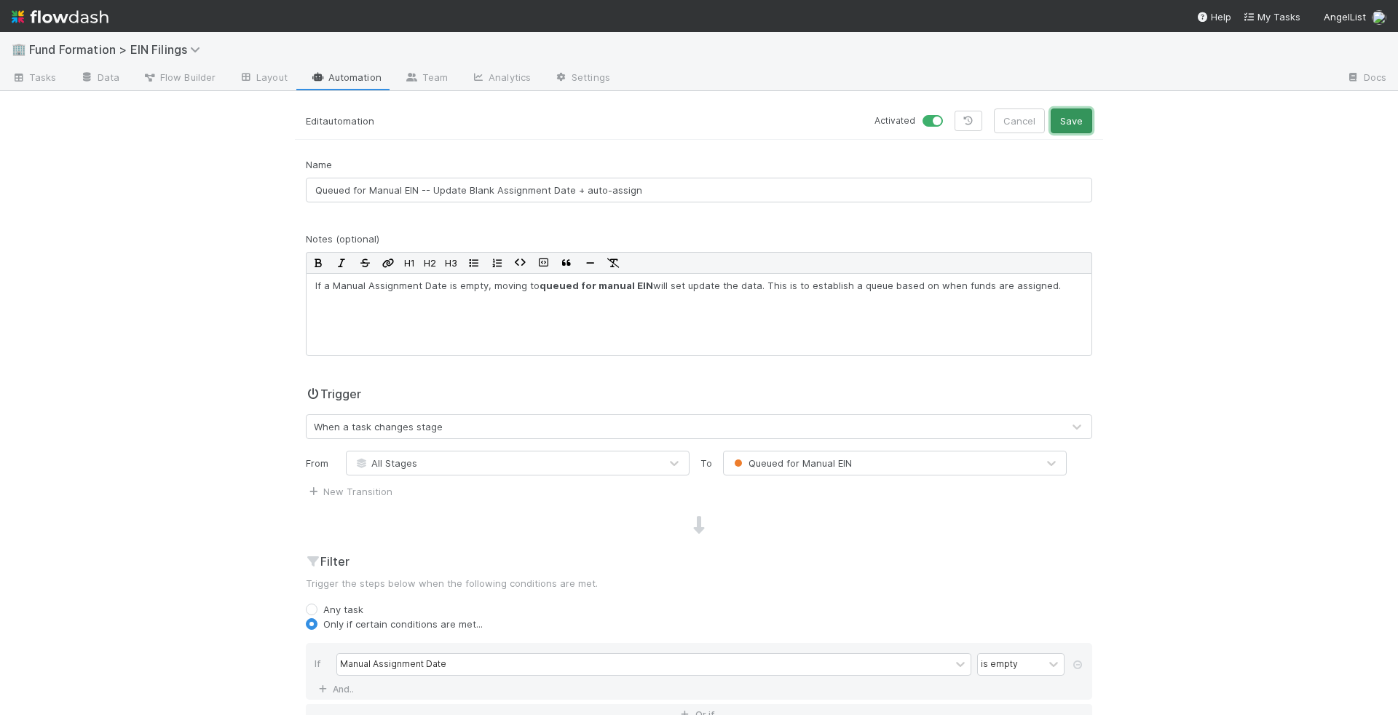
click at [1078, 114] on button "Save" at bounding box center [1072, 121] width 42 height 25
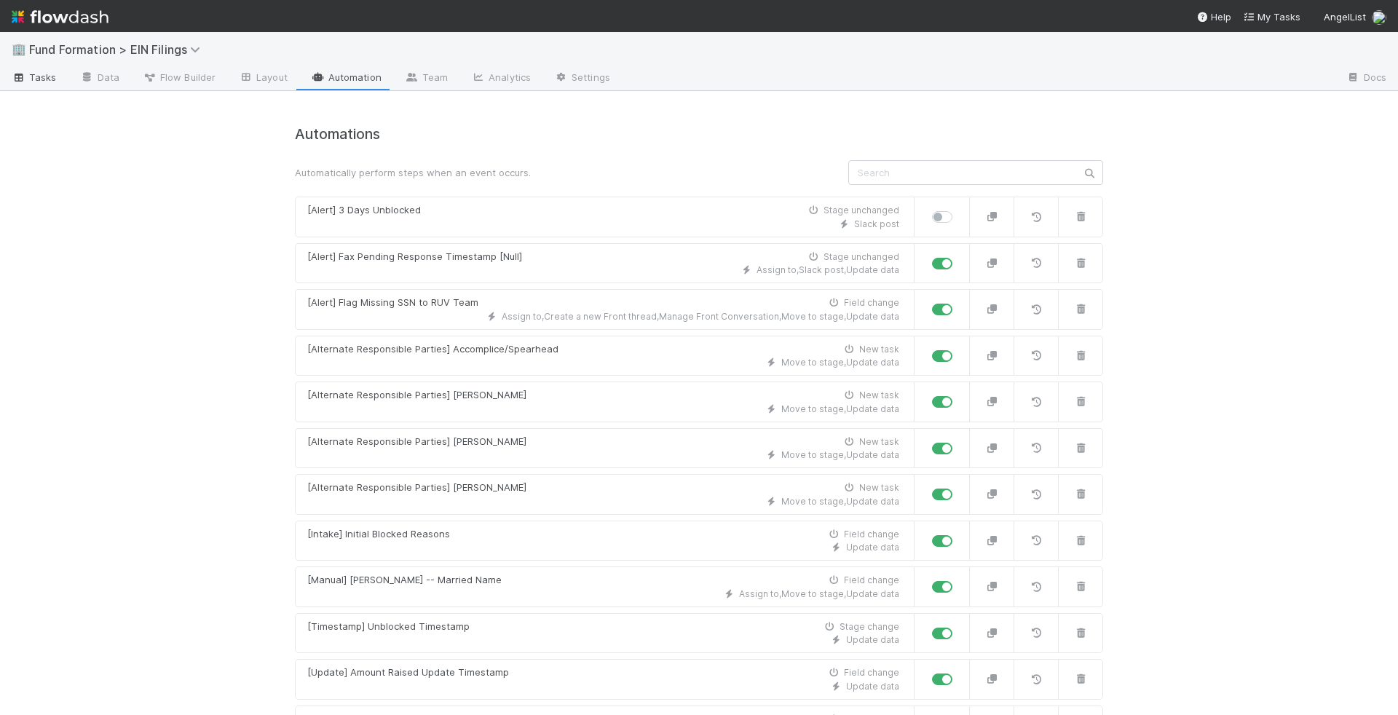
click at [16, 74] on icon at bounding box center [19, 78] width 15 height 9
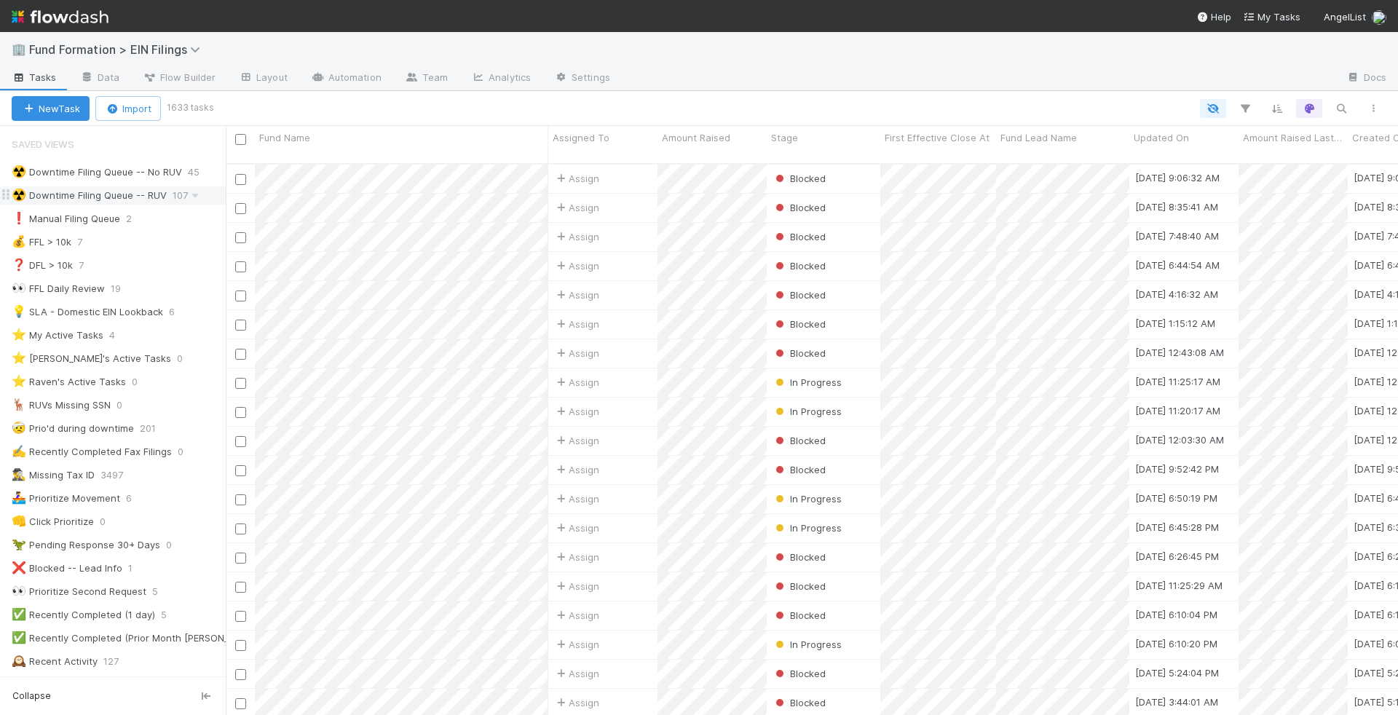
click at [102, 194] on div "☢️ Downtime Filing Queue -- RUV" at bounding box center [89, 195] width 155 height 18
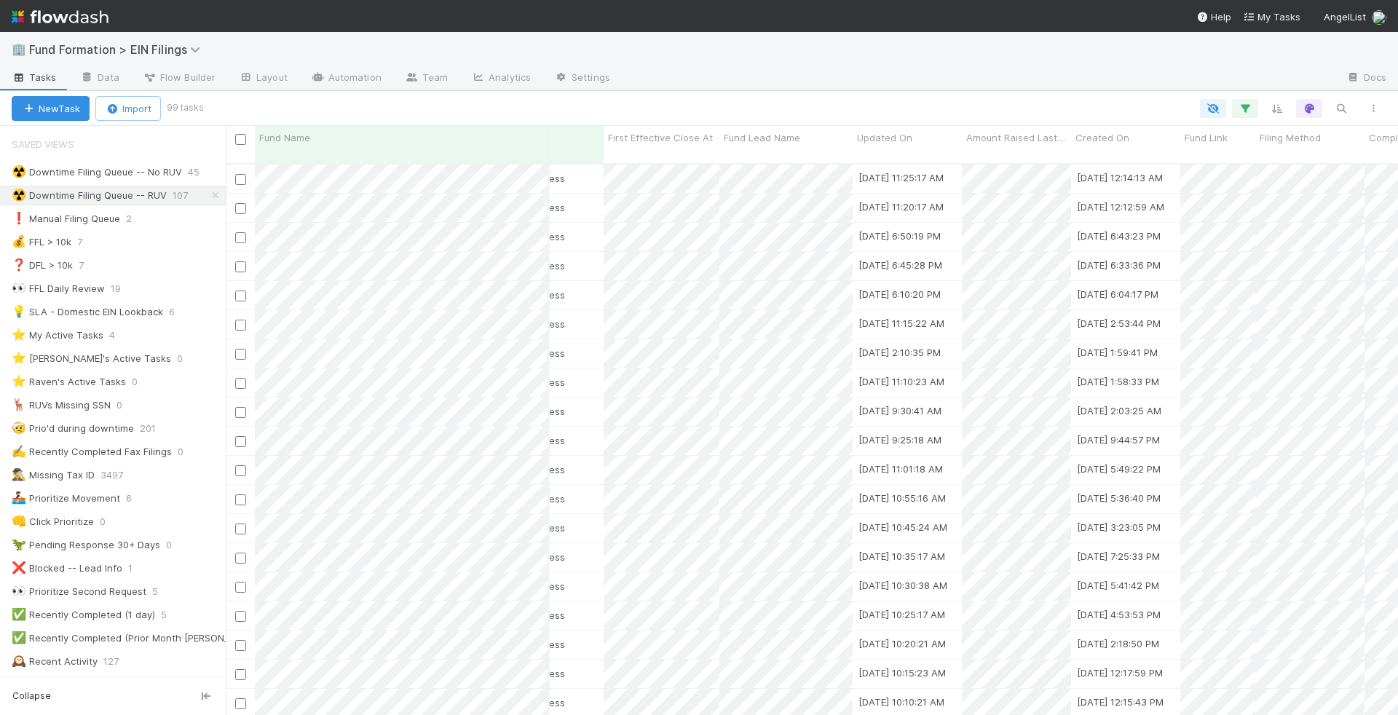
scroll to position [0, 317]
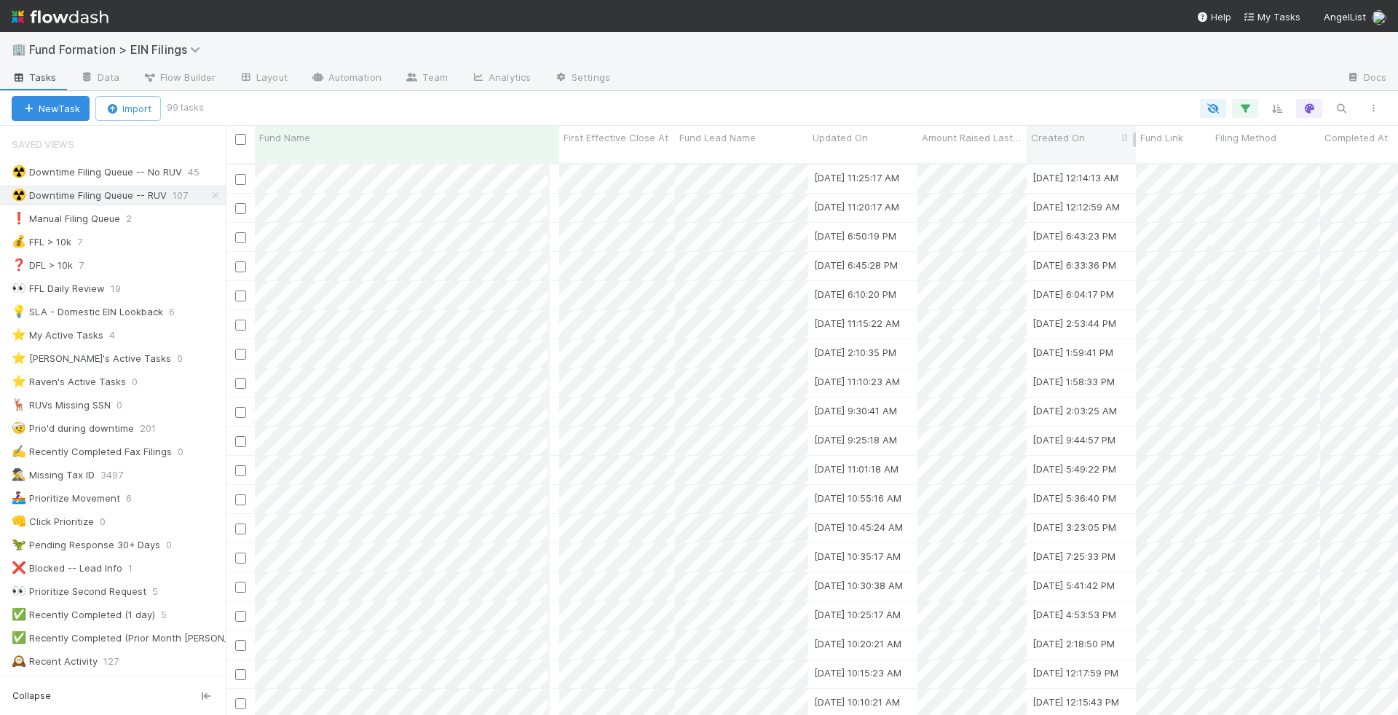
click at [1065, 141] on span "Created On" at bounding box center [1058, 137] width 54 height 15
click at [885, 280] on div "Sort Oldest → Newest Sort Newest → Oldest Hide" at bounding box center [699, 357] width 1398 height 715
